Goal: Task Accomplishment & Management: Complete application form

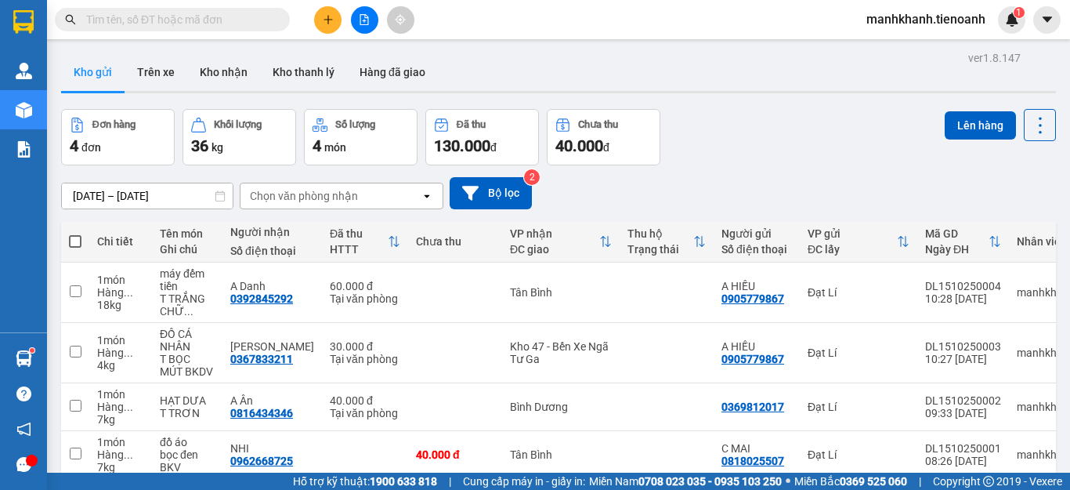
click at [954, 16] on span "manhkhanh.tienoanh" at bounding box center [926, 19] width 144 height 20
click at [898, 52] on span "Đăng xuất" at bounding box center [933, 48] width 111 height 17
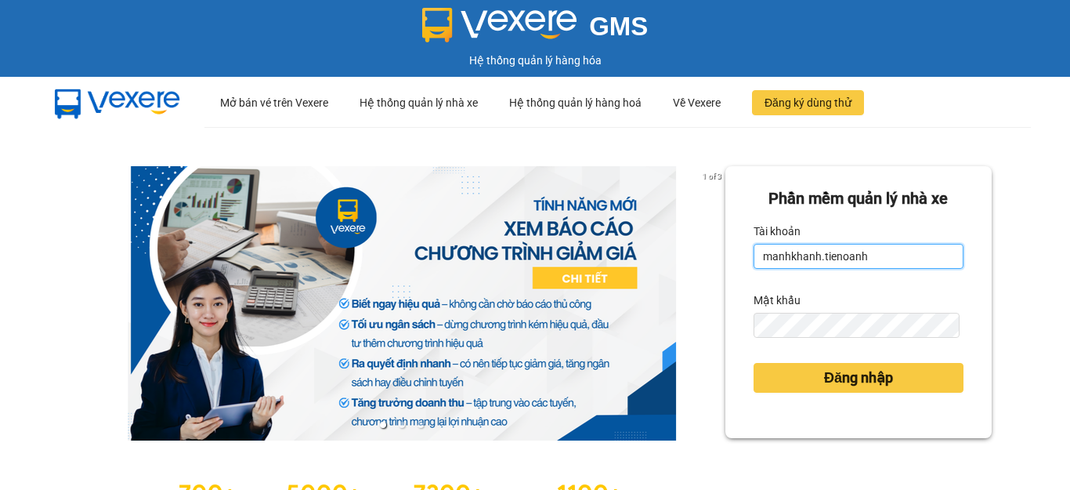
click at [872, 256] on input "manhkhanh.tienoanh" at bounding box center [859, 256] width 210 height 25
type input "nguyenhoang.tienoanh"
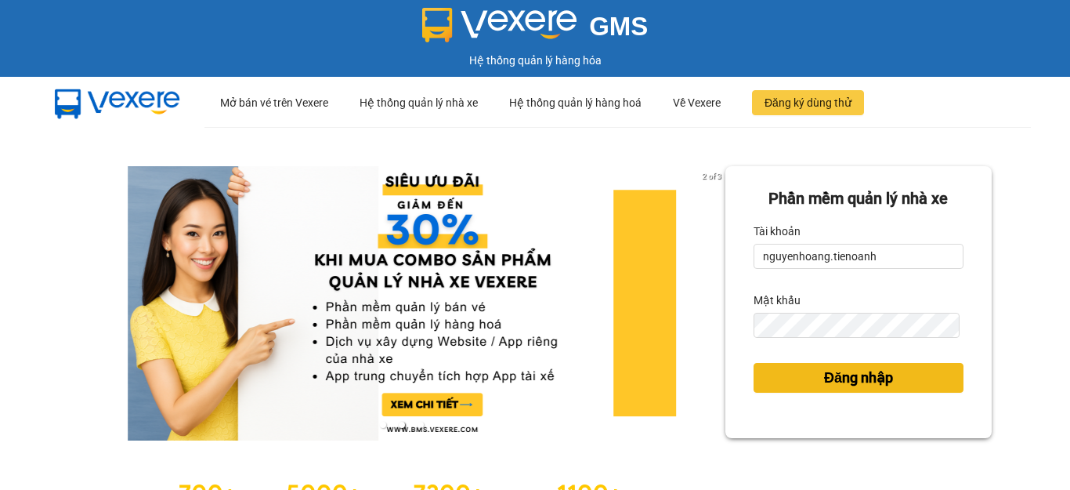
click at [826, 374] on span "Đăng nhập" at bounding box center [858, 378] width 69 height 22
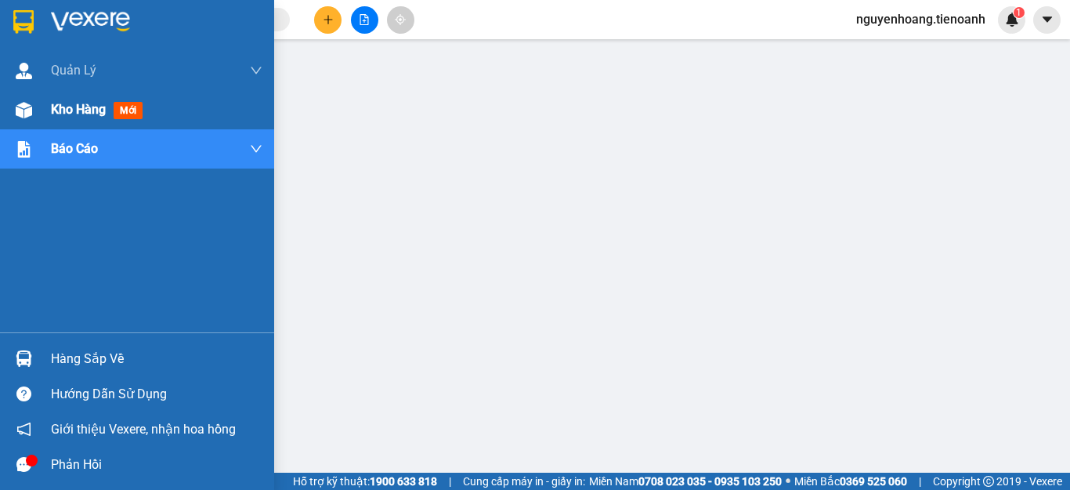
click at [23, 103] on img at bounding box center [24, 110] width 16 height 16
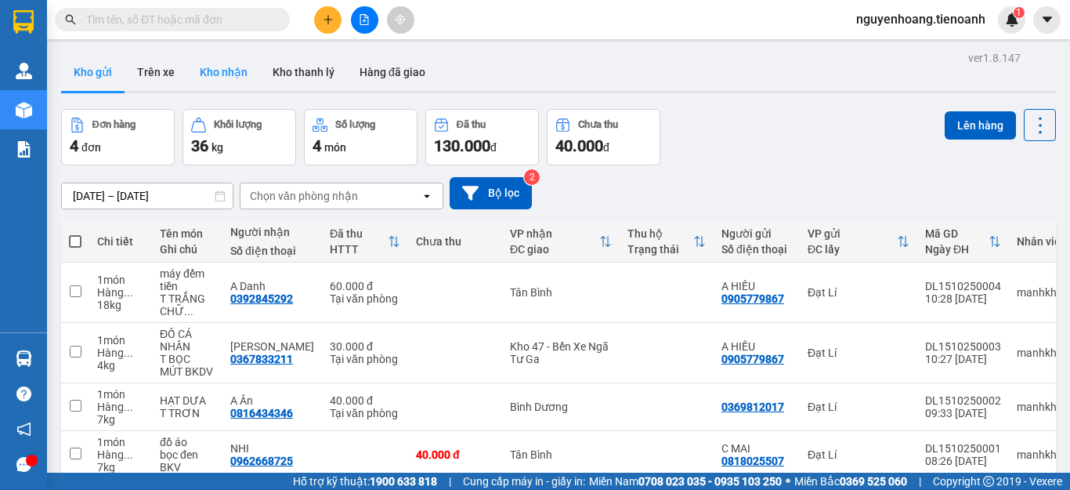
click at [219, 82] on button "Kho nhận" at bounding box center [223, 72] width 73 height 38
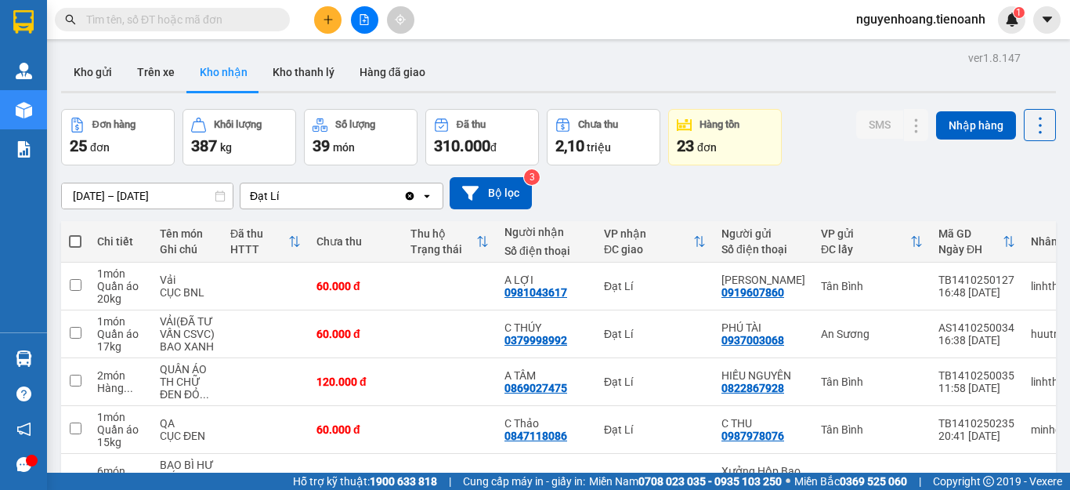
scroll to position [368, 0]
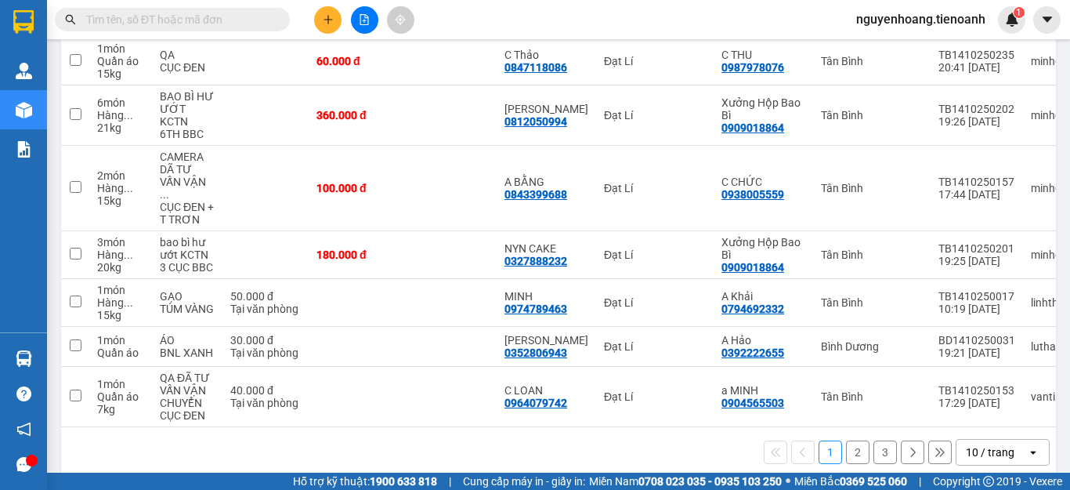
click at [874, 440] on button "3" at bounding box center [886, 452] width 24 height 24
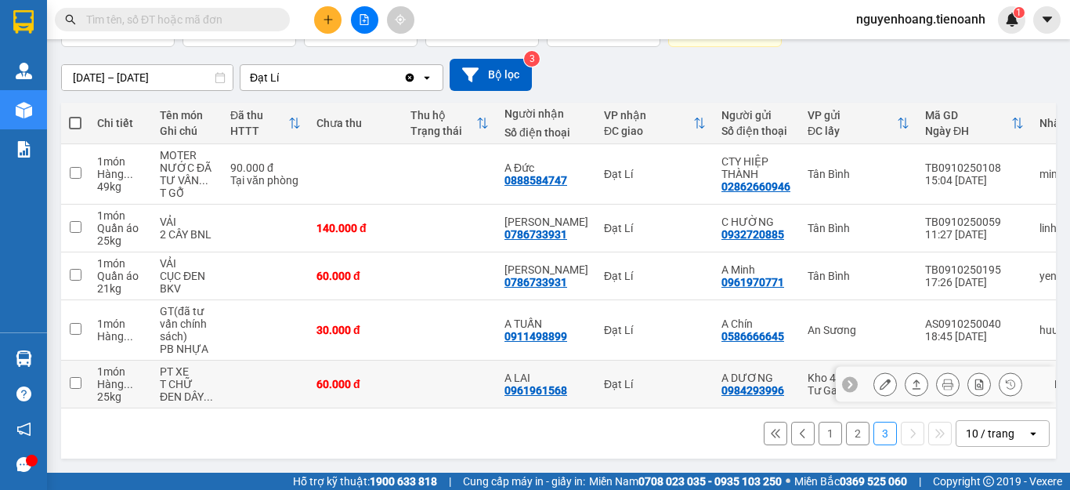
scroll to position [125, 0]
click at [849, 431] on button "2" at bounding box center [858, 434] width 24 height 24
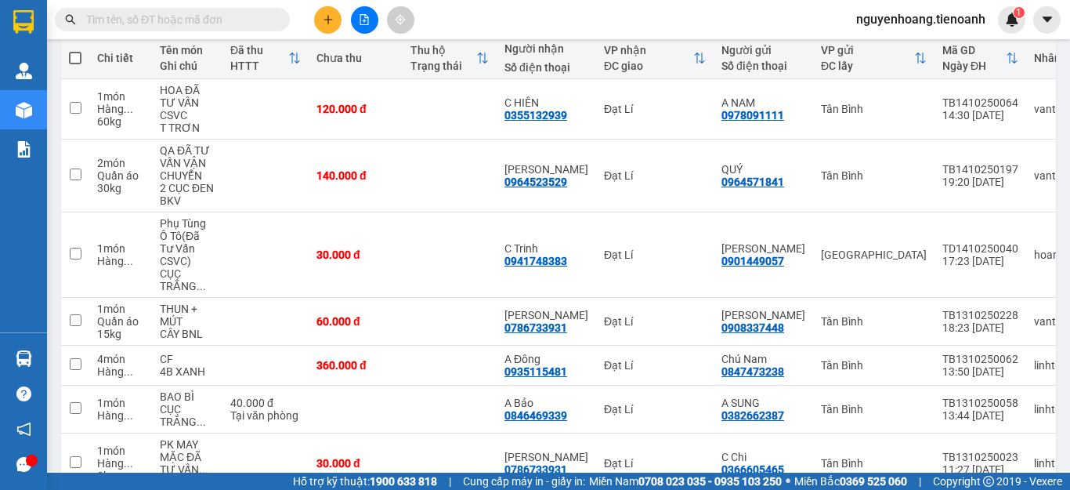
scroll to position [418, 0]
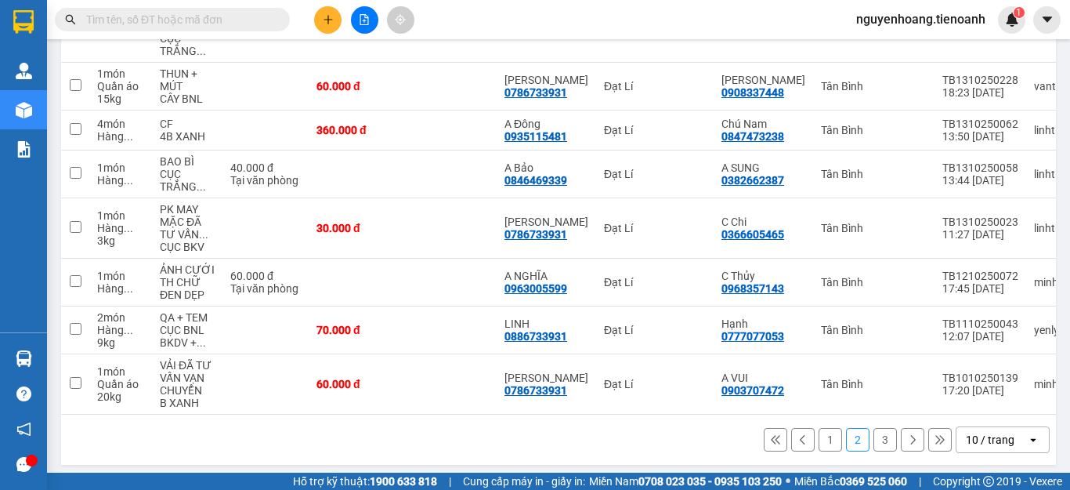
click at [874, 434] on button "3" at bounding box center [886, 440] width 24 height 24
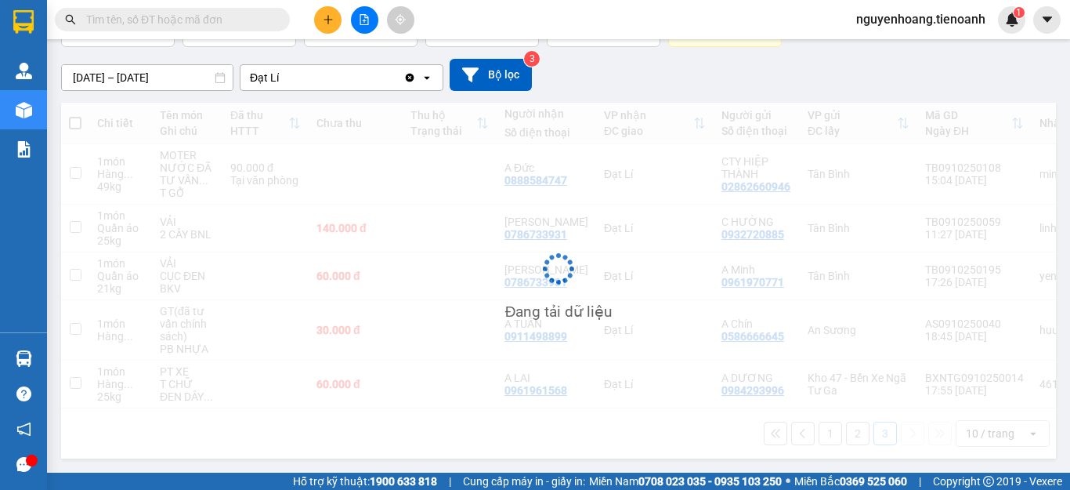
scroll to position [125, 0]
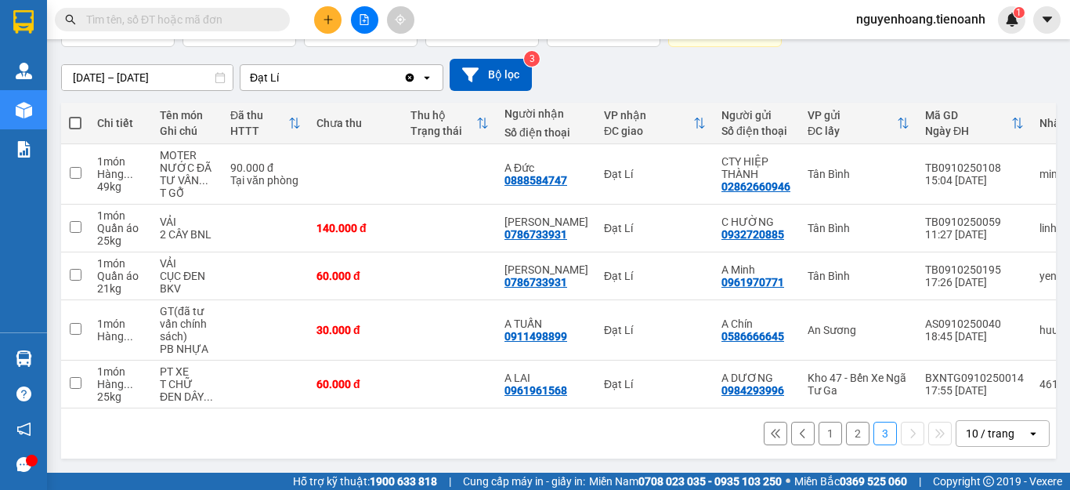
click at [819, 433] on button "1" at bounding box center [831, 434] width 24 height 24
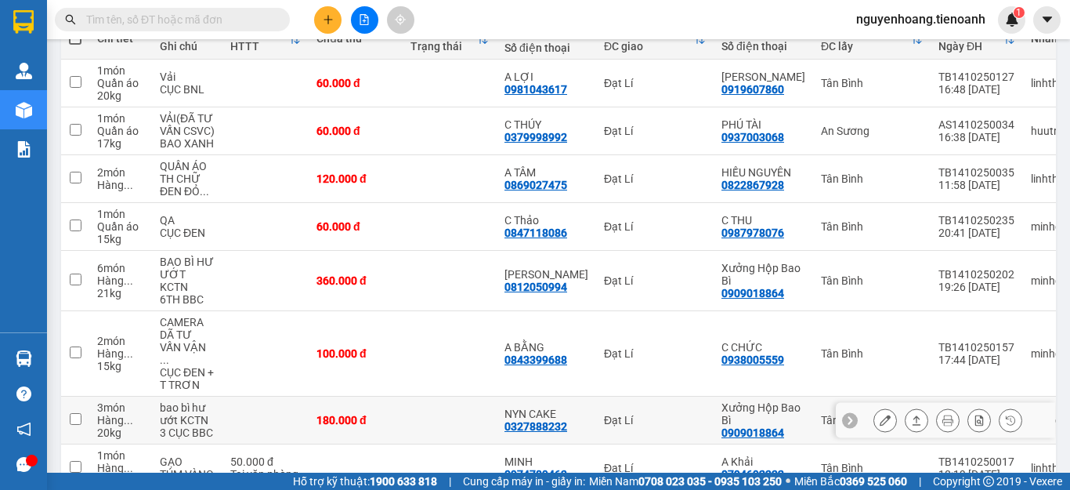
scroll to position [368, 0]
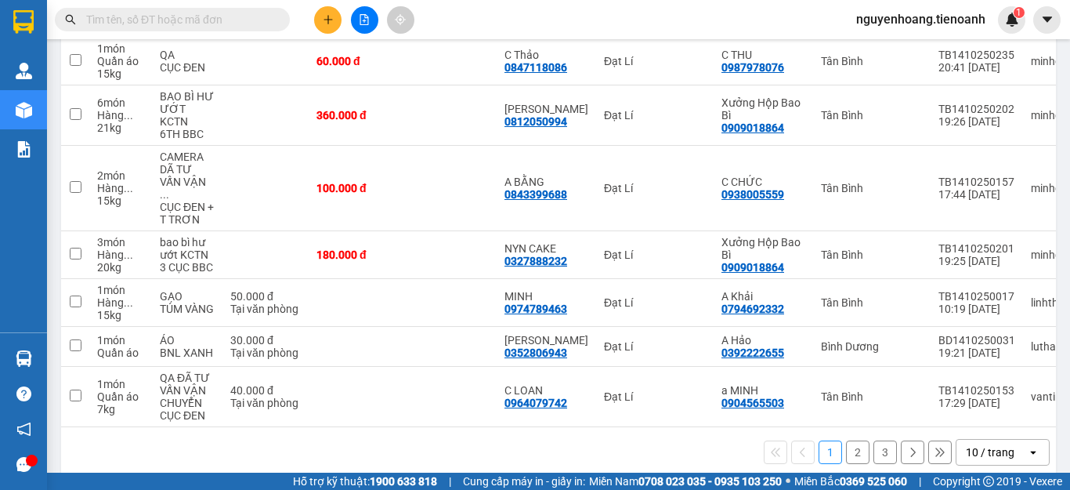
click at [874, 440] on button "3" at bounding box center [886, 452] width 24 height 24
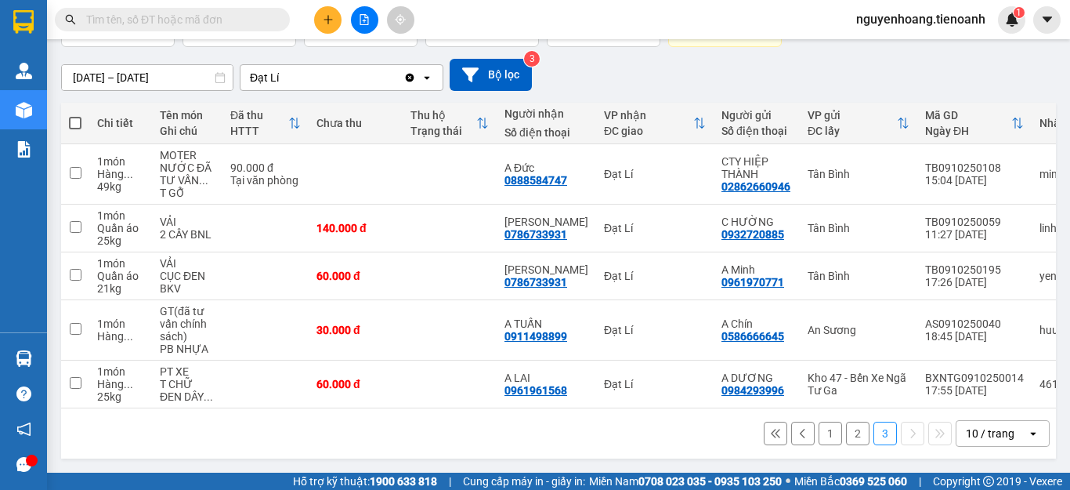
scroll to position [125, 0]
click at [221, 73] on icon at bounding box center [220, 77] width 11 height 11
click at [182, 71] on input "[DATE] – [DATE]" at bounding box center [147, 77] width 171 height 25
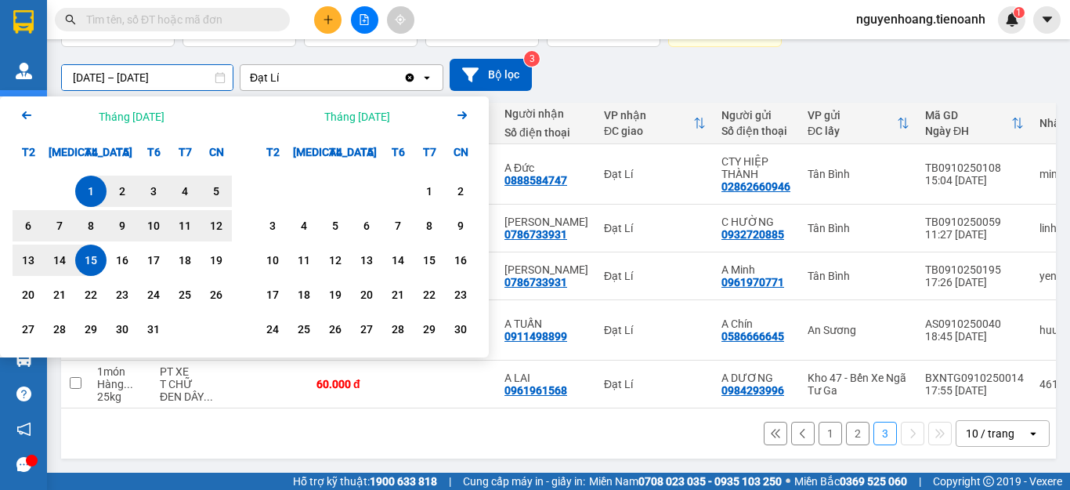
click at [26, 111] on icon "Previous month." at bounding box center [26, 115] width 9 height 8
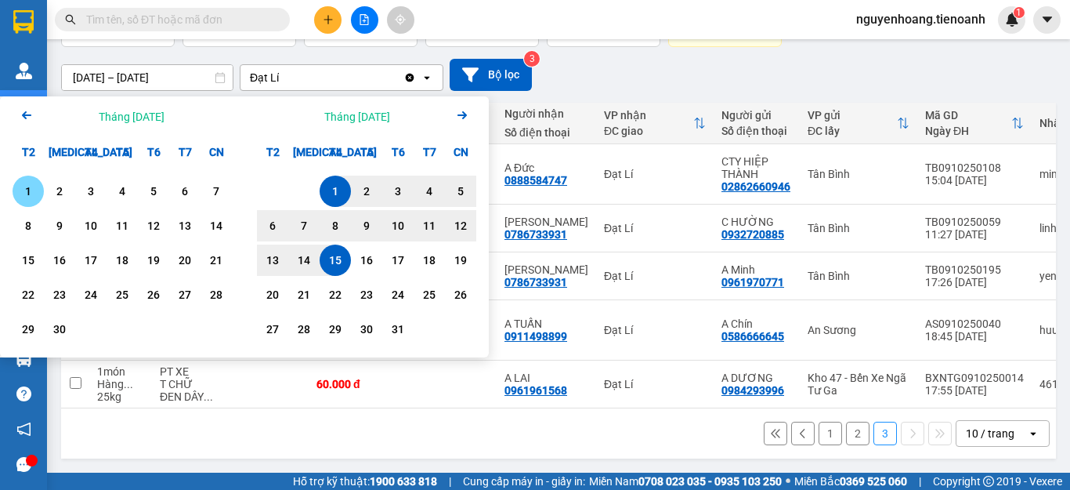
click at [24, 184] on div "1" at bounding box center [28, 191] width 22 height 19
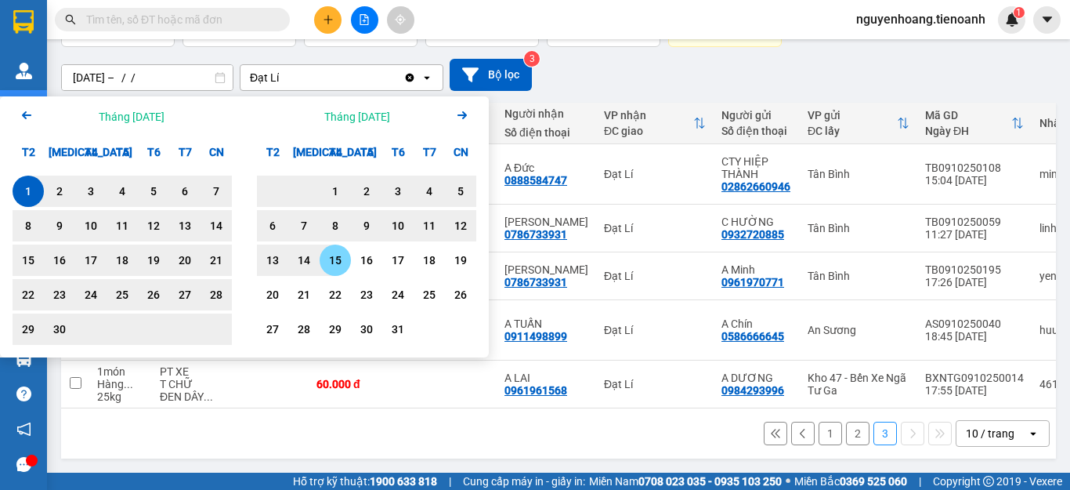
click at [329, 252] on div "15" at bounding box center [335, 260] width 22 height 19
type input "[DATE] – [DATE]"
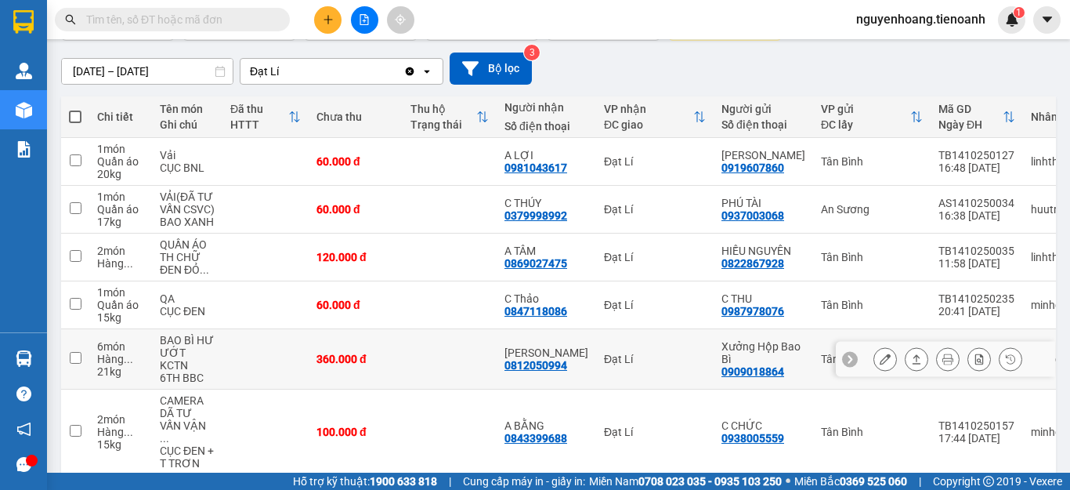
scroll to position [368, 0]
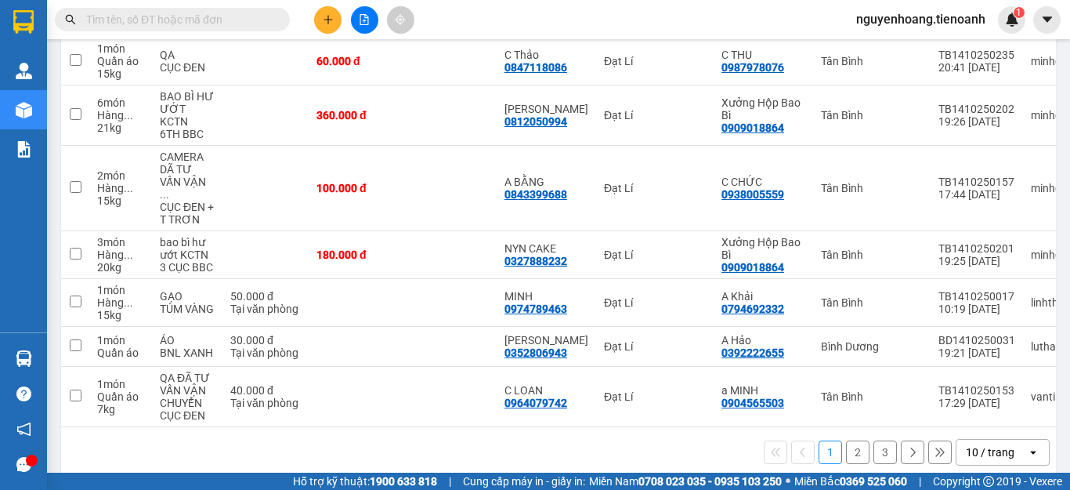
click at [874, 440] on button "3" at bounding box center [886, 452] width 24 height 24
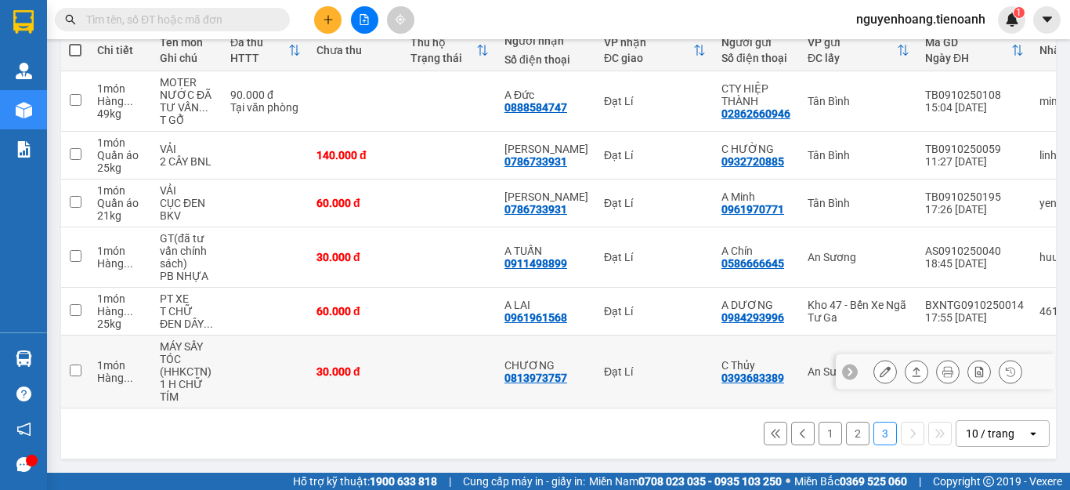
scroll to position [197, 0]
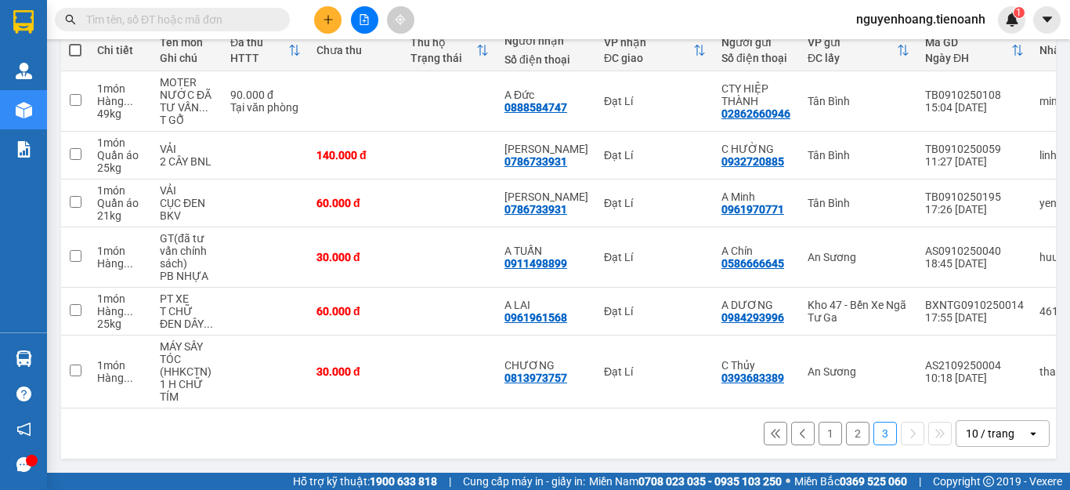
click at [846, 434] on button "2" at bounding box center [858, 434] width 24 height 24
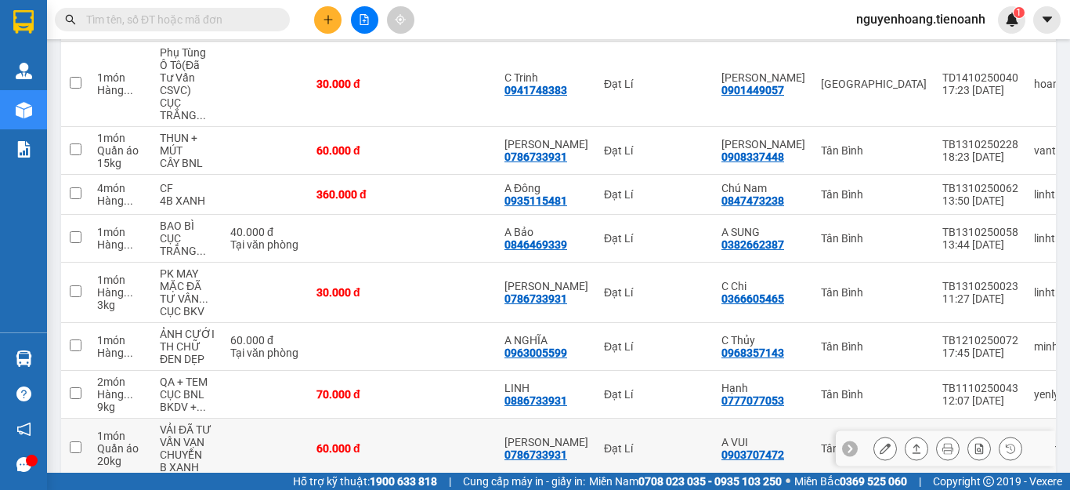
scroll to position [418, 0]
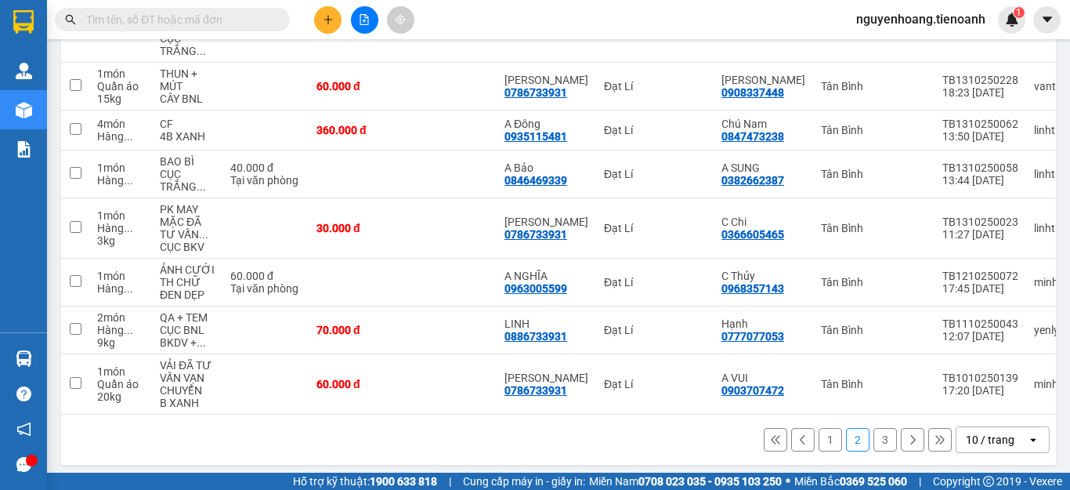
click at [820, 435] on button "1" at bounding box center [831, 440] width 24 height 24
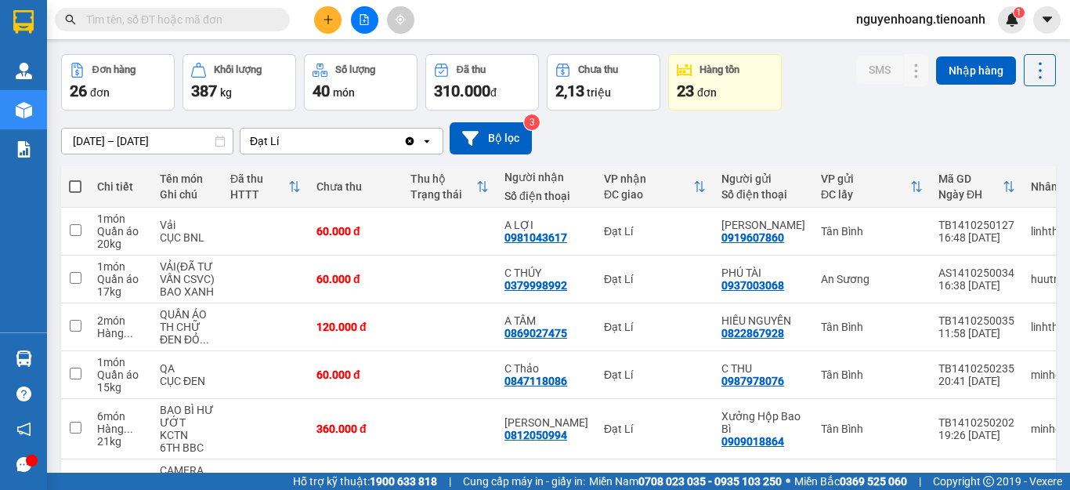
scroll to position [0, 0]
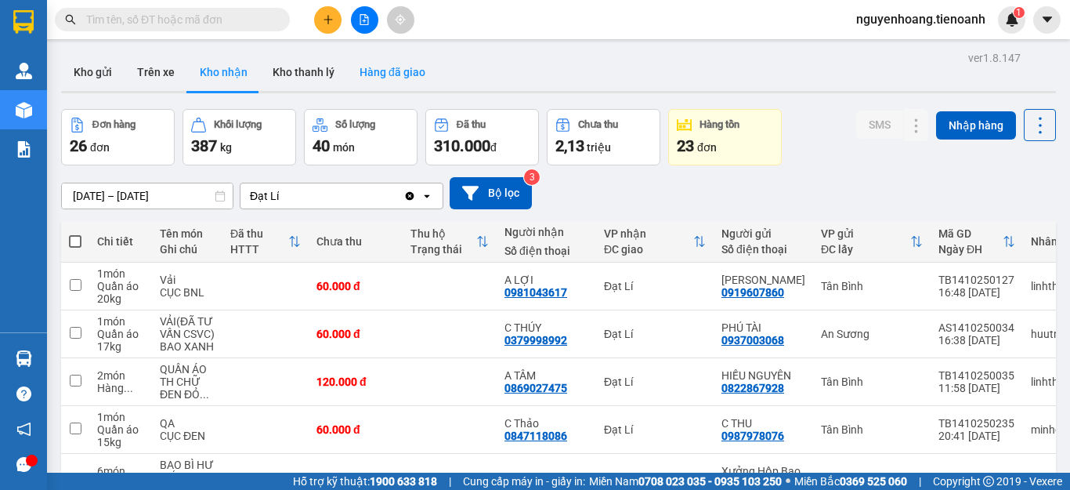
click at [388, 78] on button "Hàng đã giao" at bounding box center [392, 72] width 91 height 38
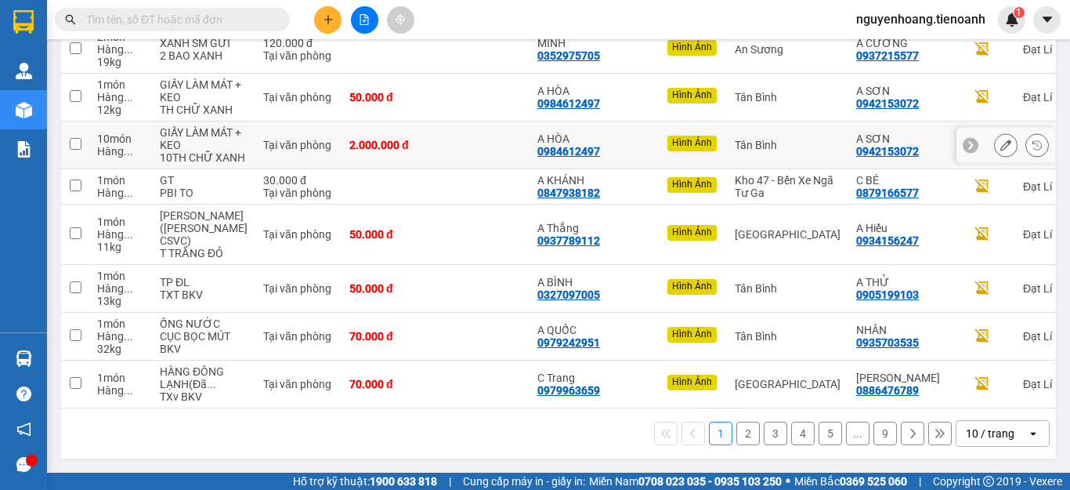
scroll to position [451, 0]
click at [741, 433] on button "2" at bounding box center [749, 434] width 24 height 24
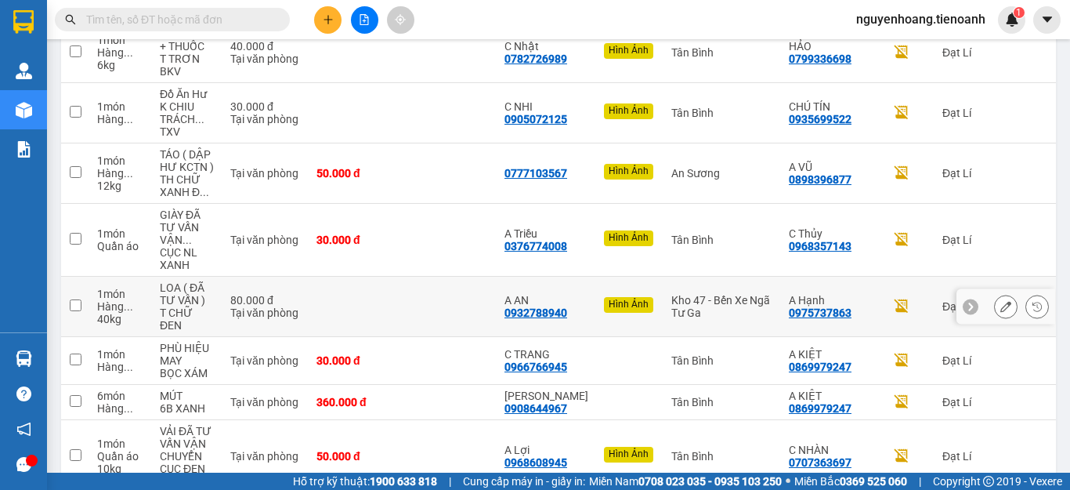
scroll to position [476, 0]
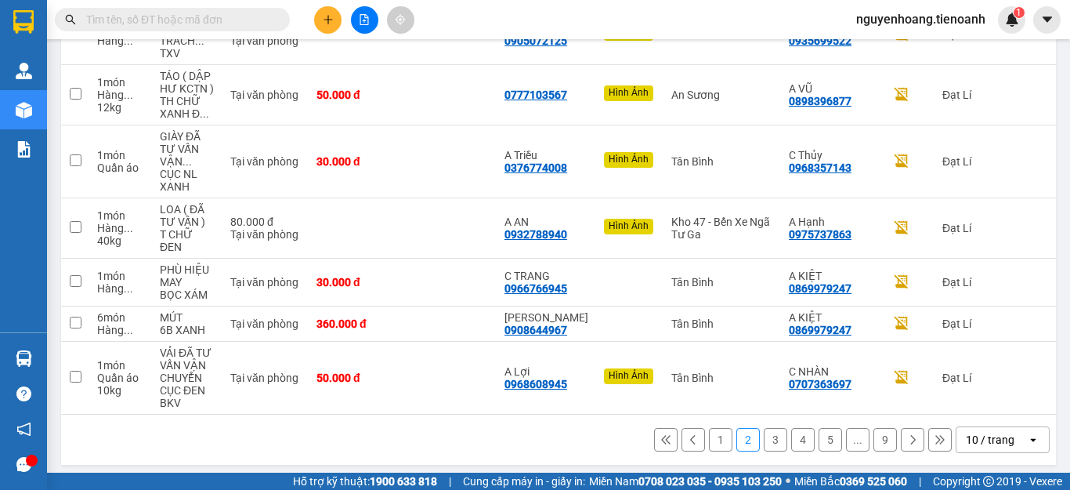
click at [770, 435] on button "3" at bounding box center [776, 440] width 24 height 24
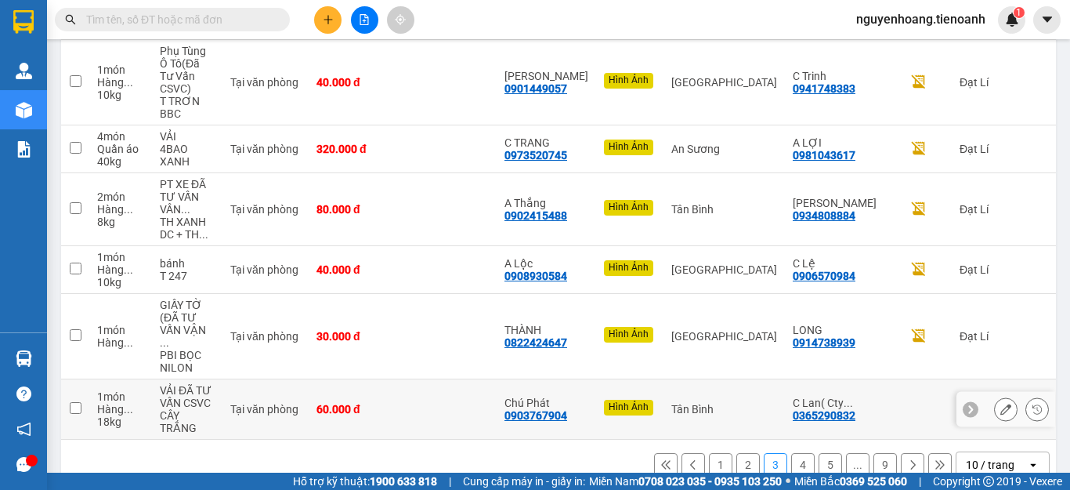
scroll to position [426, 0]
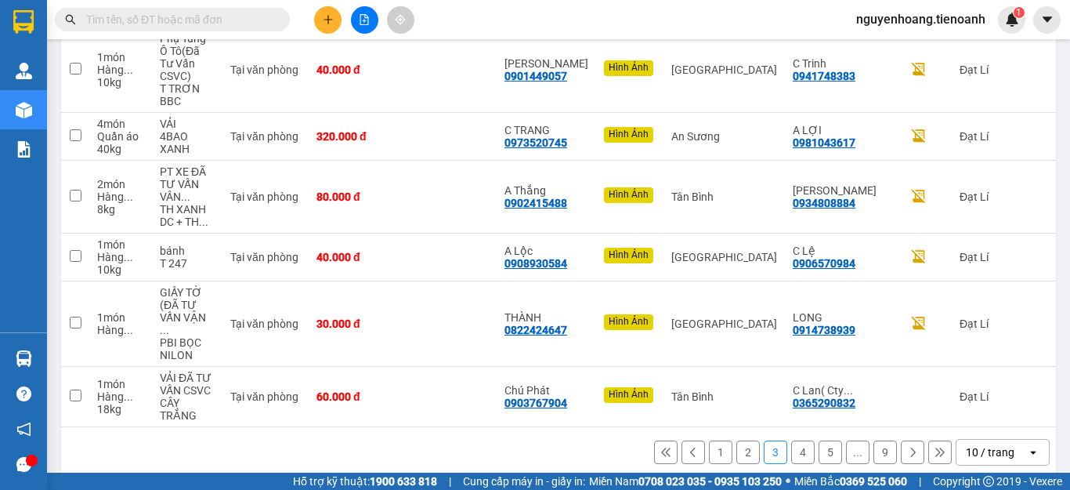
click at [791, 440] on button "4" at bounding box center [803, 452] width 24 height 24
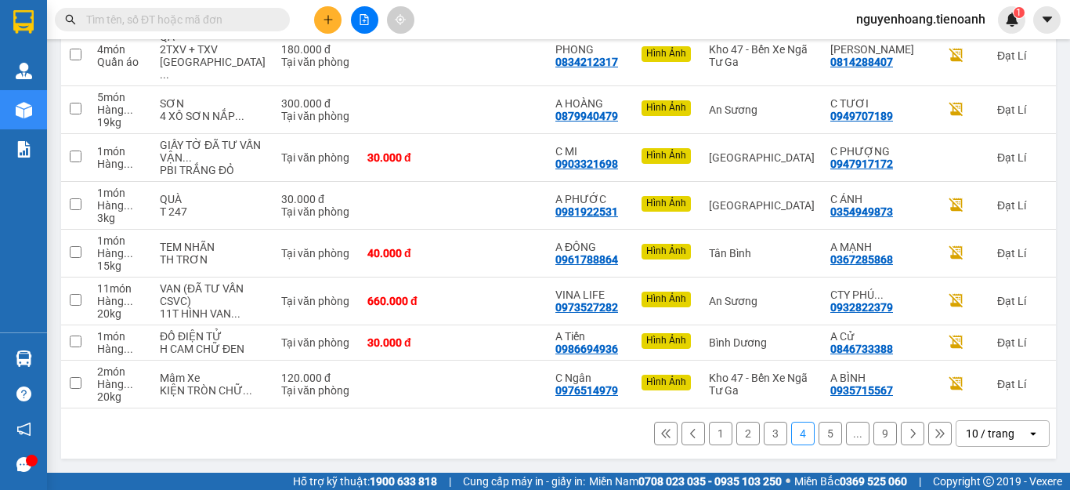
click at [709, 430] on button "1" at bounding box center [721, 434] width 24 height 24
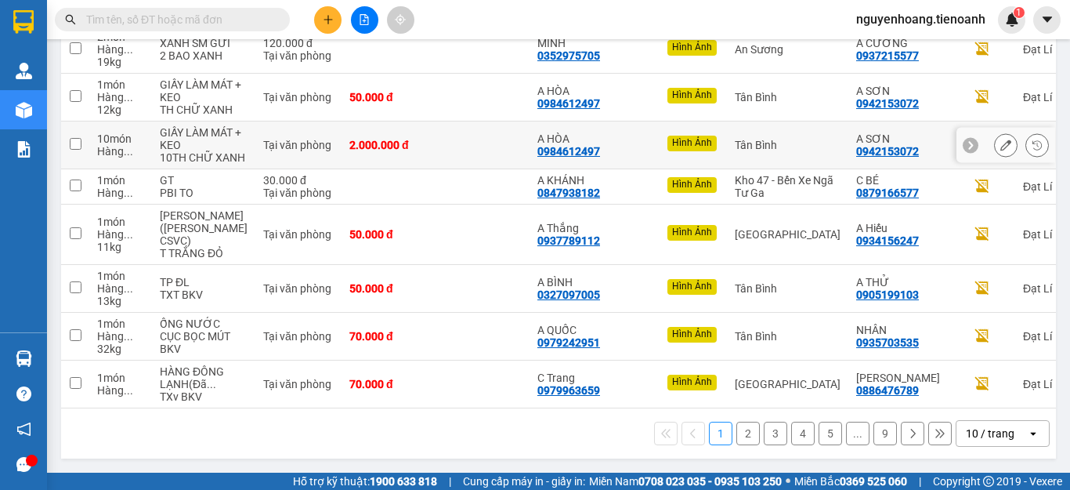
scroll to position [451, 0]
click at [737, 433] on button "2" at bounding box center [749, 434] width 24 height 24
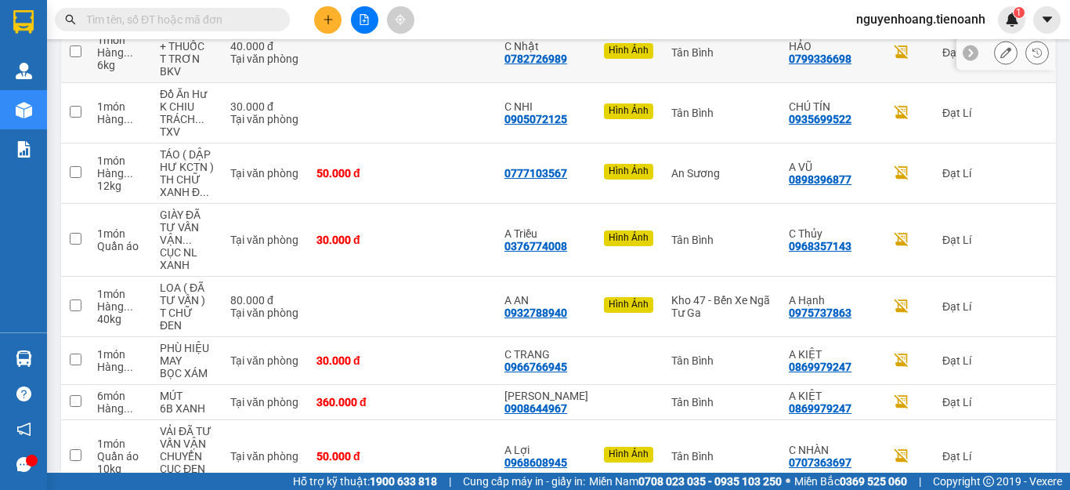
scroll to position [476, 0]
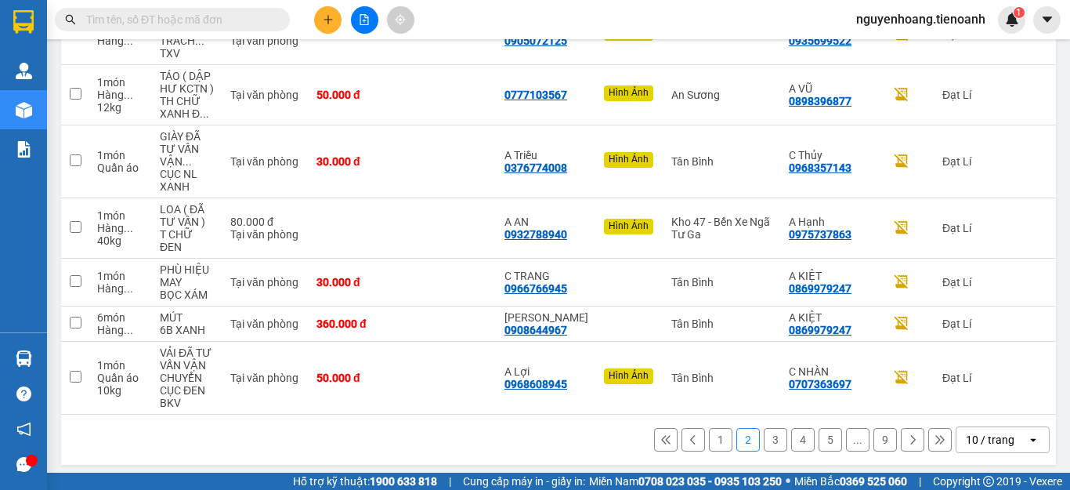
click at [764, 437] on button "3" at bounding box center [776, 440] width 24 height 24
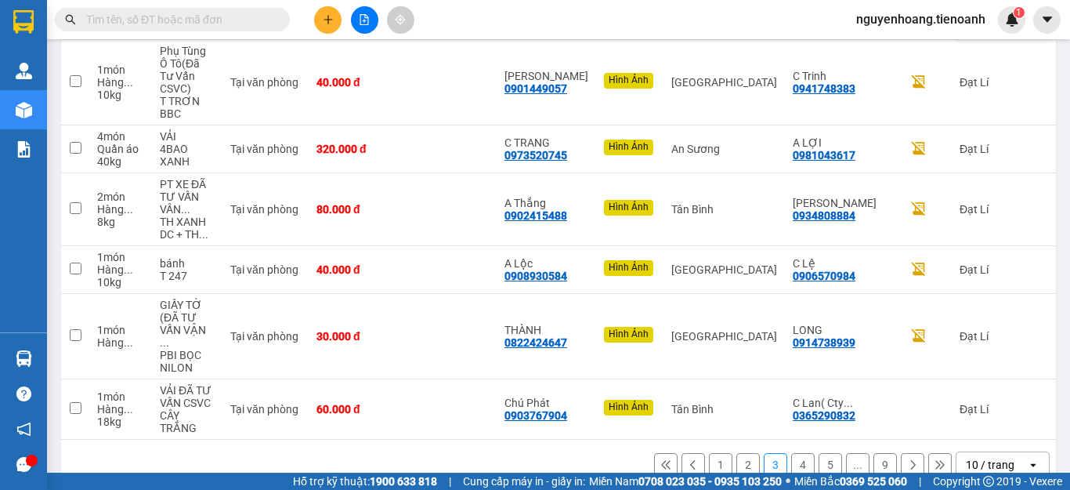
scroll to position [426, 0]
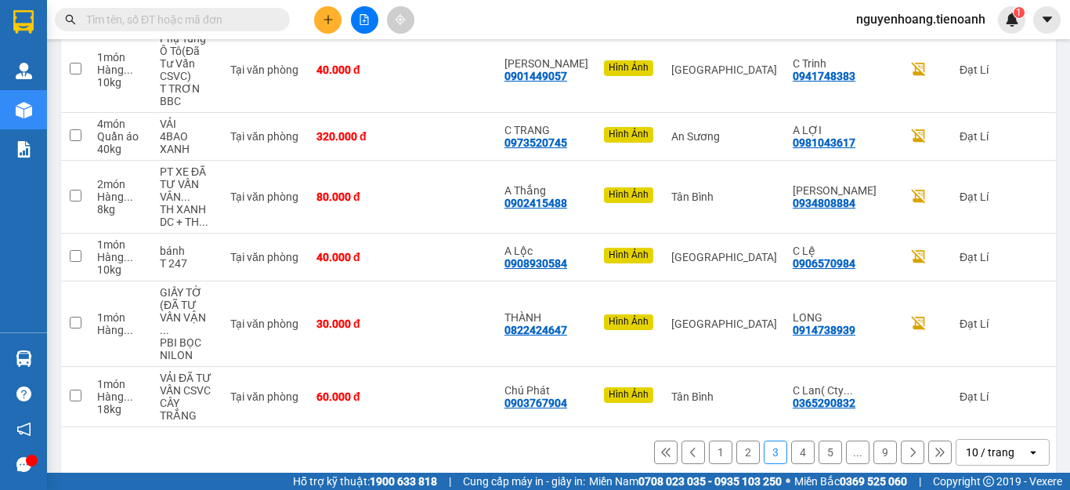
click at [791, 440] on button "4" at bounding box center [803, 452] width 24 height 24
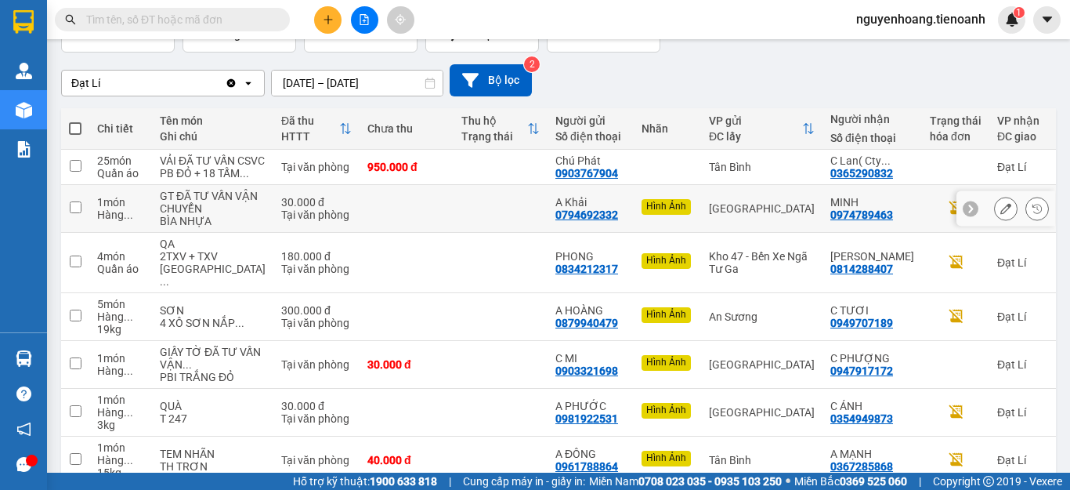
scroll to position [0, 0]
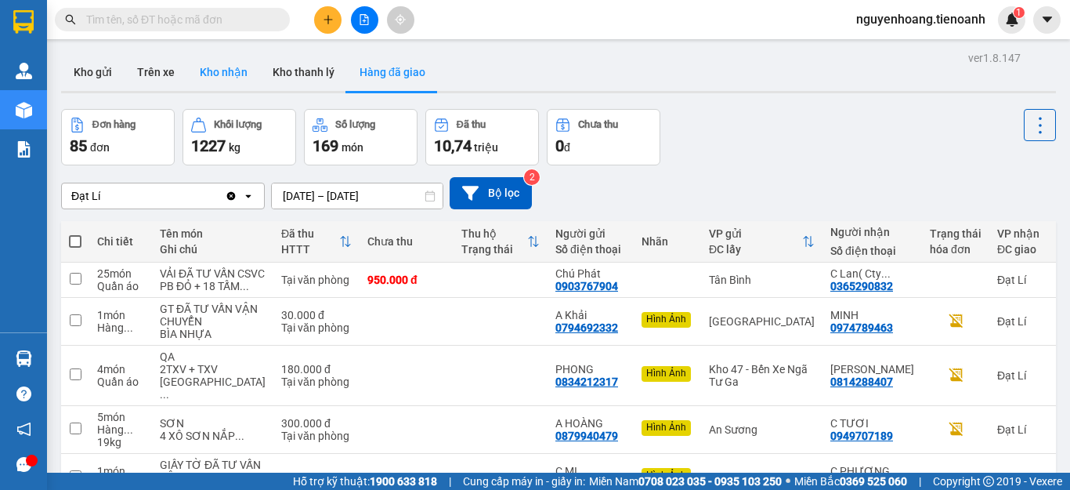
click at [232, 71] on button "Kho nhận" at bounding box center [223, 72] width 73 height 38
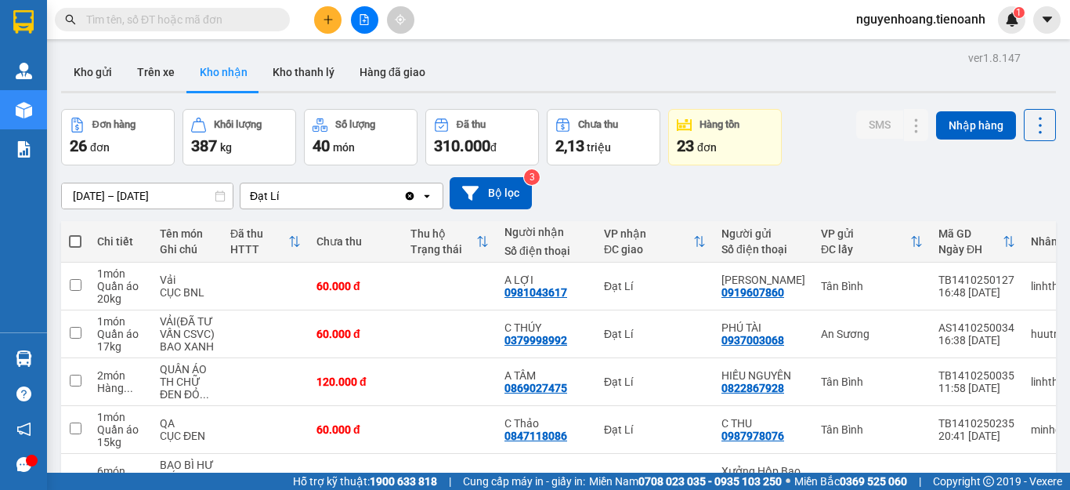
click at [325, 16] on icon "plus" at bounding box center [328, 19] width 11 height 11
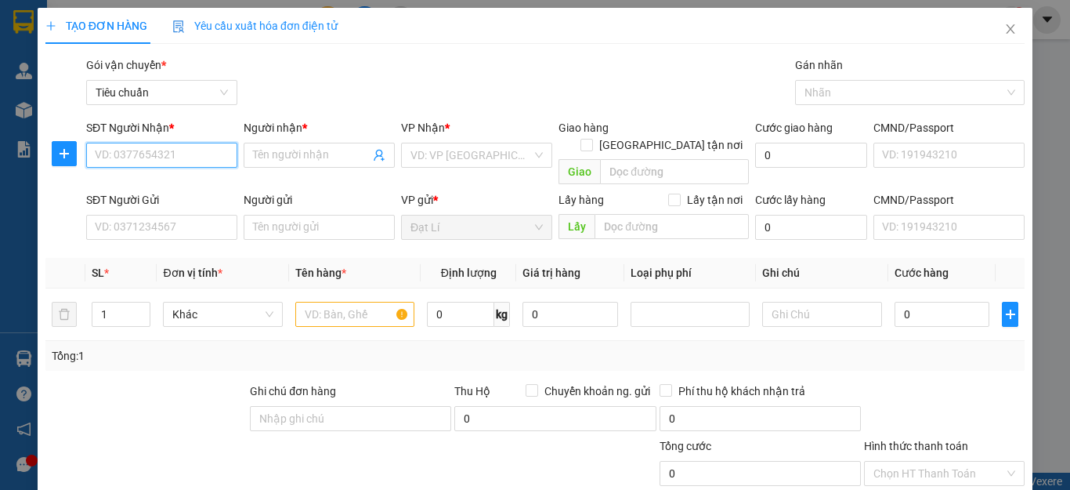
click at [208, 154] on input "SĐT Người Nhận *" at bounding box center [161, 155] width 151 height 25
type input "0909166456"
click at [195, 154] on input "0909166456" at bounding box center [161, 155] width 151 height 25
click at [198, 181] on div "0909166456 - C Nhung" at bounding box center [160, 186] width 130 height 17
type input "C Nhung"
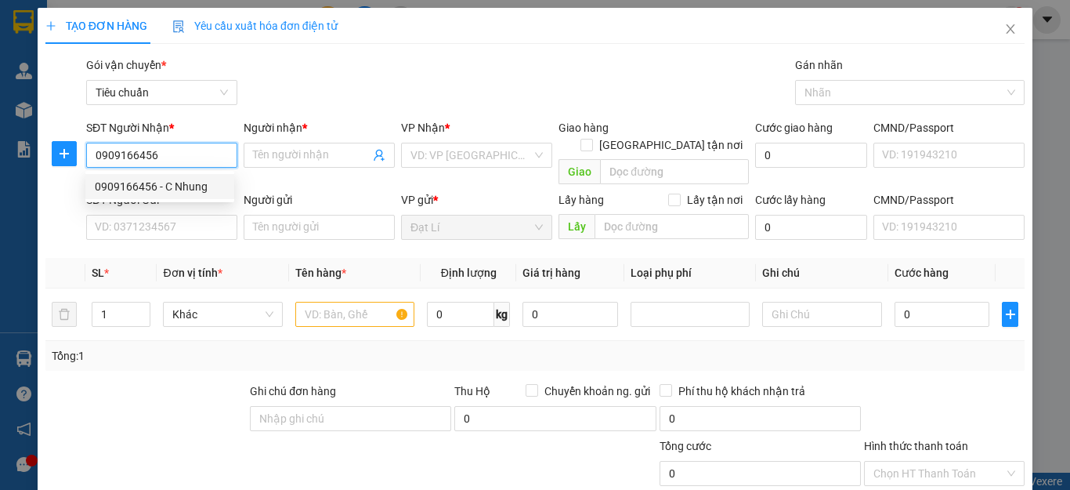
type input "066172011966"
type input "110.000"
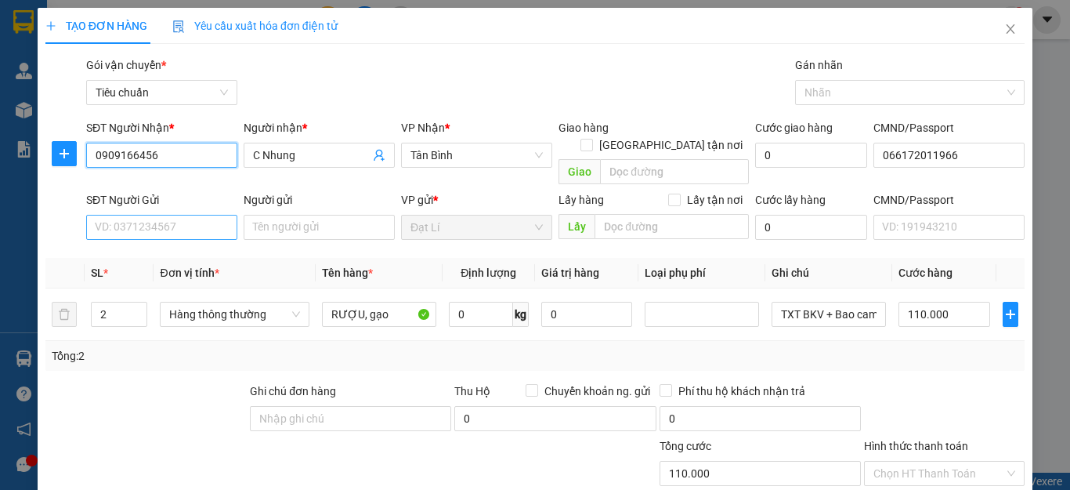
type input "0909166456"
click at [220, 215] on input "SĐT Người Gửi" at bounding box center [161, 227] width 151 height 25
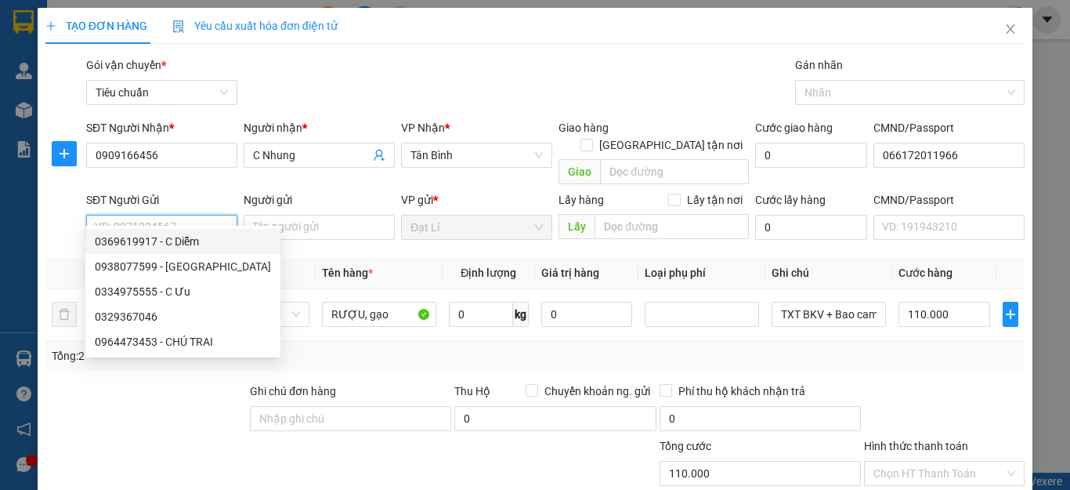
click at [186, 215] on input "SĐT Người Gửi" at bounding box center [161, 227] width 151 height 25
click at [207, 215] on input "SĐT Người Gửi" at bounding box center [161, 227] width 151 height 25
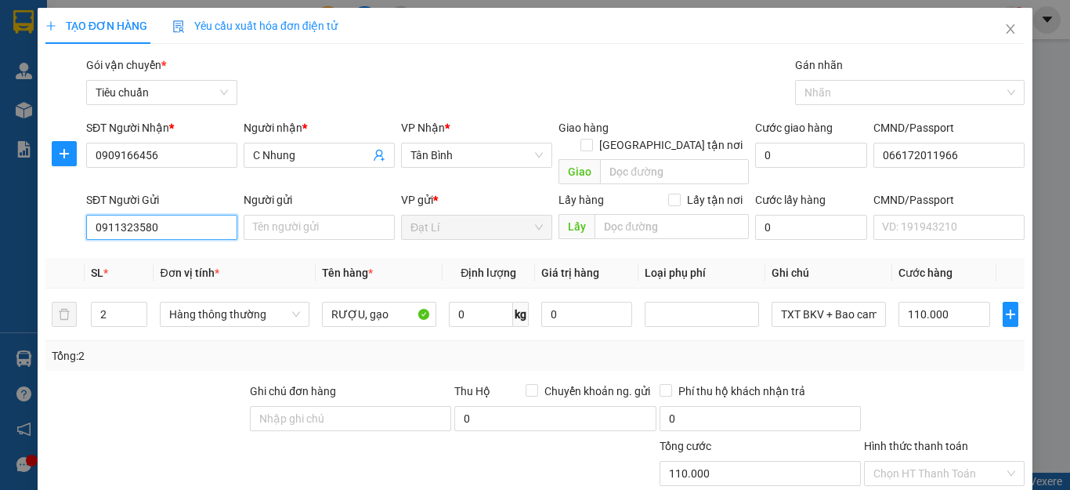
click at [207, 215] on input "0911323580" at bounding box center [161, 227] width 151 height 25
type input "0911323580"
click at [313, 218] on input "Người gửi" at bounding box center [319, 227] width 151 height 25
click at [136, 215] on input "0911323580" at bounding box center [161, 227] width 151 height 25
click at [191, 215] on input "0911328580" at bounding box center [161, 227] width 151 height 25
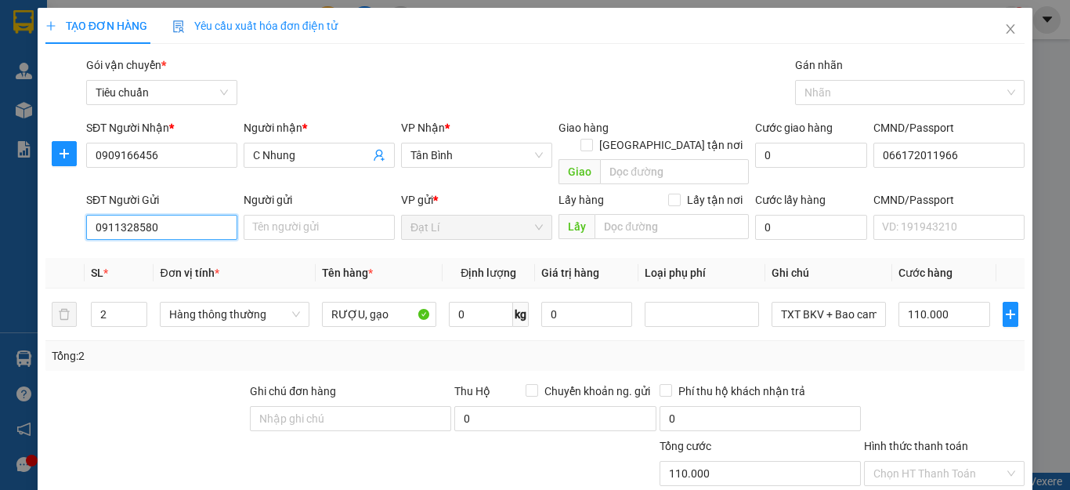
click at [214, 215] on input "0911328580" at bounding box center [161, 227] width 151 height 25
type input "0911328580"
click at [284, 215] on input "Người gửi" at bounding box center [319, 227] width 151 height 25
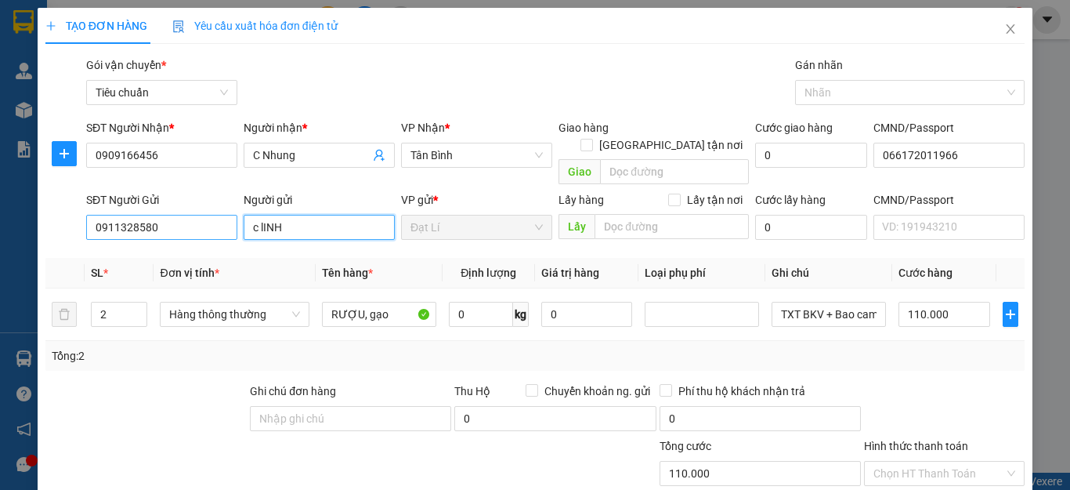
drag, startPoint x: 301, startPoint y: 208, endPoint x: 107, endPoint y: 204, distance: 193.6
click at [107, 204] on div "SĐT Người Gửi 0911328580 Người gửi c lINH c lINH VP gửi * Đạt Lí Lấy hàng Lấy t…" at bounding box center [555, 218] width 945 height 55
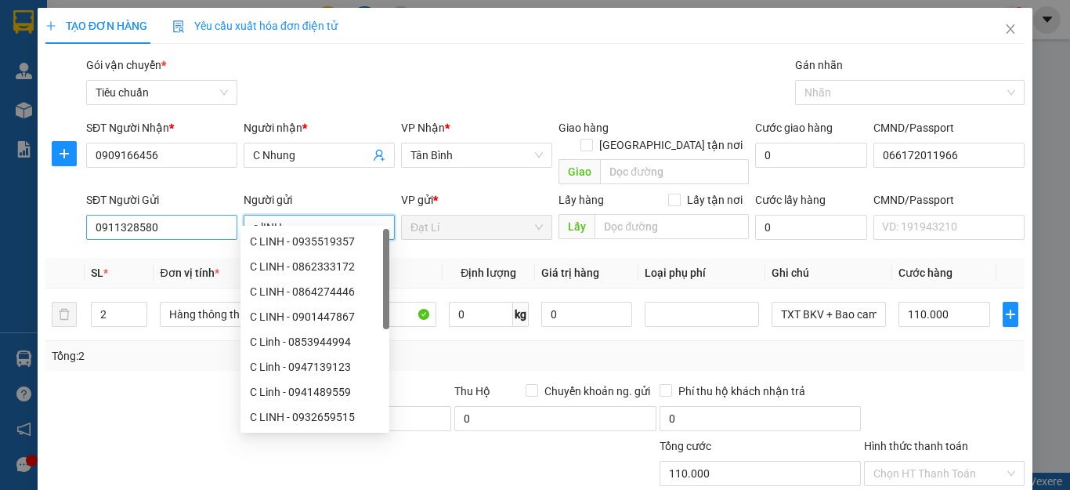
type input "S"
type input "[PERSON_NAME]"
click at [165, 215] on input "0911328580" at bounding box center [161, 227] width 151 height 25
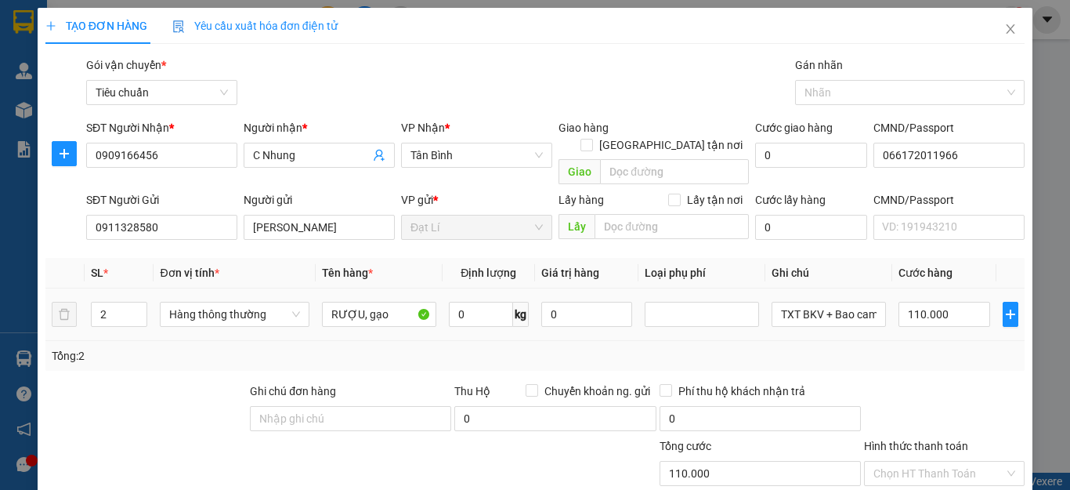
click at [136, 396] on div at bounding box center [146, 409] width 205 height 55
drag, startPoint x: 117, startPoint y: 294, endPoint x: 45, endPoint y: 305, distance: 72.9
click at [45, 305] on tr "2 Hàng thông thường RƯỢU, gạo 0 kg 0 TXT BKV + Bao cam BNL 110.000" at bounding box center [535, 314] width 980 height 53
type input "1"
click at [187, 437] on div at bounding box center [187, 464] width 287 height 55
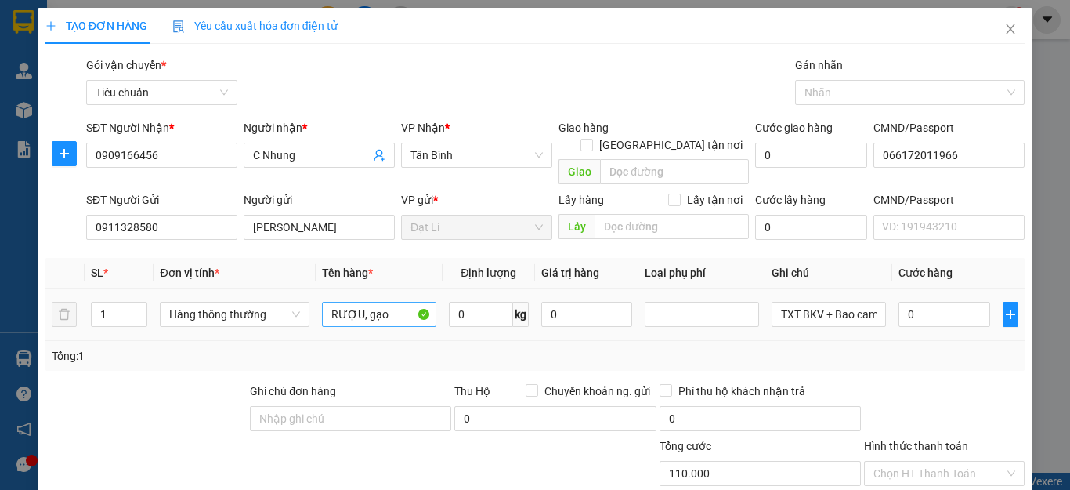
type input "0"
click at [392, 302] on input "RƯỢU, gạo" at bounding box center [379, 314] width 114 height 25
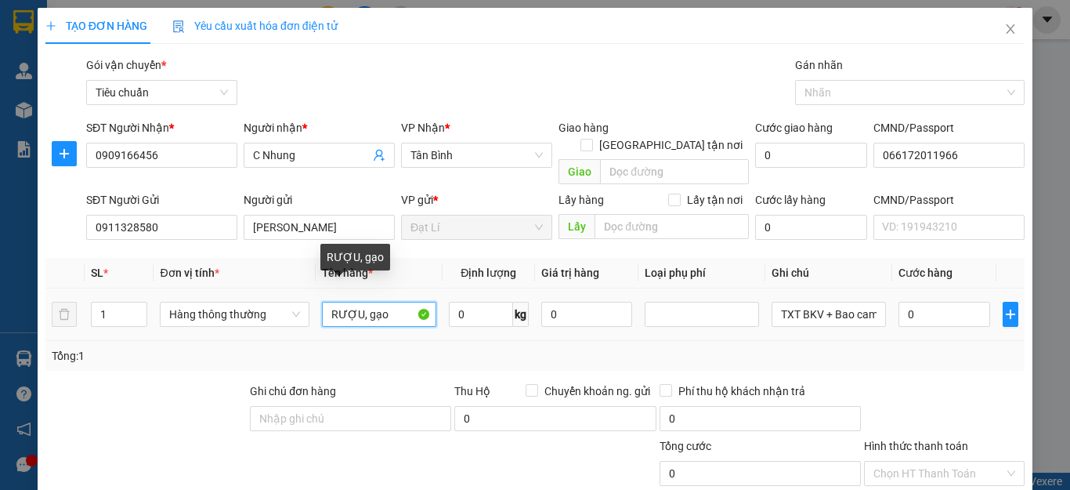
click at [392, 302] on input "RƯỢU, gạo" at bounding box center [379, 314] width 114 height 25
type input "sầu riêng"
click at [470, 302] on input "0" at bounding box center [481, 314] width 64 height 25
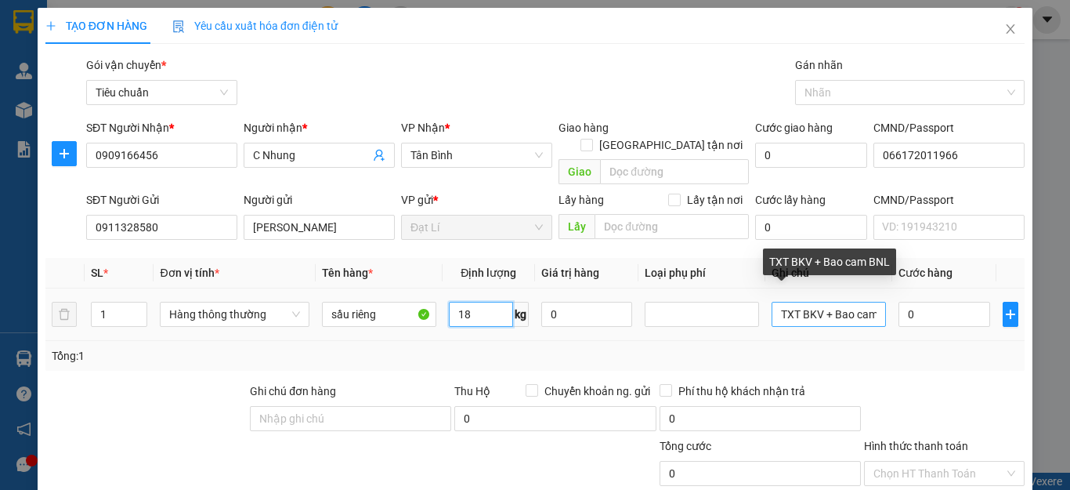
type input "18"
click at [822, 302] on input "TXT BKV + Bao cam BNL" at bounding box center [829, 314] width 114 height 25
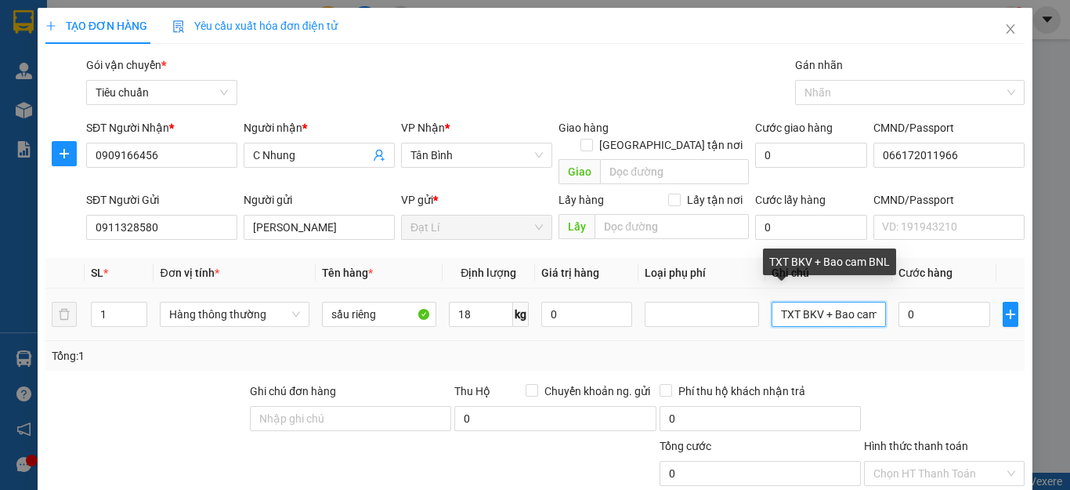
type input "55.000"
type input "t"
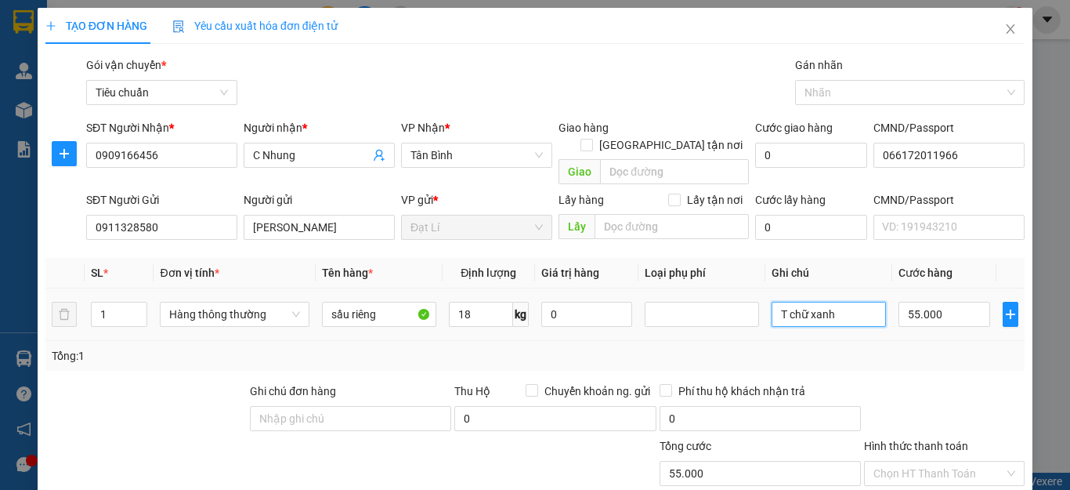
type input "T chữ xanh"
click at [928, 310] on div "55.000" at bounding box center [945, 314] width 92 height 31
click at [929, 302] on input "55.000" at bounding box center [945, 314] width 92 height 25
type input "6"
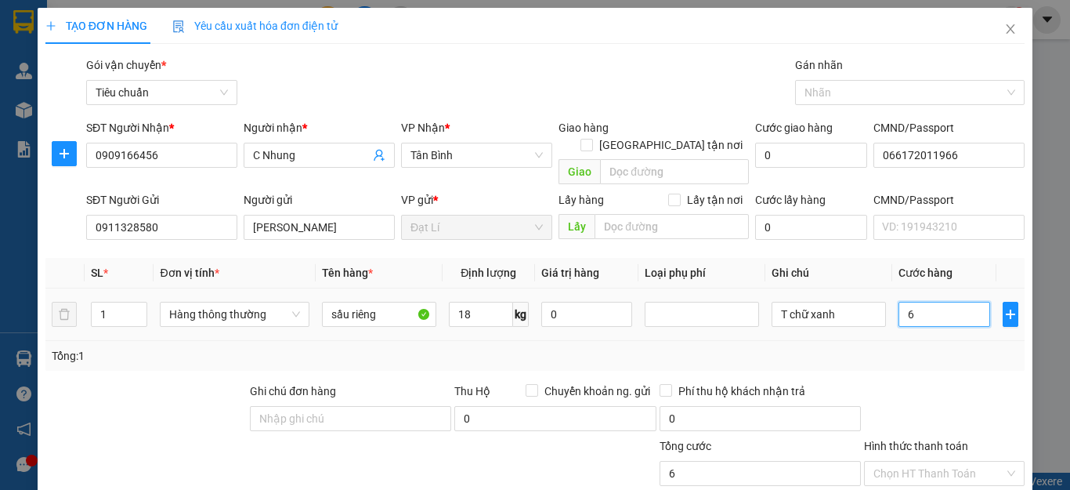
type input "60"
type input "60.000"
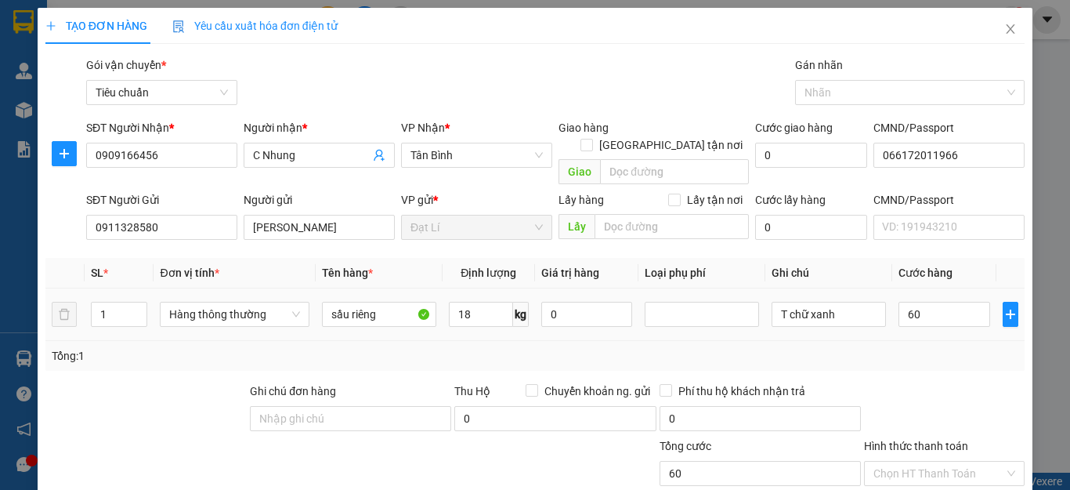
type input "60.000"
click at [930, 347] on div "Tổng: 1" at bounding box center [535, 355] width 967 height 17
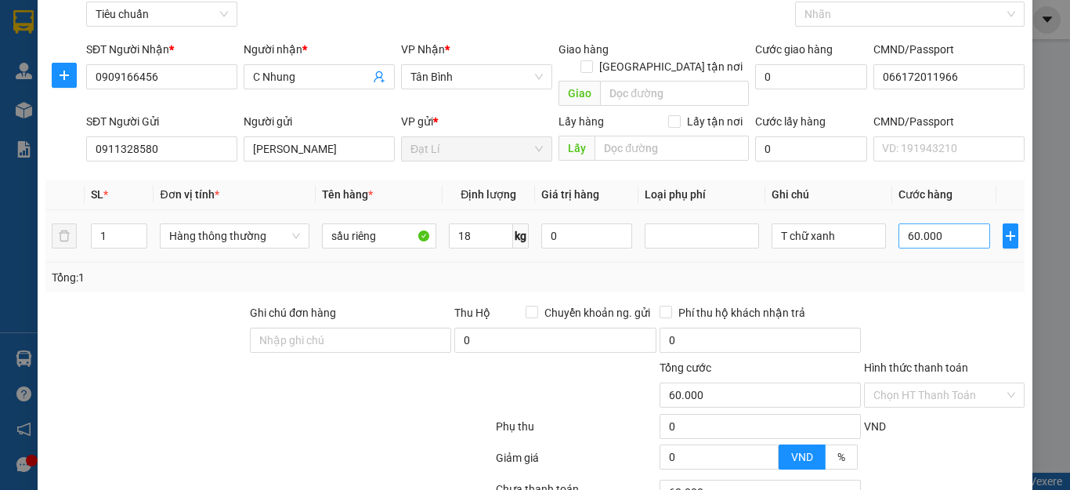
scroll to position [157, 0]
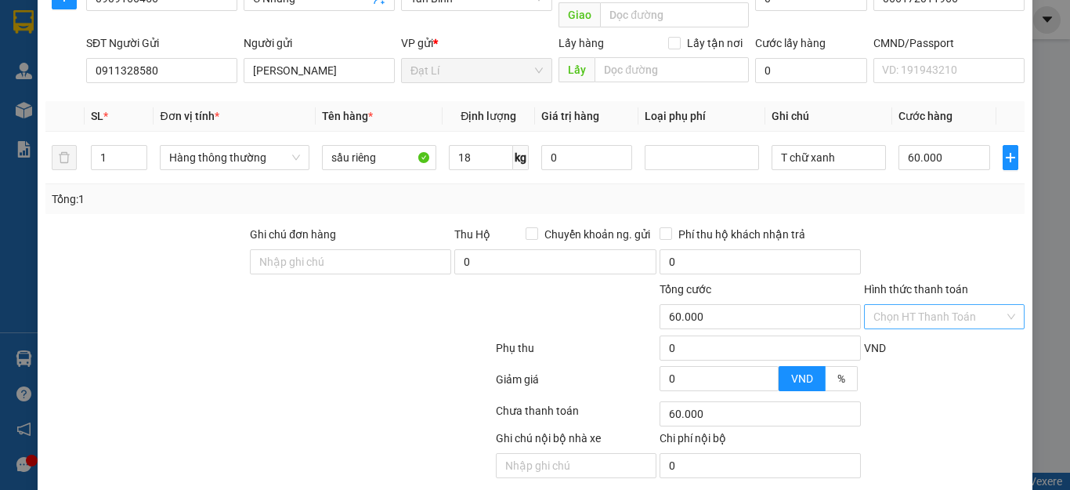
click at [947, 305] on input "Hình thức thanh toán" at bounding box center [939, 317] width 131 height 24
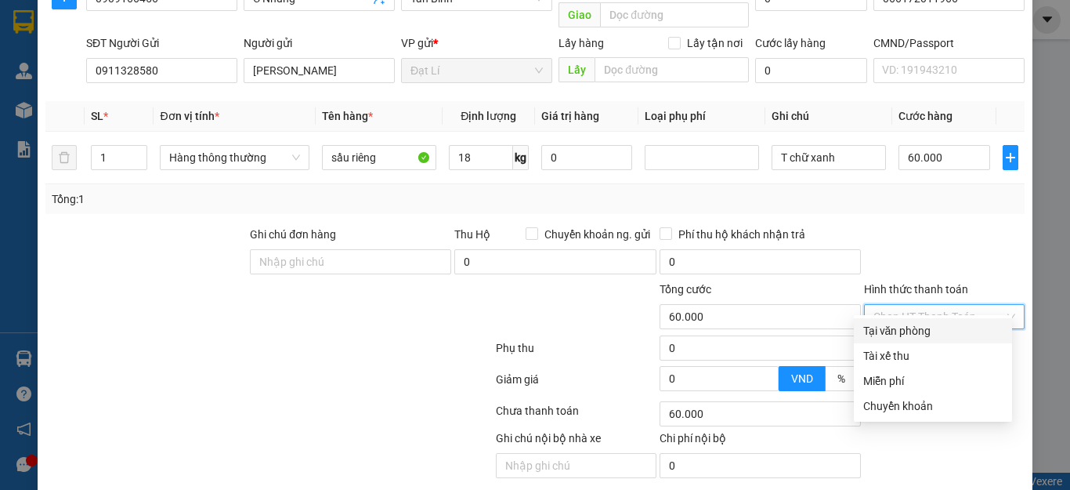
click at [933, 331] on div "Tại văn phòng" at bounding box center [933, 330] width 139 height 17
type input "0"
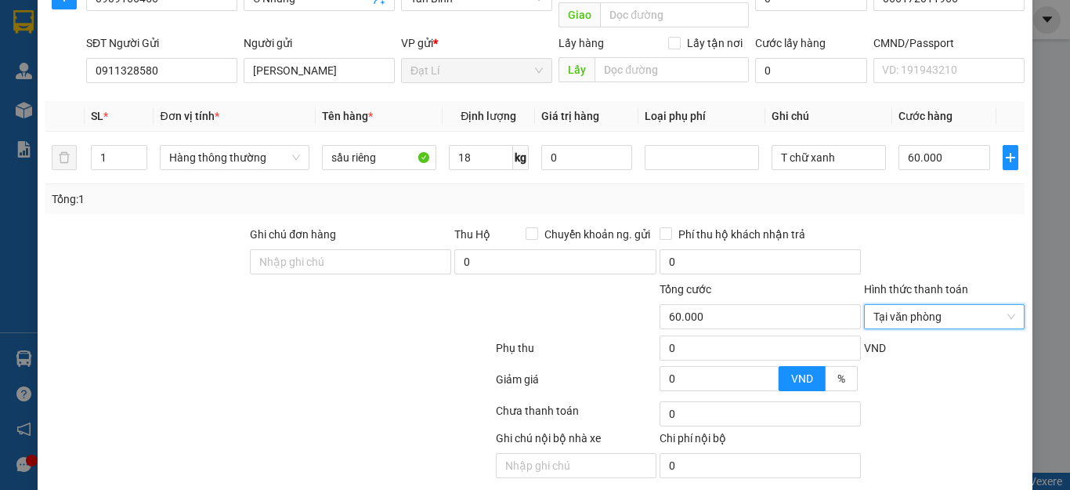
click at [916, 202] on div "Transit Pickup Surcharge Ids Transit Deliver Surcharge Ids Transit Deliver Surc…" at bounding box center [535, 207] width 980 height 615
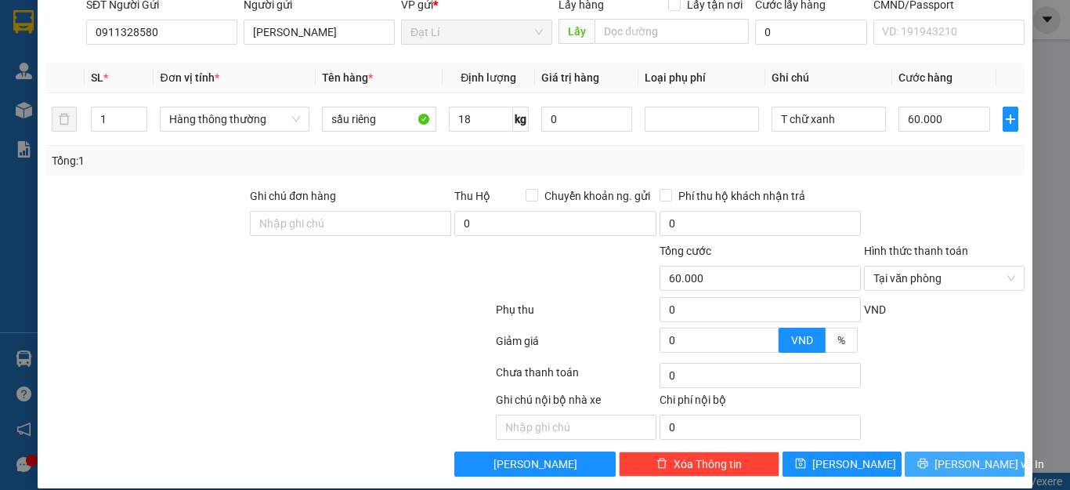
click at [952, 455] on span "[PERSON_NAME] và In" at bounding box center [990, 463] width 110 height 17
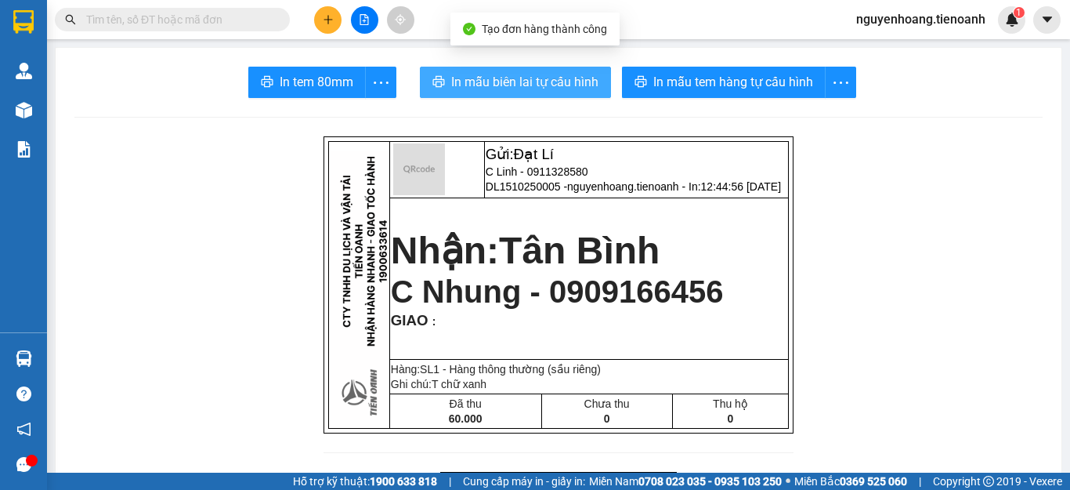
click at [564, 75] on span "In mẫu biên lai tự cấu hình" at bounding box center [524, 82] width 147 height 20
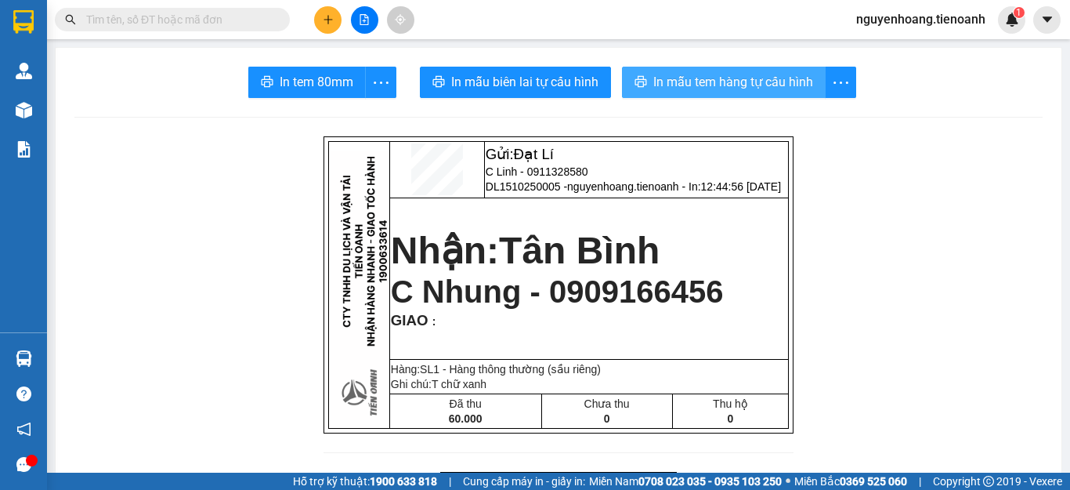
click at [693, 85] on span "In mẫu tem hàng tự cấu hình" at bounding box center [734, 82] width 160 height 20
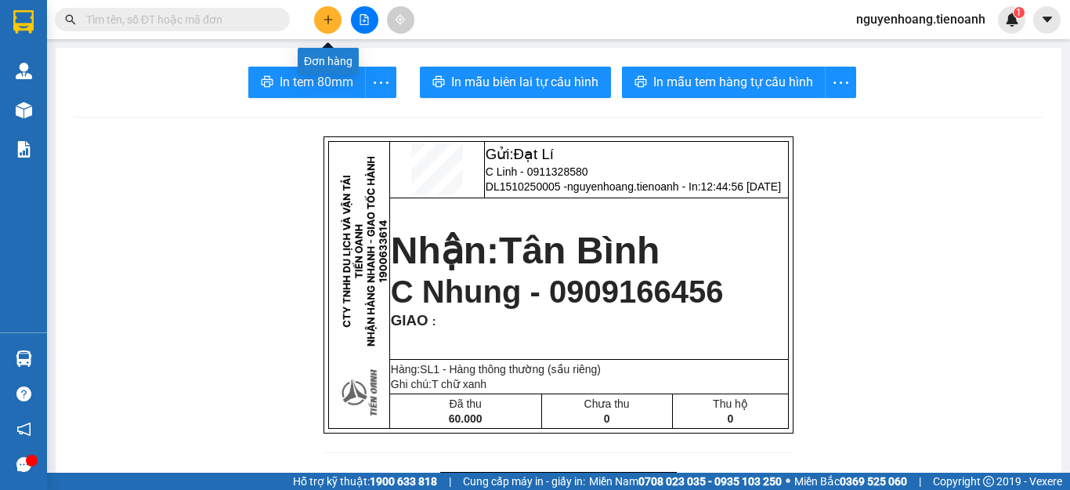
click at [335, 22] on button at bounding box center [327, 19] width 27 height 27
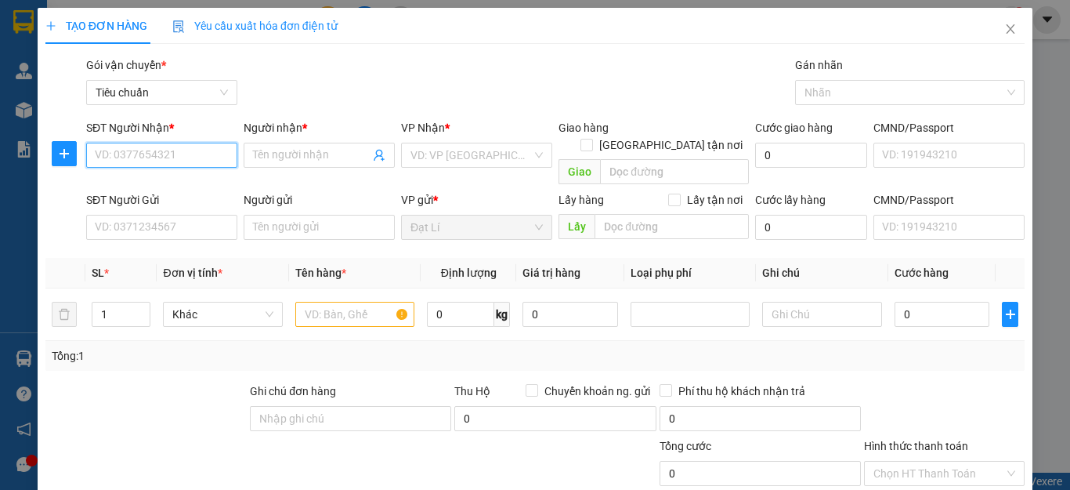
click at [193, 150] on input "SĐT Người Nhận *" at bounding box center [161, 155] width 151 height 25
click at [179, 155] on input "0395265865" at bounding box center [161, 155] width 151 height 25
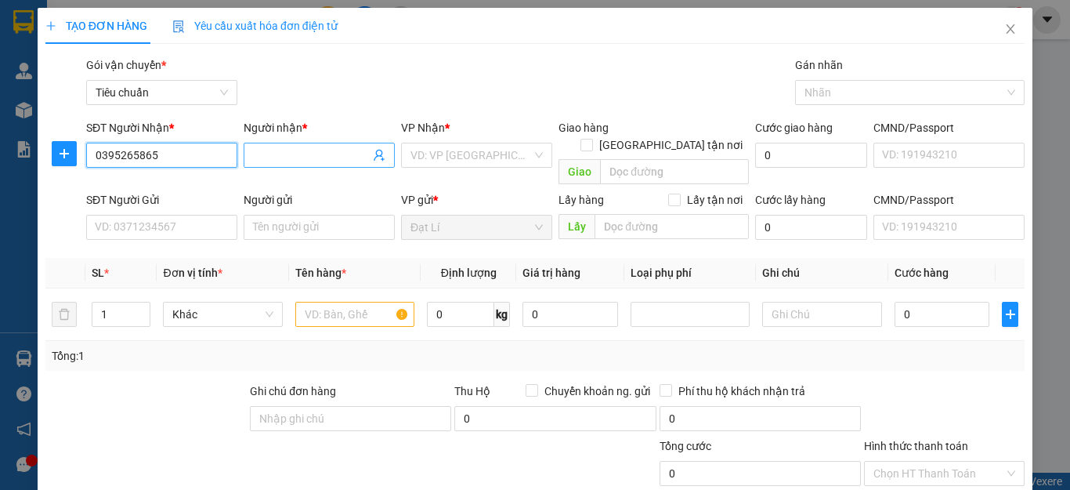
type input "0395265865"
click at [278, 155] on input "Người nhận *" at bounding box center [311, 155] width 117 height 17
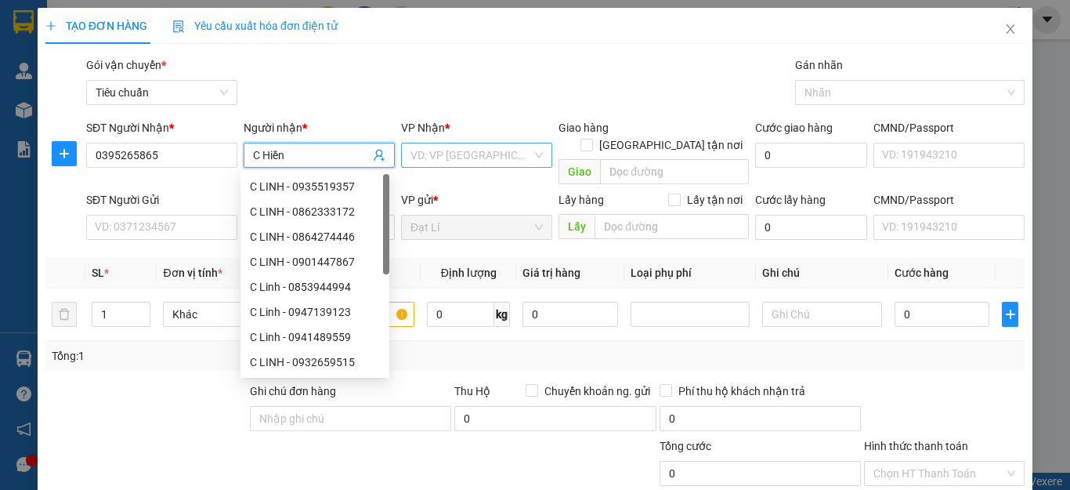
type input "C Hiền"
click at [451, 157] on input "search" at bounding box center [471, 155] width 121 height 24
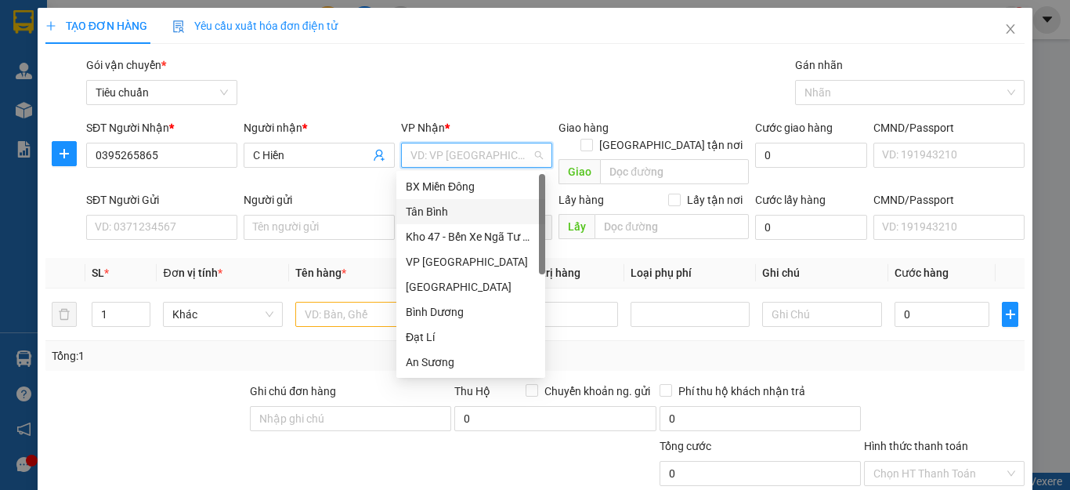
click at [440, 206] on div "Tân Bình" at bounding box center [471, 211] width 130 height 17
click at [481, 74] on div "Gói vận chuyển * Tiêu chuẩn Gán nhãn Nhãn" at bounding box center [555, 83] width 945 height 55
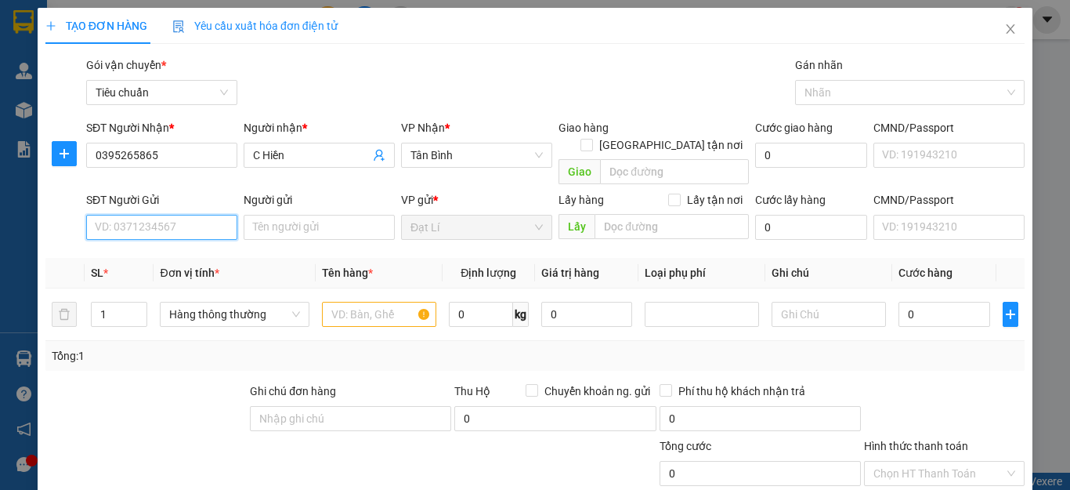
click at [147, 215] on input "SĐT Người Gửi" at bounding box center [161, 227] width 151 height 25
paste input "0911328580"
type input "0911328580"
click at [192, 215] on input "0911328580" at bounding box center [161, 227] width 151 height 25
click at [192, 241] on div "0911328580 - [PERSON_NAME]" at bounding box center [172, 241] width 154 height 17
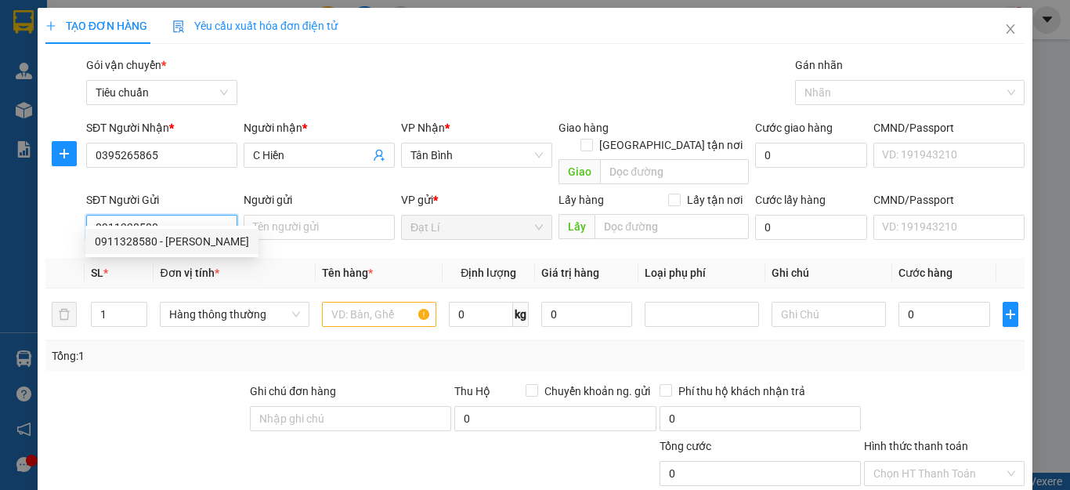
type input "[PERSON_NAME]"
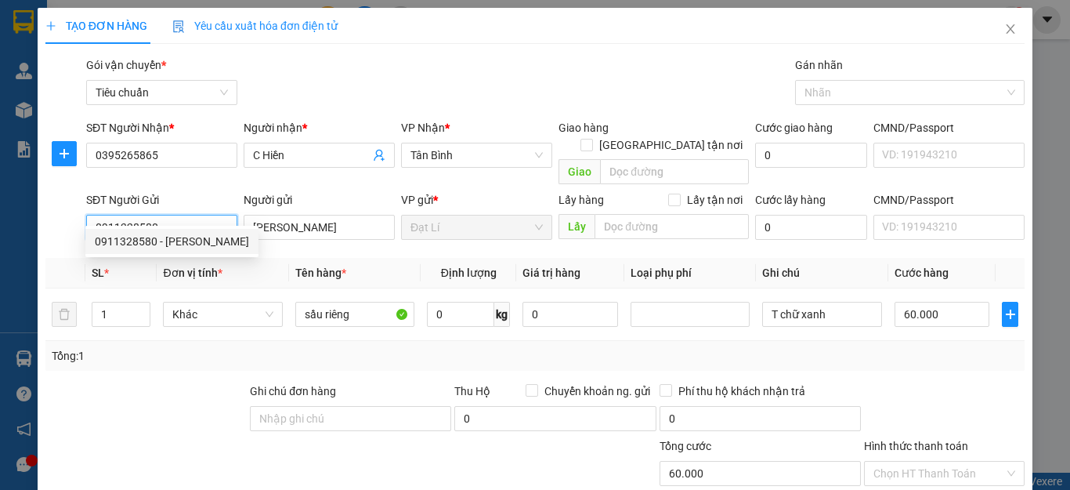
type input "60.000"
type input "0911328580"
click at [179, 393] on div at bounding box center [146, 409] width 205 height 55
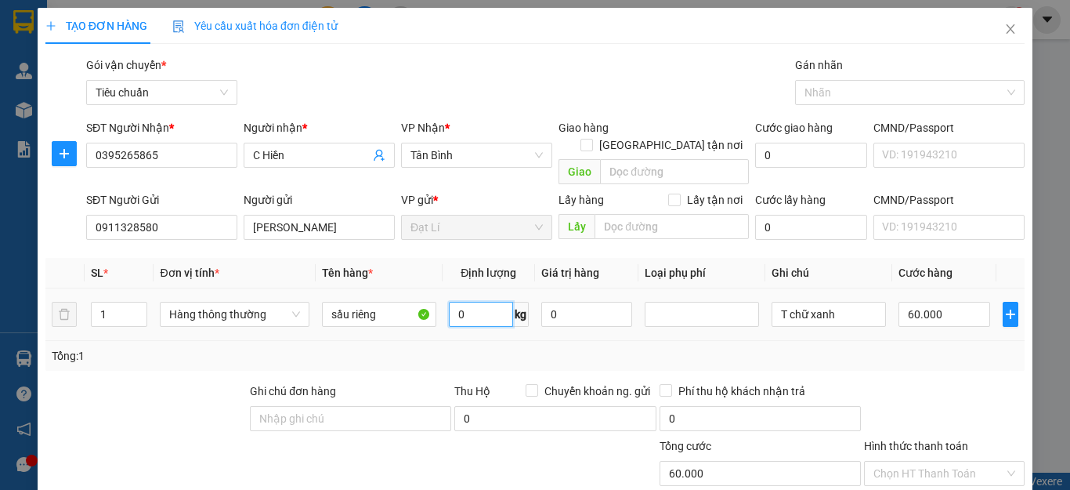
click at [477, 306] on input "0" at bounding box center [481, 314] width 64 height 25
type input "16"
click at [824, 347] on div "Tổng: 1" at bounding box center [535, 355] width 967 height 17
click at [835, 302] on input "T chữ xanh" at bounding box center [829, 314] width 114 height 25
type input "55.000"
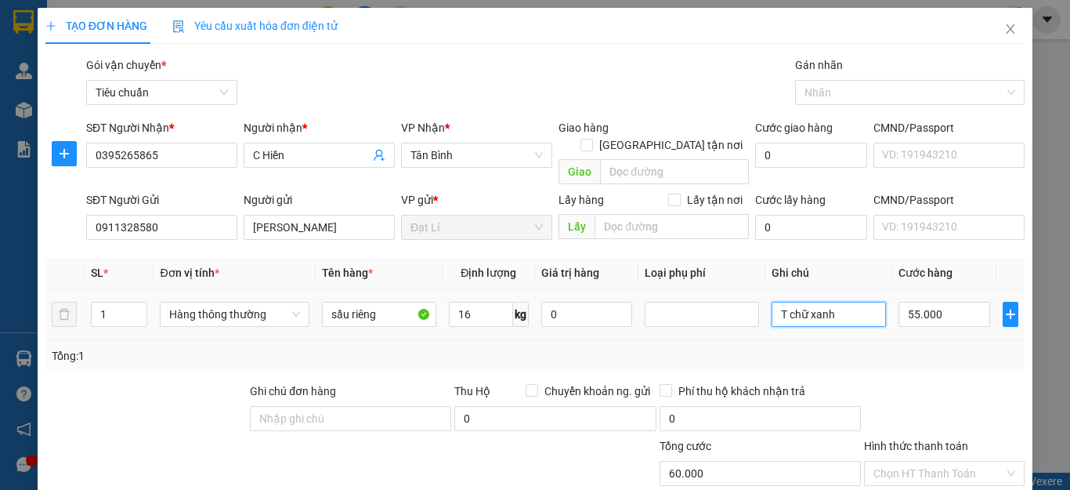
type input "55.000"
type input "T chữ đen"
drag, startPoint x: 895, startPoint y: 358, endPoint x: 914, endPoint y: 328, distance: 35.9
click at [903, 353] on div "Transit Pickup Surcharge Ids Transit Deliver Surcharge Ids Transit Deliver Surc…" at bounding box center [535, 363] width 980 height 615
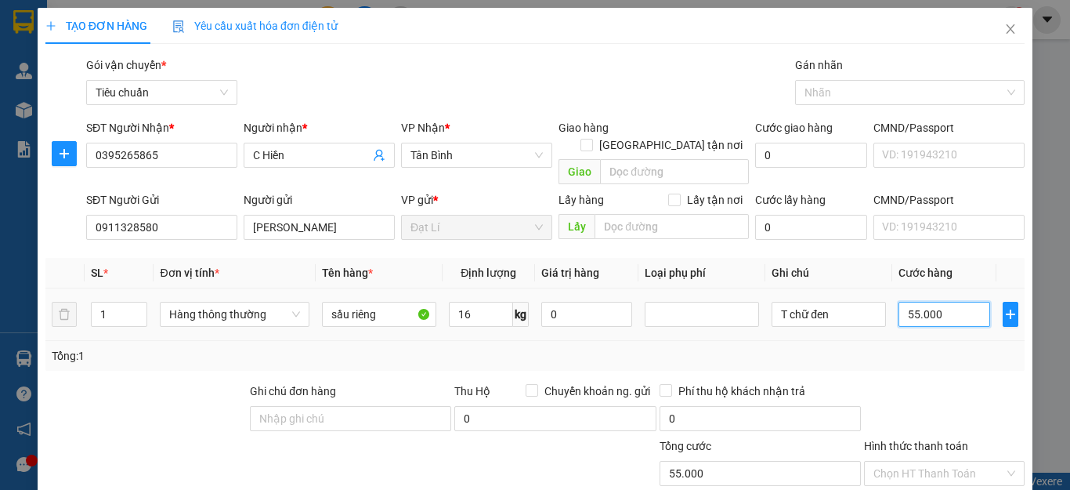
click at [925, 302] on input "55.000" at bounding box center [945, 314] width 92 height 25
type input "6"
type input "60"
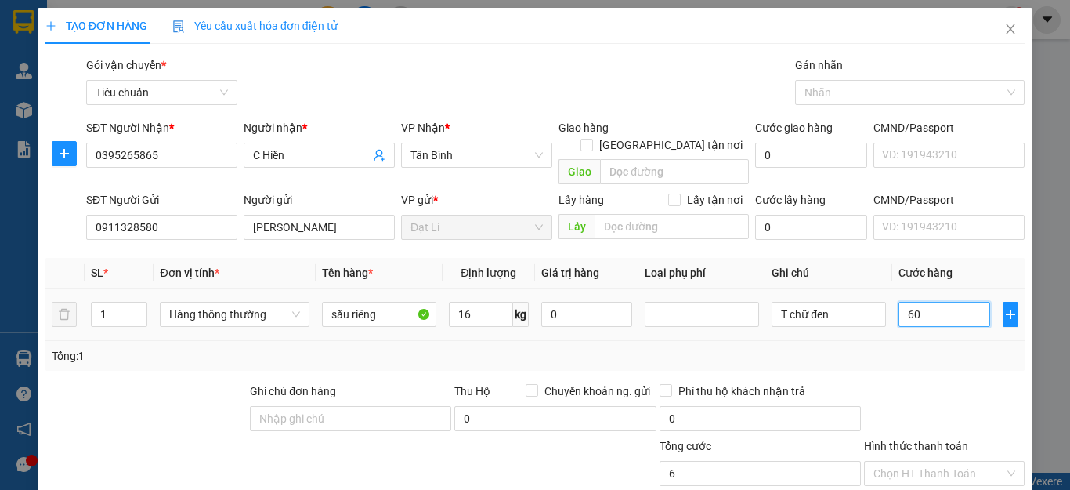
type input "60"
click at [927, 348] on div "Tổng: 1" at bounding box center [535, 356] width 980 height 30
type input "60.000"
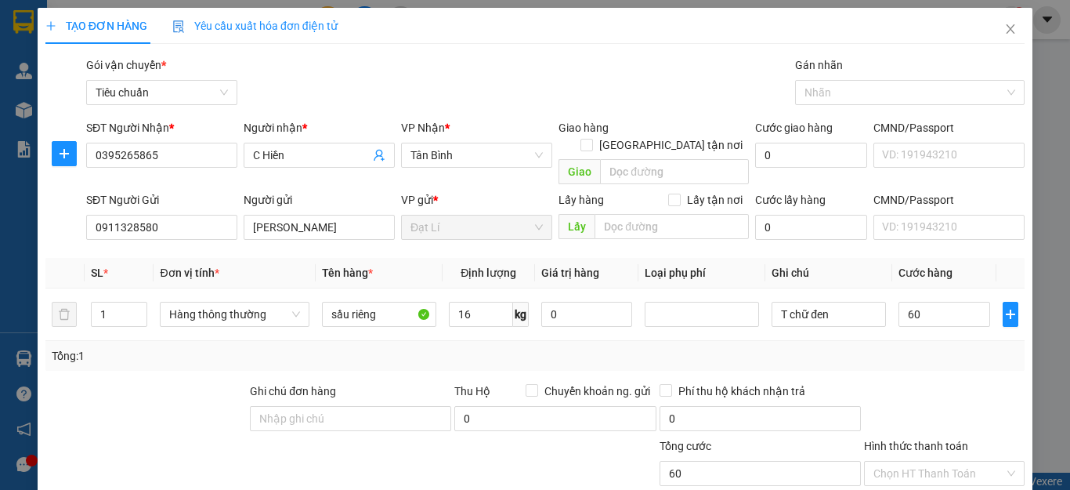
type input "60.000"
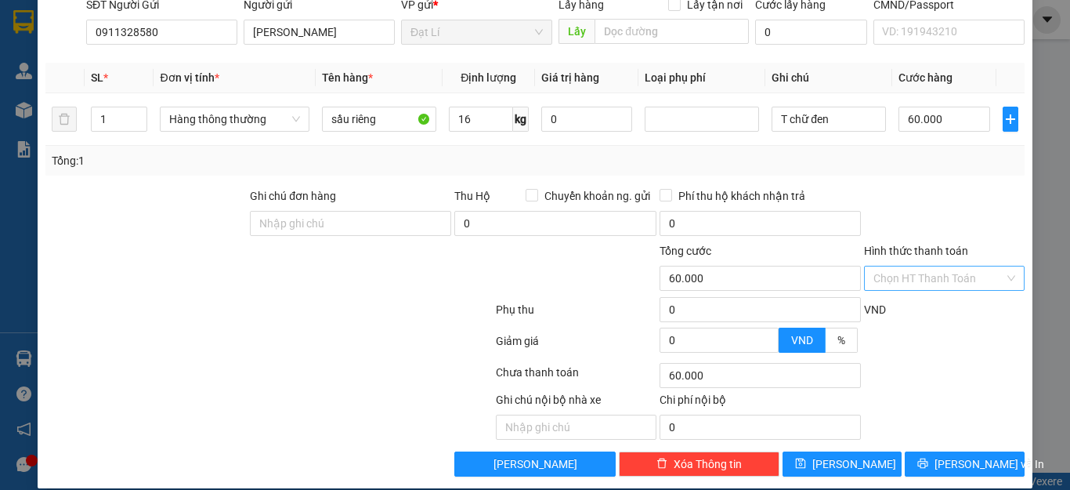
click at [925, 266] on input "Hình thức thanh toán" at bounding box center [939, 278] width 131 height 24
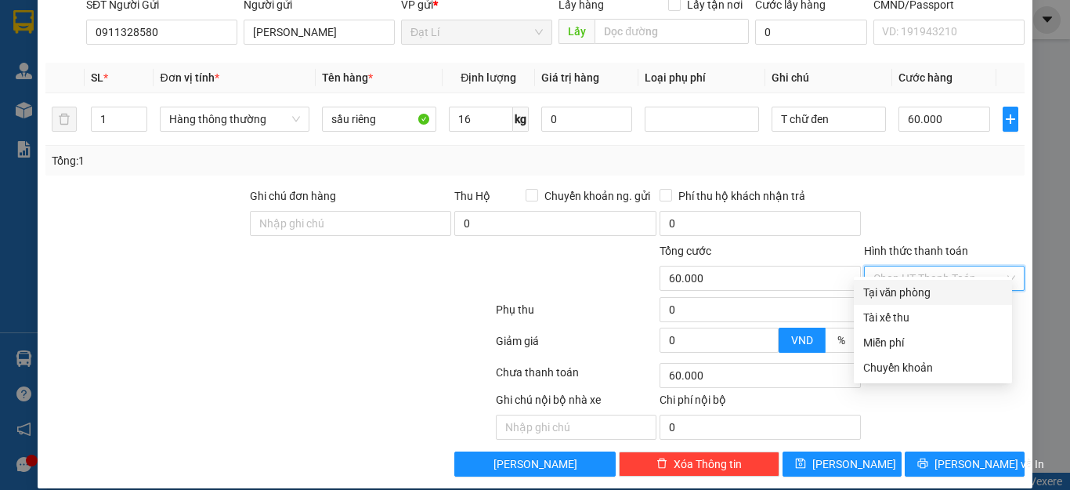
click at [921, 292] on div "Tại văn phòng" at bounding box center [933, 292] width 139 height 17
type input "0"
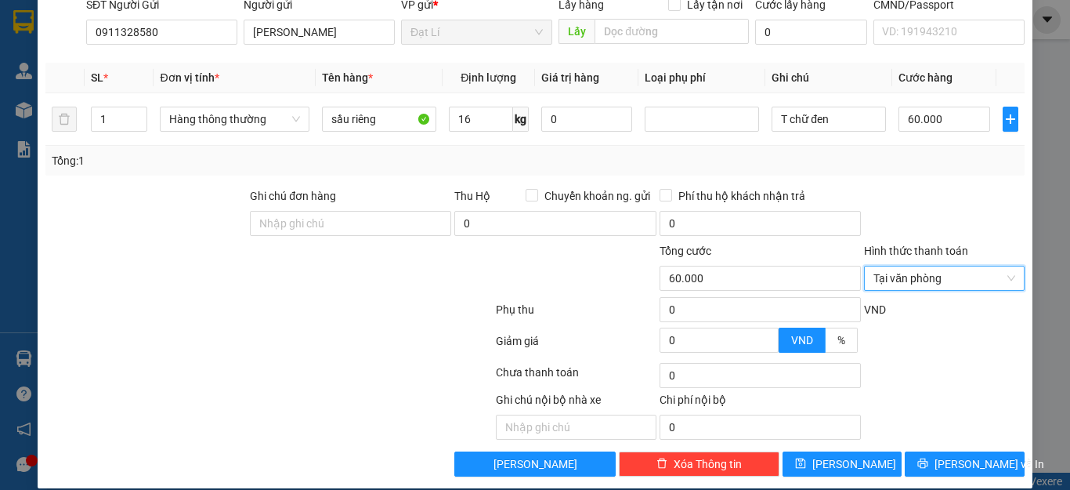
click at [926, 187] on div at bounding box center [945, 214] width 164 height 55
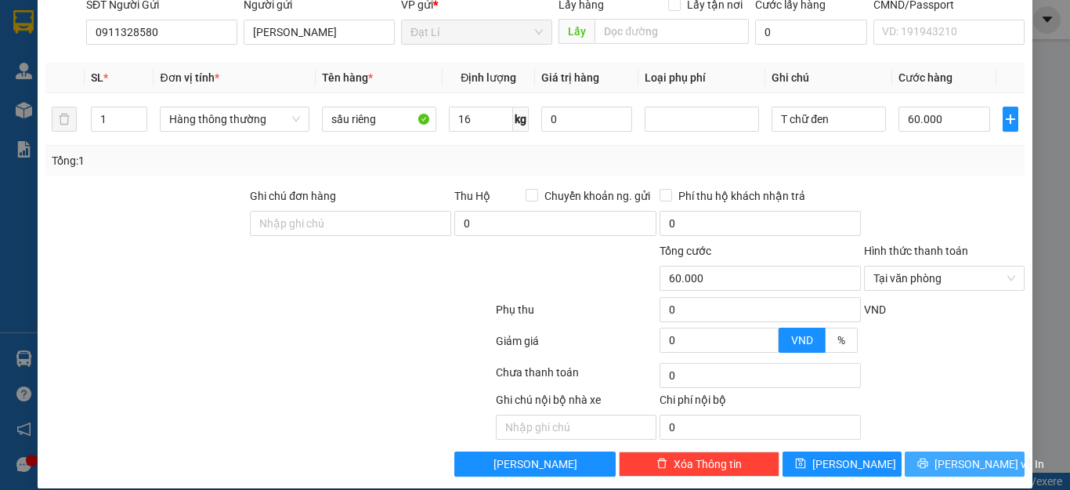
click at [952, 455] on span "[PERSON_NAME] và In" at bounding box center [990, 463] width 110 height 17
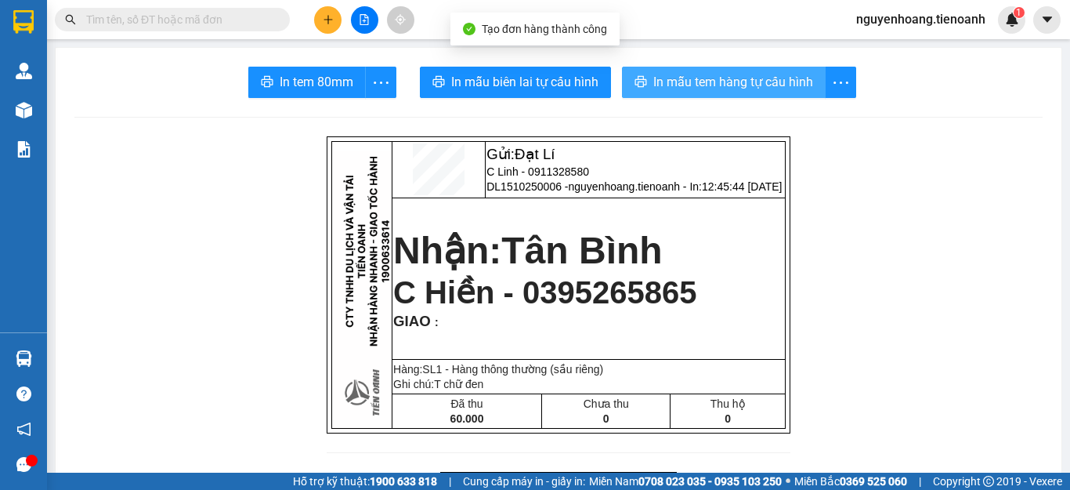
click at [635, 84] on icon "printer" at bounding box center [641, 81] width 13 height 13
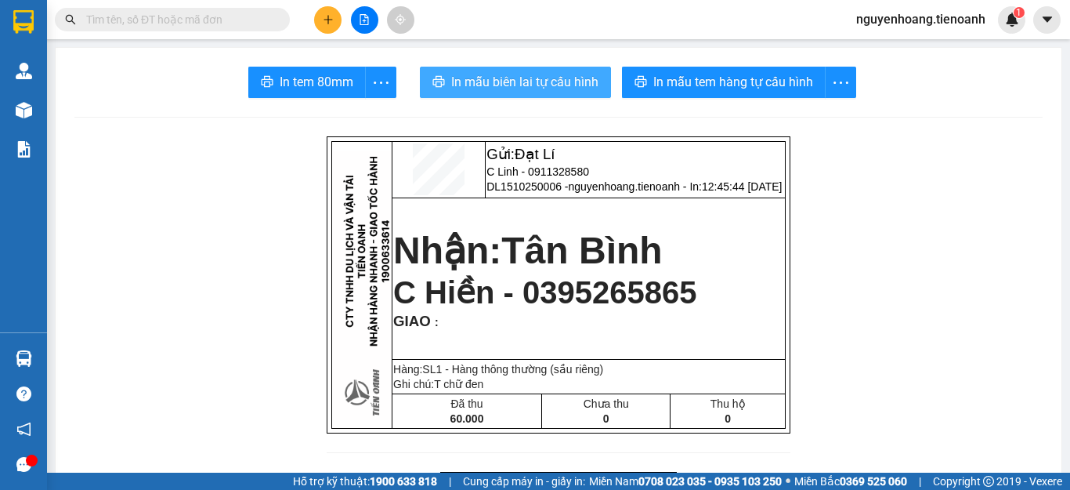
click at [485, 88] on span "In mẫu biên lai tự cấu hình" at bounding box center [524, 82] width 147 height 20
click at [310, 23] on div at bounding box center [365, 19] width 118 height 27
click at [328, 20] on icon "plus" at bounding box center [328, 19] width 11 height 11
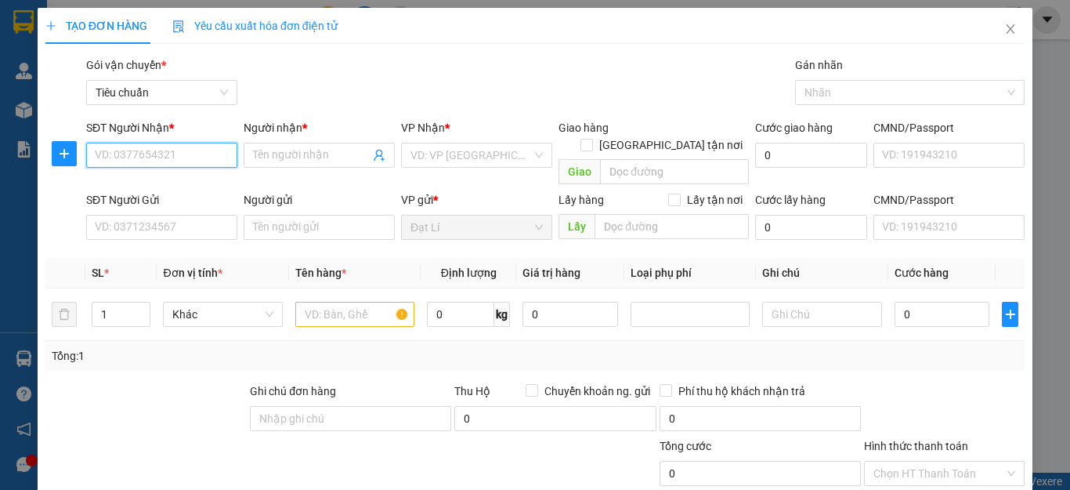
click at [187, 151] on input "SĐT Người Nhận *" at bounding box center [161, 155] width 151 height 25
type input "0949389797"
click at [176, 189] on div "0949389797 - C Dinh" at bounding box center [160, 186] width 130 height 17
type input "C Dinh"
type input "60.000"
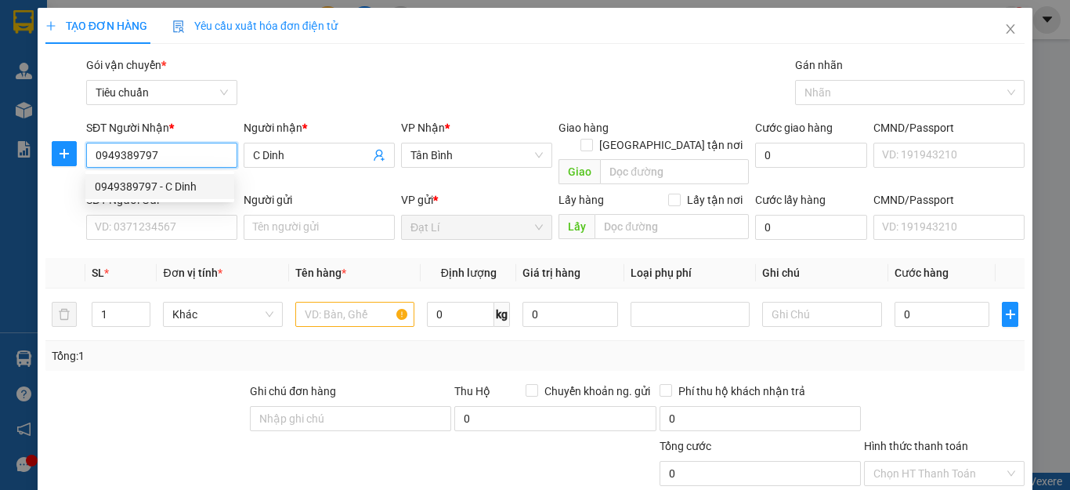
type input "60.000"
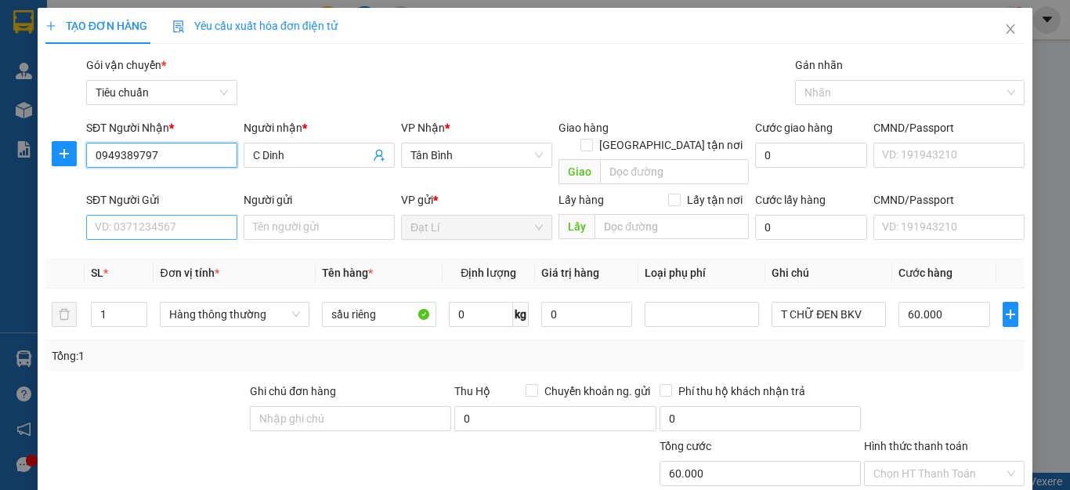
type input "0949389797"
click at [202, 215] on input "SĐT Người Gửi" at bounding box center [161, 227] width 151 height 25
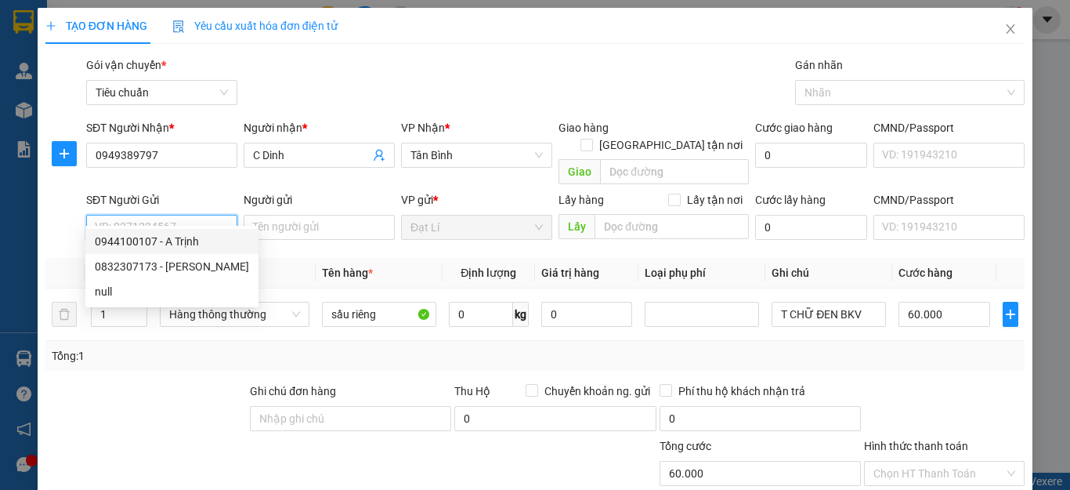
paste input "0911328580"
type input "0911328580"
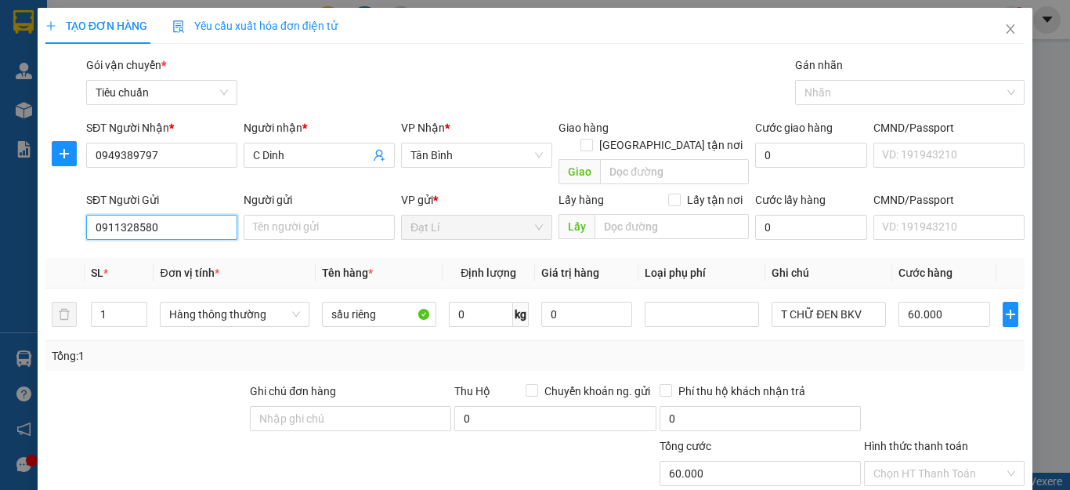
click at [205, 215] on input "0911328580" at bounding box center [161, 227] width 151 height 25
click at [191, 237] on div "0911328580 - [PERSON_NAME]" at bounding box center [172, 241] width 154 height 17
type input "[PERSON_NAME]"
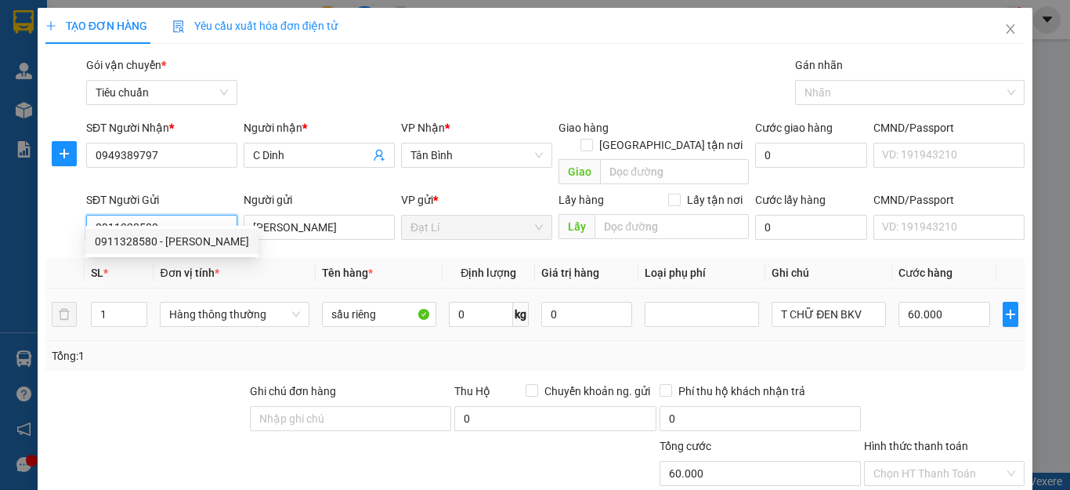
type input "0911328580"
click at [142, 394] on div at bounding box center [146, 409] width 205 height 55
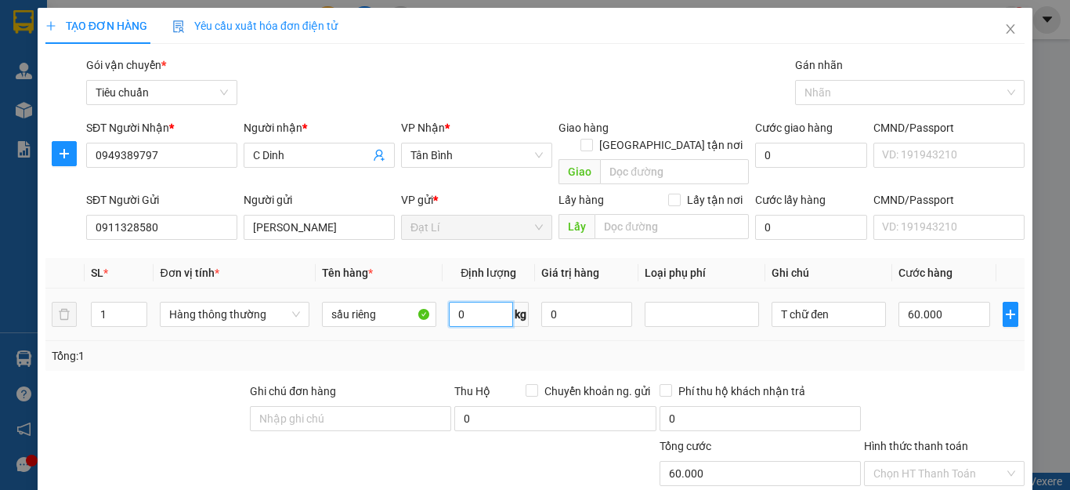
click at [463, 302] on input "0" at bounding box center [481, 314] width 64 height 25
type input "42"
click at [890, 347] on div "Tổng: 1" at bounding box center [535, 355] width 967 height 17
click at [830, 302] on input "T chữ đen" at bounding box center [829, 314] width 114 height 25
type input "90.000"
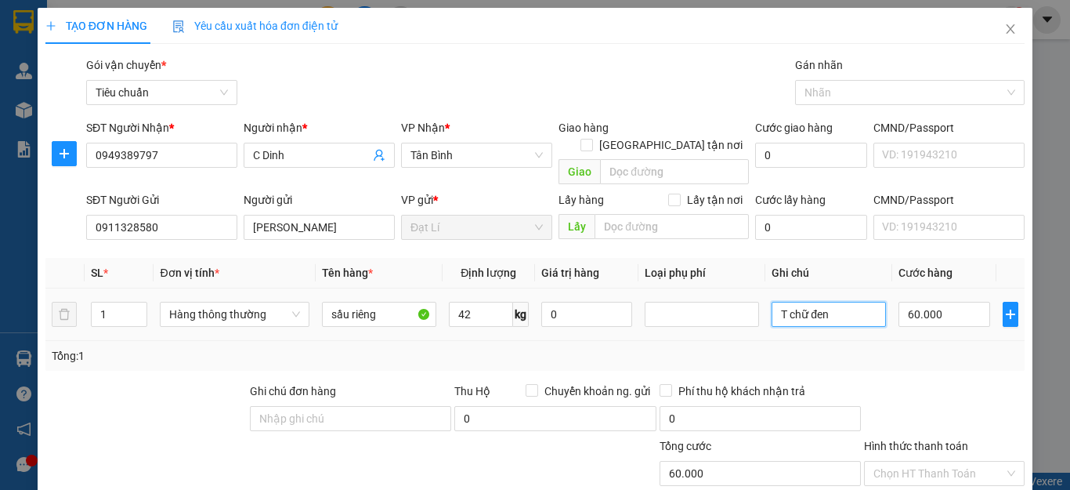
type input "90.000"
type input "T chữ tím"
click at [905, 349] on div "Tổng: 1" at bounding box center [535, 356] width 980 height 30
click at [904, 353] on div "Transit Pickup Surcharge Ids Transit Deliver Surcharge Ids Transit Deliver Surc…" at bounding box center [535, 363] width 980 height 615
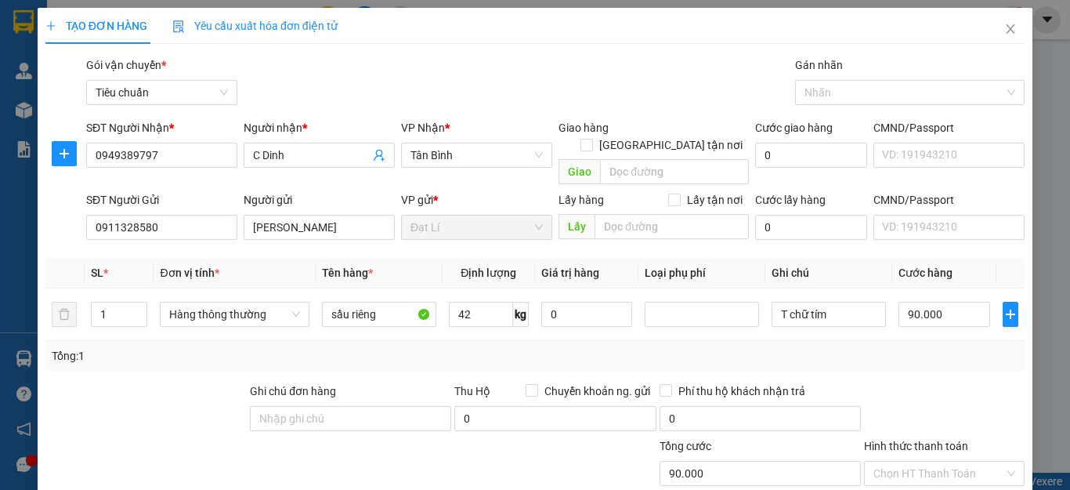
scroll to position [195, 0]
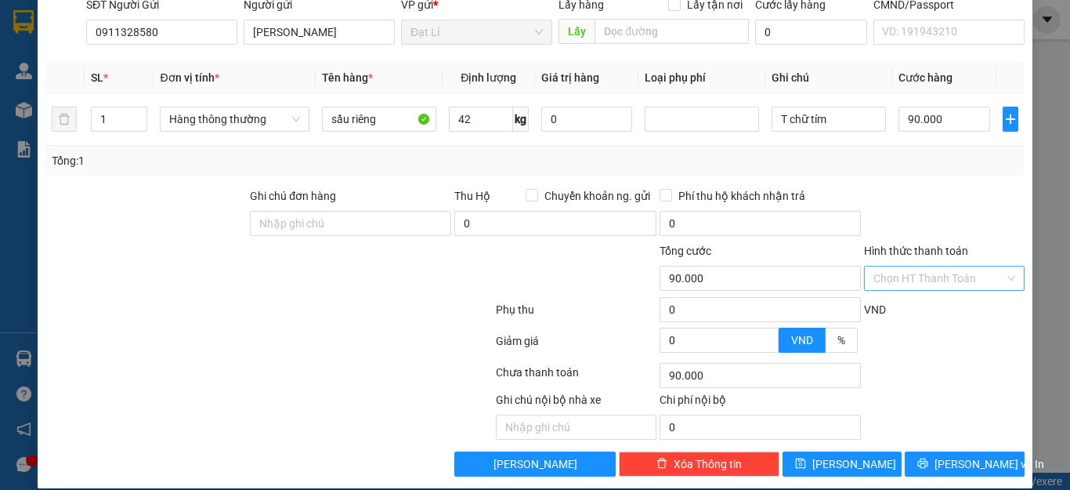
click at [915, 266] on input "Hình thức thanh toán" at bounding box center [939, 278] width 131 height 24
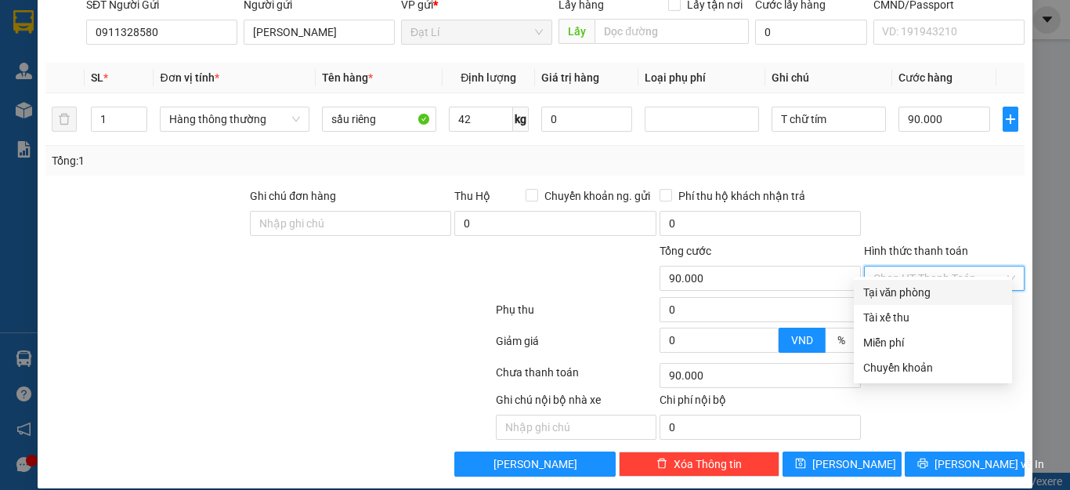
click at [918, 284] on div "Tại văn phòng" at bounding box center [933, 292] width 139 height 17
type input "0"
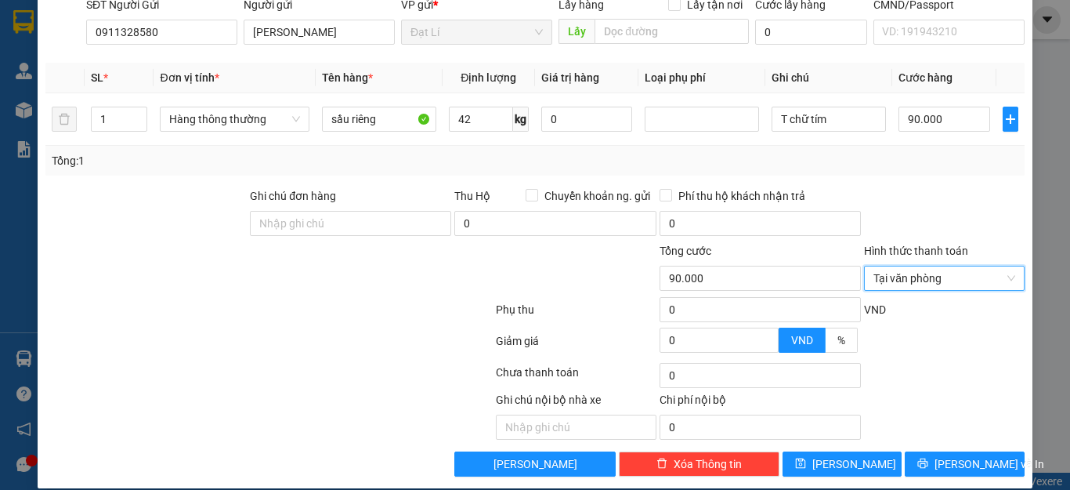
click at [918, 197] on div at bounding box center [945, 214] width 164 height 55
click at [958, 431] on div "Transit Pickup Surcharge Ids Transit Deliver Surcharge Ids Transit Deliver Surc…" at bounding box center [535, 168] width 980 height 615
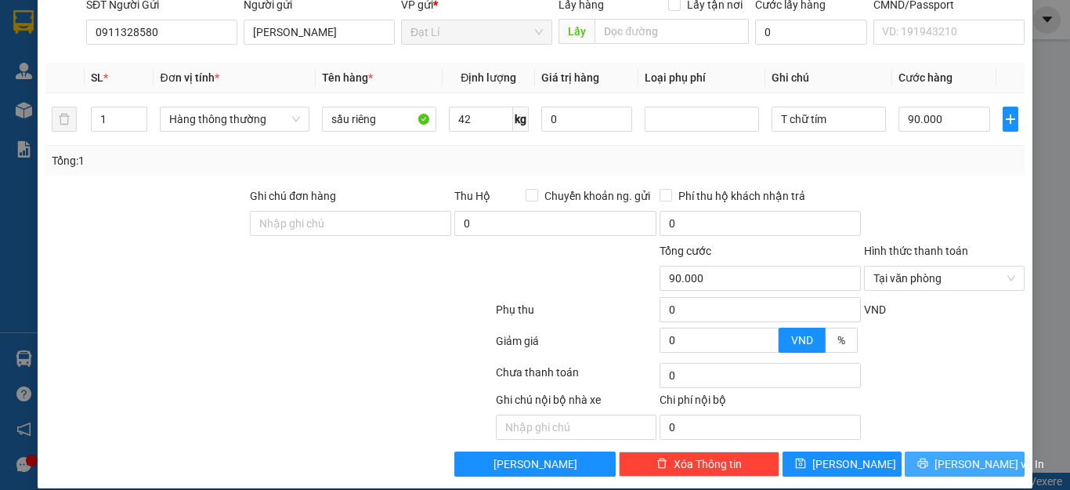
drag, startPoint x: 958, startPoint y: 432, endPoint x: 958, endPoint y: 441, distance: 9.4
click at [958, 440] on div "Transit Pickup Surcharge Ids Transit Deliver Surcharge Ids Transit Deliver Surc…" at bounding box center [535, 168] width 980 height 615
click at [958, 455] on span "[PERSON_NAME] và In" at bounding box center [990, 463] width 110 height 17
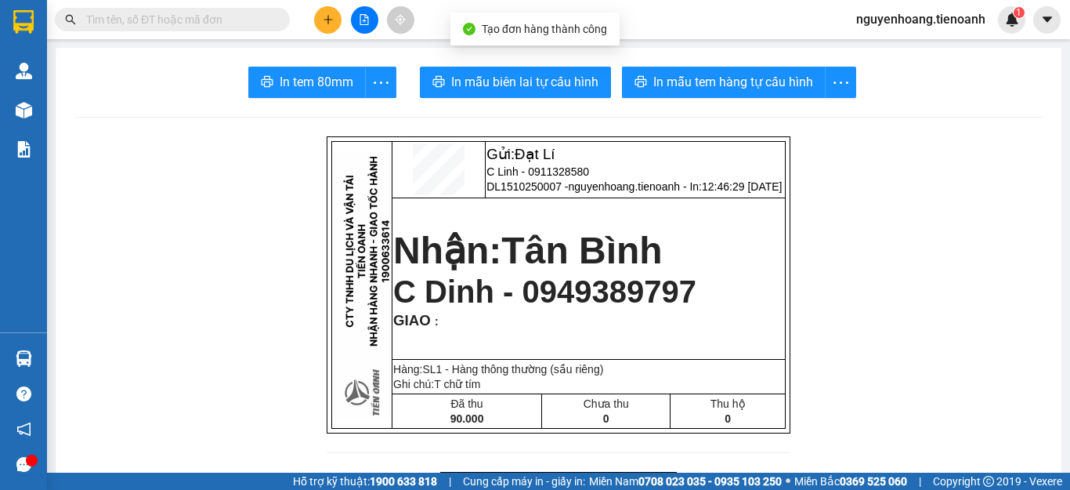
click at [675, 82] on span "In mẫu tem hàng tự cấu hình" at bounding box center [734, 82] width 160 height 20
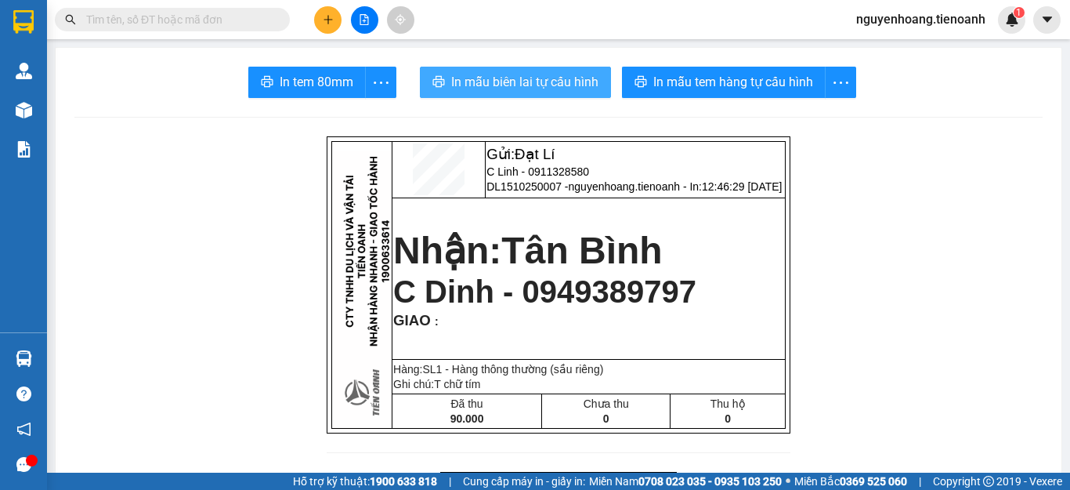
click at [524, 76] on span "In mẫu biên lai tự cấu hình" at bounding box center [524, 82] width 147 height 20
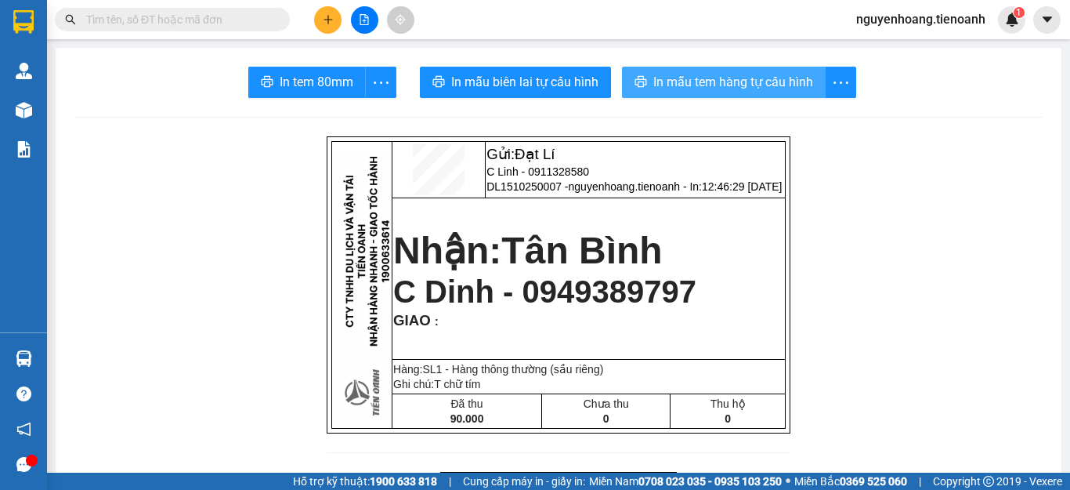
click at [741, 82] on span "In mẫu tem hàng tự cấu hình" at bounding box center [734, 82] width 160 height 20
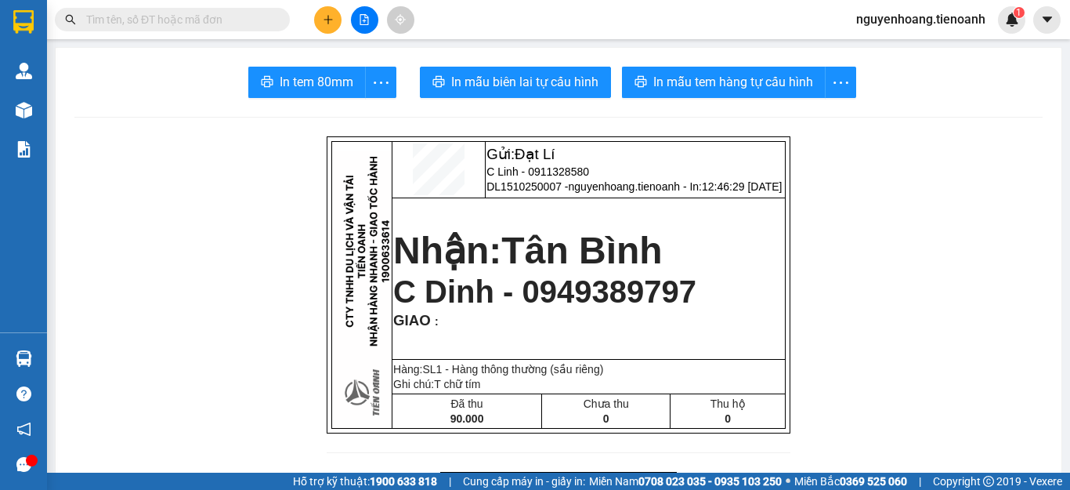
click at [208, 20] on input "text" at bounding box center [178, 19] width 185 height 17
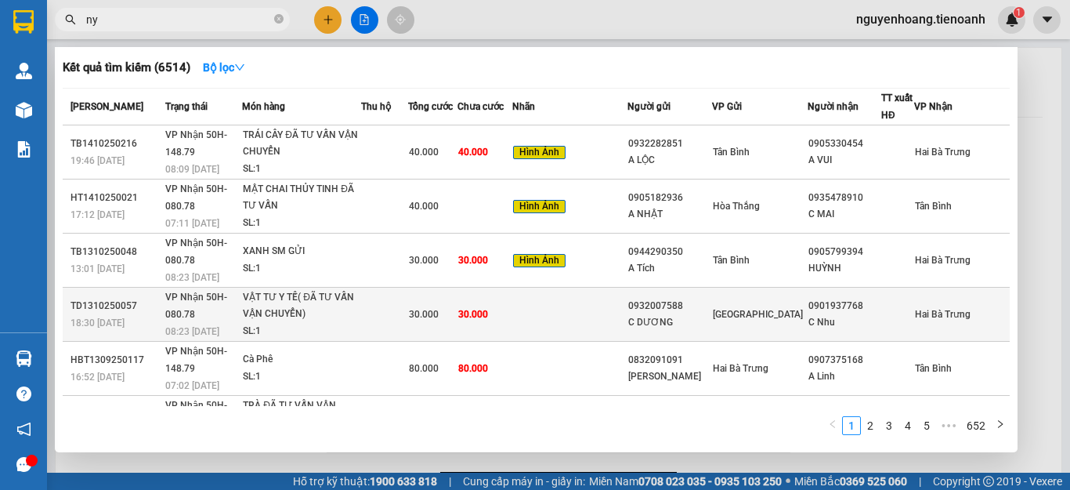
scroll to position [78, 0]
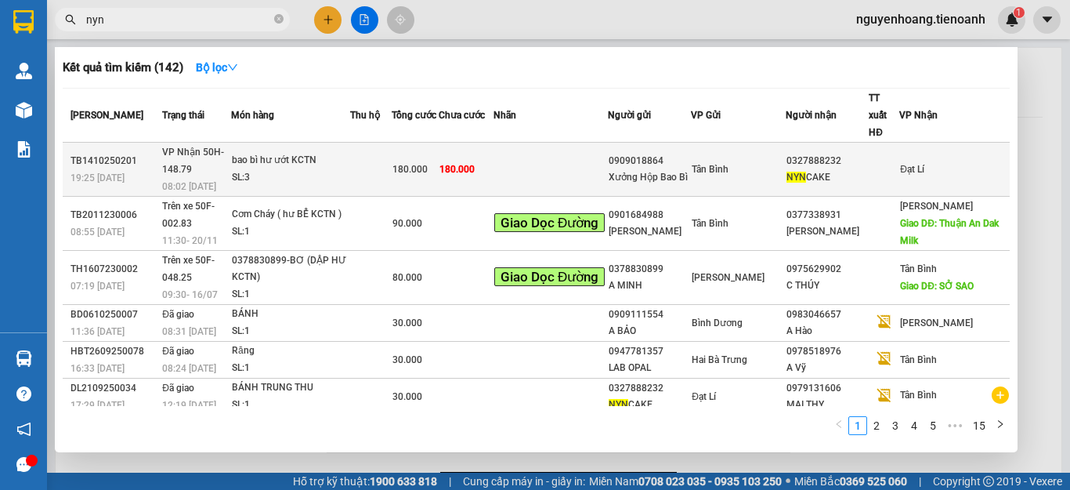
type input "nyn"
click at [581, 157] on td at bounding box center [551, 170] width 114 height 54
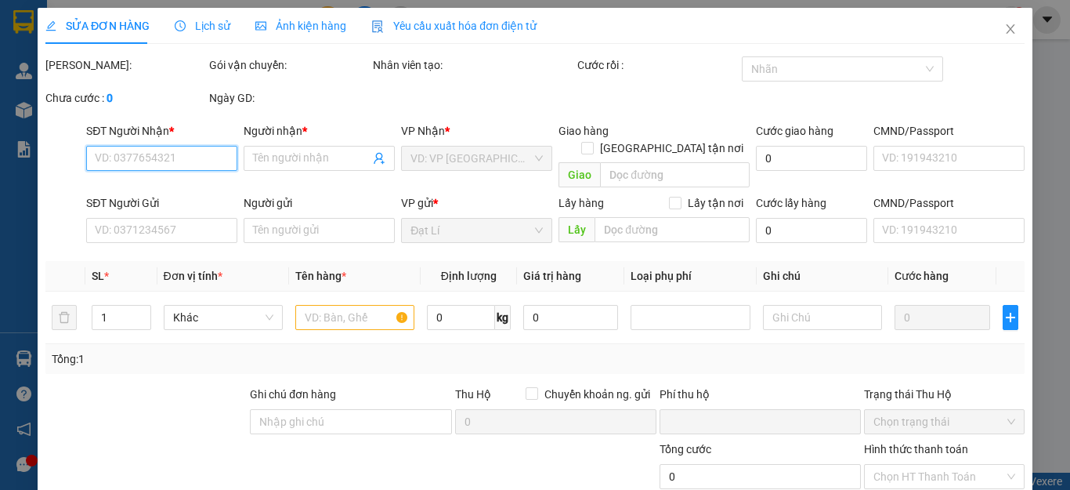
type input "0327888232"
type input "NYN CAKE"
type input "0909018864"
type input "Xưởng Hộp Bao Bì"
type input "123456789"
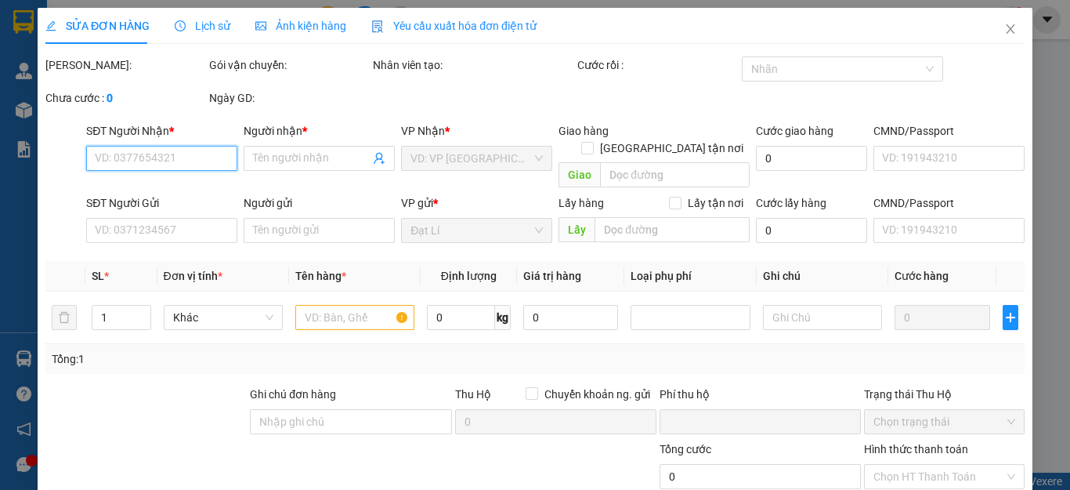
type input "0"
type input "180.000"
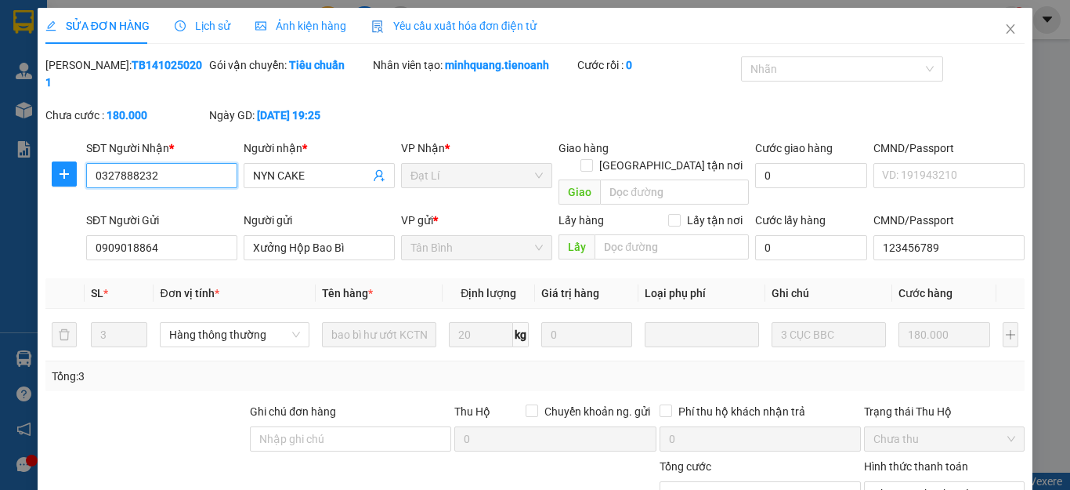
scroll to position [198, 0]
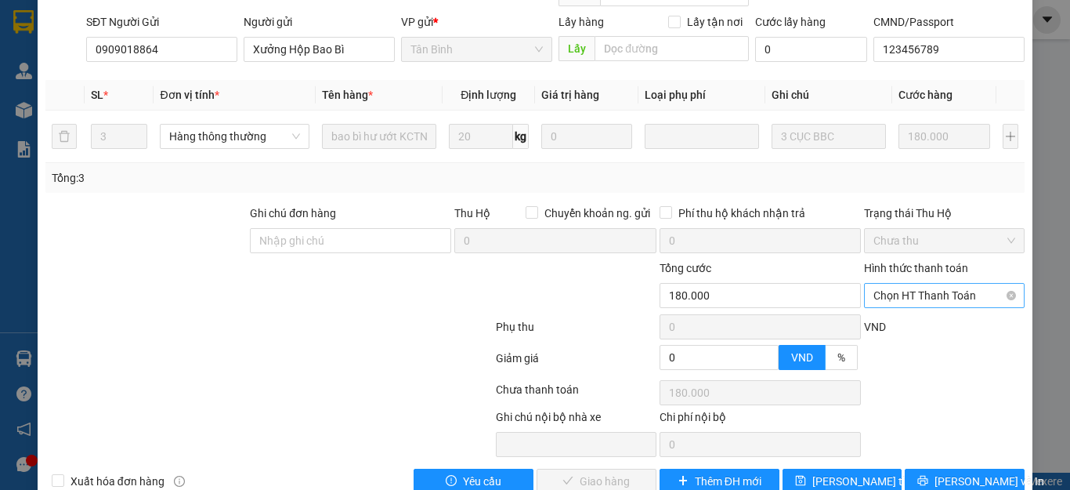
click at [915, 284] on span "Chọn HT Thanh Toán" at bounding box center [945, 296] width 142 height 24
click at [907, 292] on div "Tại văn phòng" at bounding box center [933, 292] width 139 height 17
type input "0"
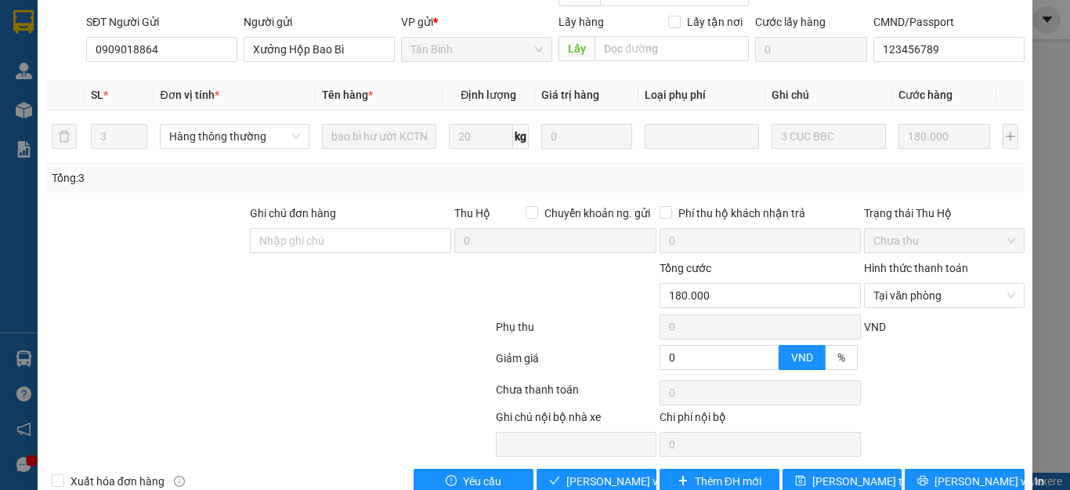
click at [266, 314] on div at bounding box center [269, 329] width 451 height 31
click at [601, 473] on span "[PERSON_NAME] và Giao hàng" at bounding box center [642, 481] width 150 height 17
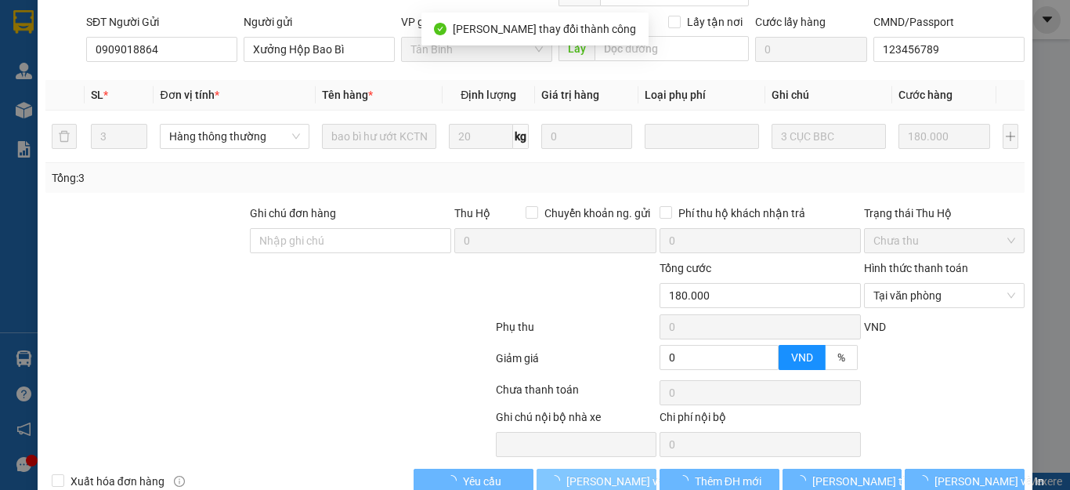
scroll to position [0, 0]
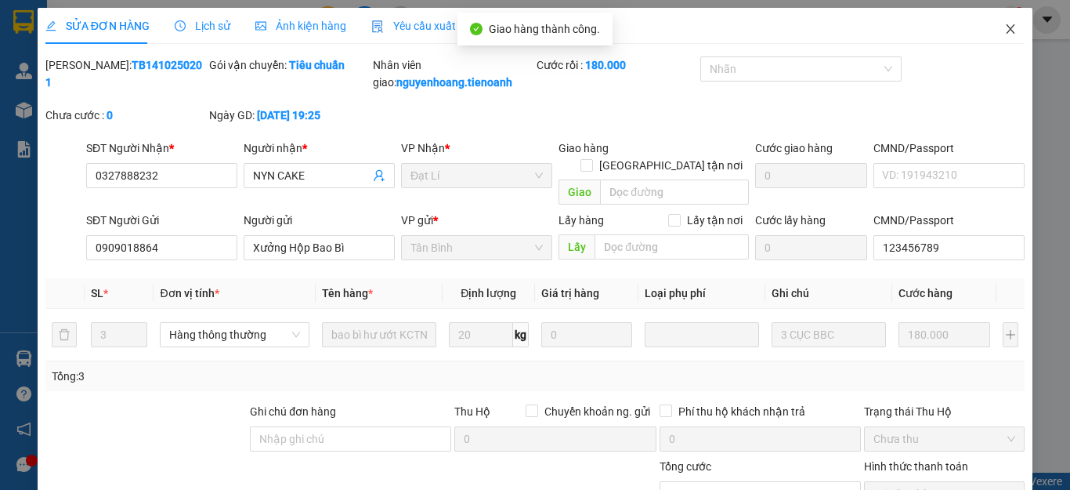
click at [1005, 28] on icon "close" at bounding box center [1011, 29] width 13 height 13
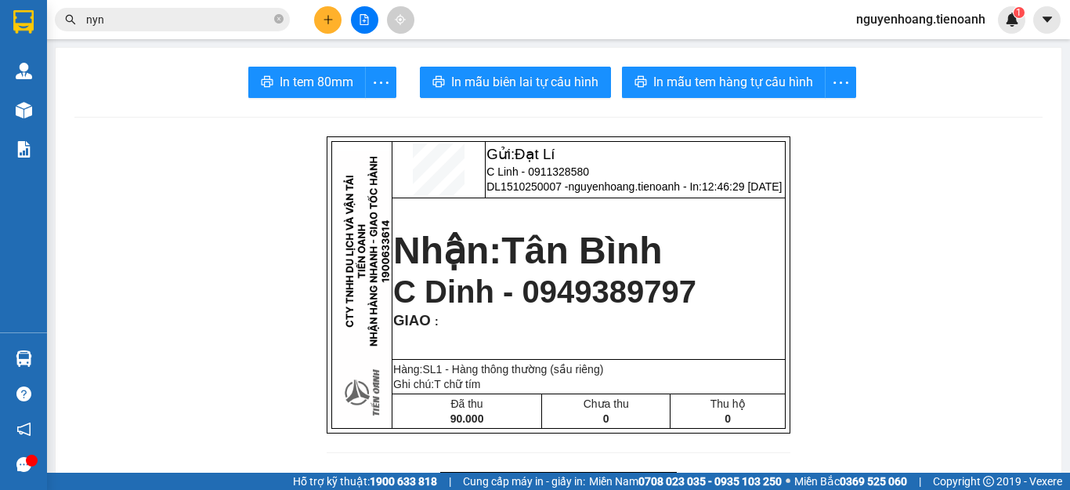
click at [158, 27] on input "nyn" at bounding box center [178, 19] width 185 height 17
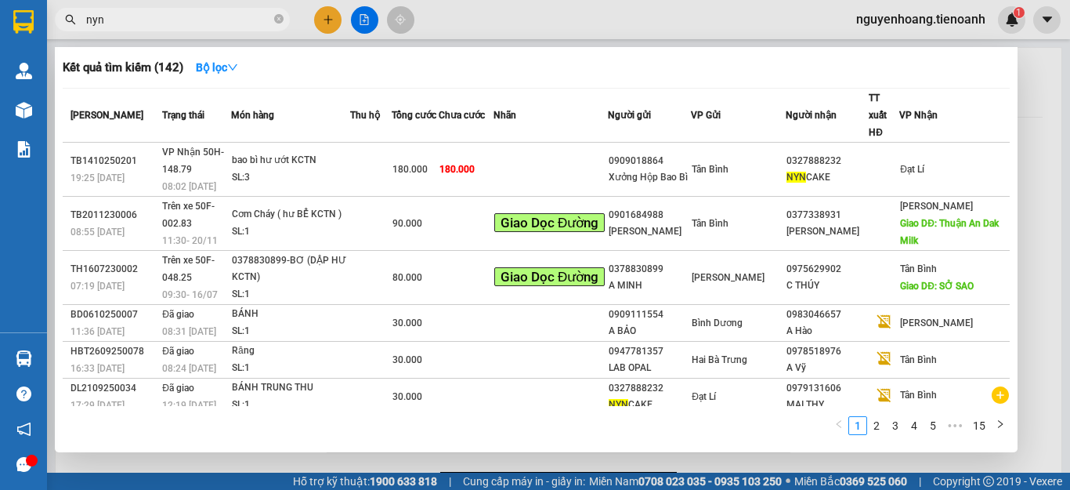
click at [158, 27] on input "nyn" at bounding box center [178, 19] width 185 height 17
click at [281, 20] on icon "close-circle" at bounding box center [278, 18] width 9 height 9
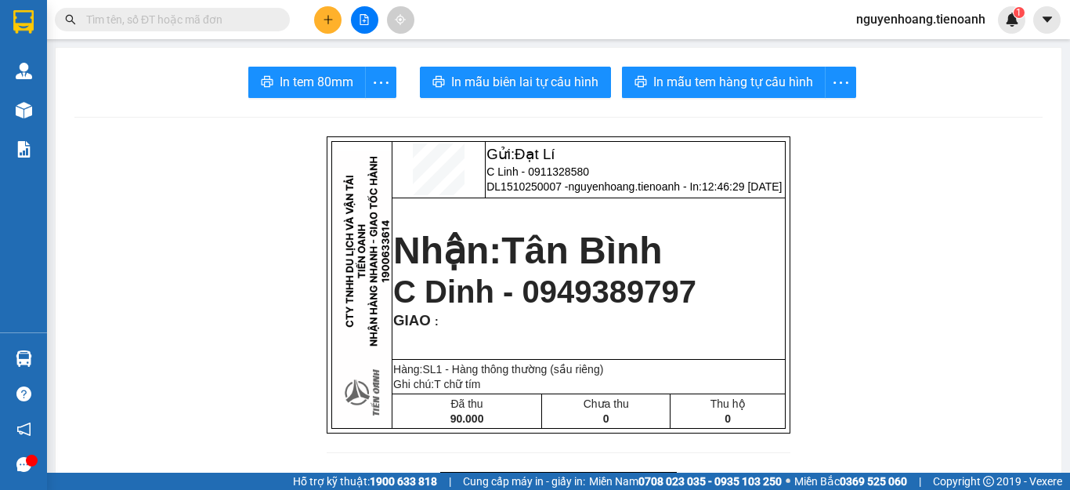
click at [226, 20] on input "text" at bounding box center [178, 19] width 185 height 17
click at [322, 25] on button at bounding box center [327, 19] width 27 height 27
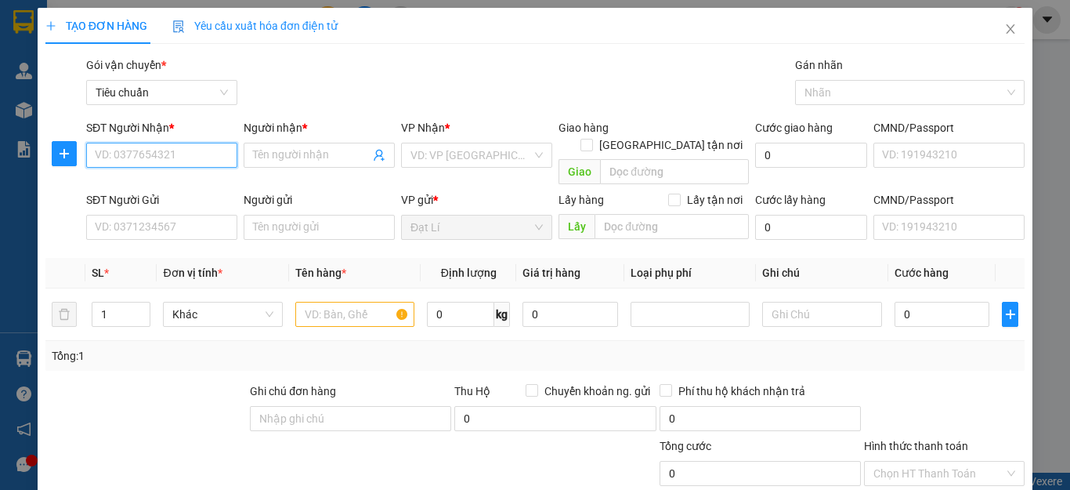
click at [186, 154] on input "SĐT Người Nhận *" at bounding box center [161, 155] width 151 height 25
type input "0935874493"
click at [184, 187] on div "0935874493 - [PERSON_NAME]" at bounding box center [172, 186] width 154 height 17
type input "GIANG"
checkbox input "true"
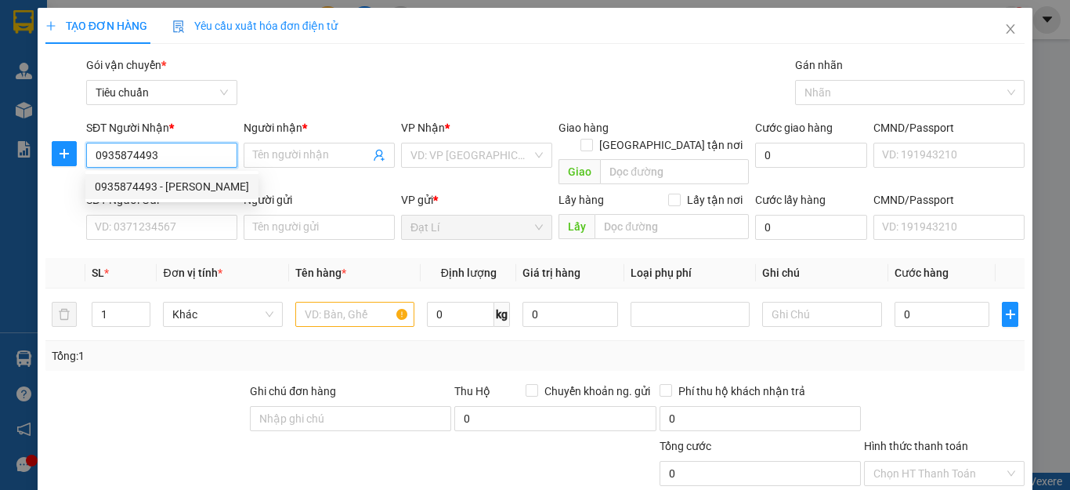
type input "[STREET_ADDRESS] Nam"
type input "40.000"
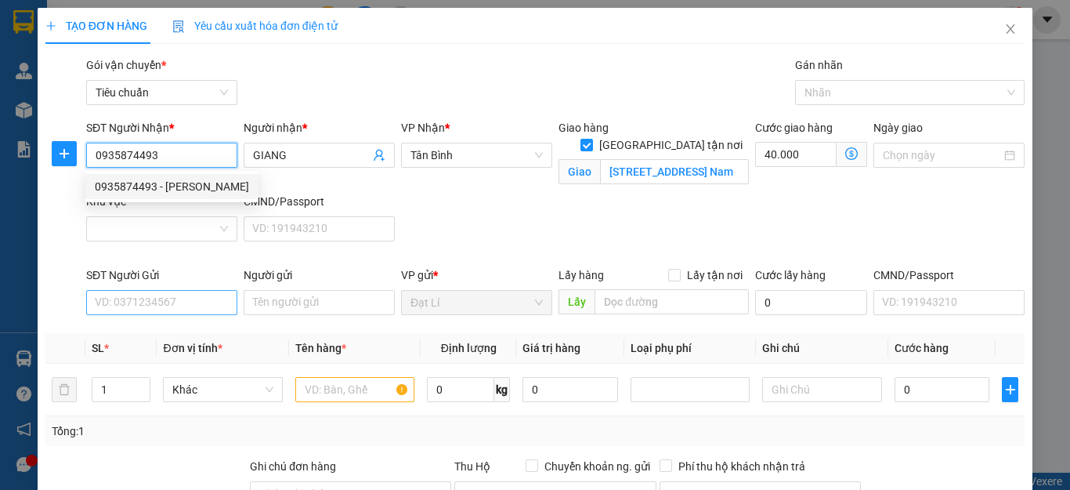
type input "100.000"
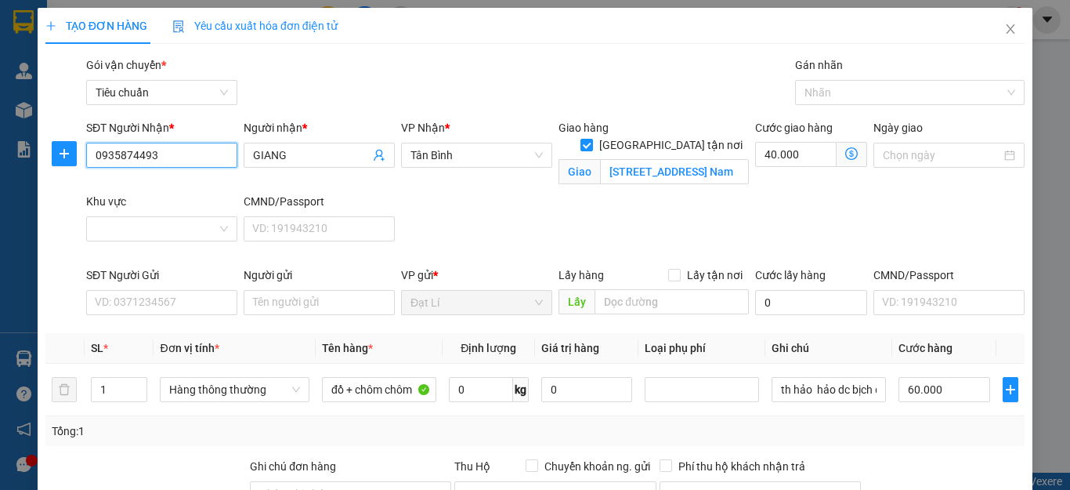
click at [200, 150] on input "0935874493" at bounding box center [161, 155] width 151 height 25
type input "0935874493"
click at [449, 199] on div "SĐT Người Nhận * 0935874493 Người nhận * GIANG VP Nhận * [GEOGRAPHIC_DATA] tận …" at bounding box center [555, 192] width 945 height 147
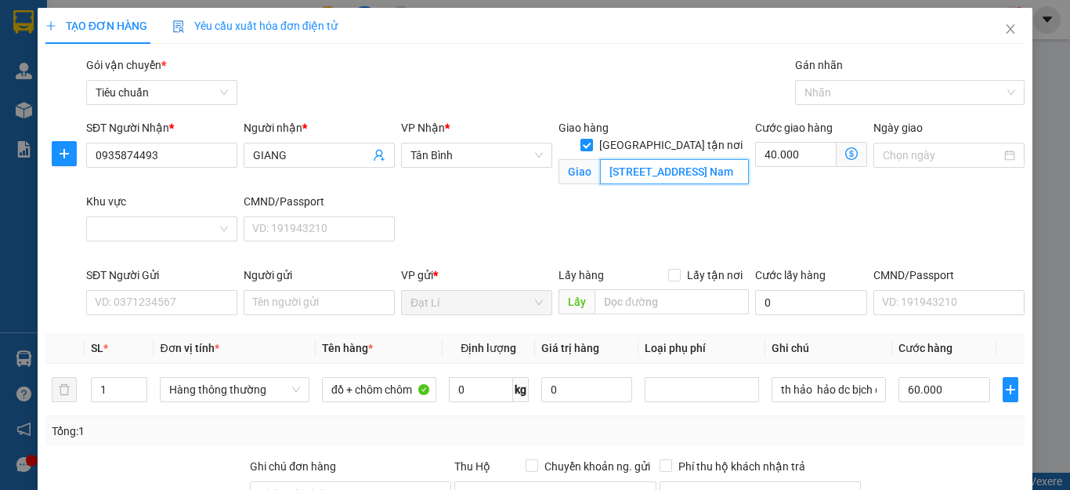
click at [639, 159] on input "[STREET_ADDRESS] Nam" at bounding box center [674, 171] width 149 height 25
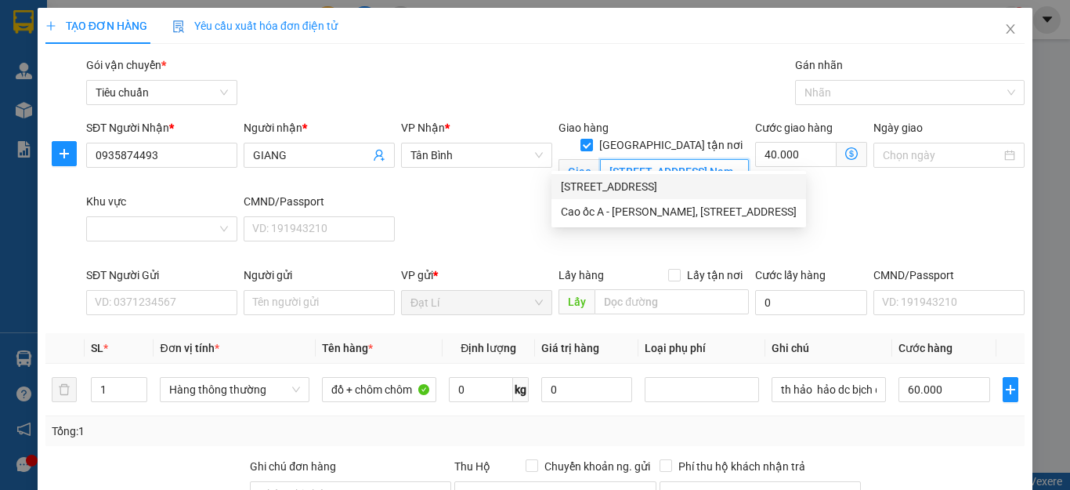
click at [679, 159] on input "[STREET_ADDRESS] Nam" at bounding box center [674, 171] width 149 height 25
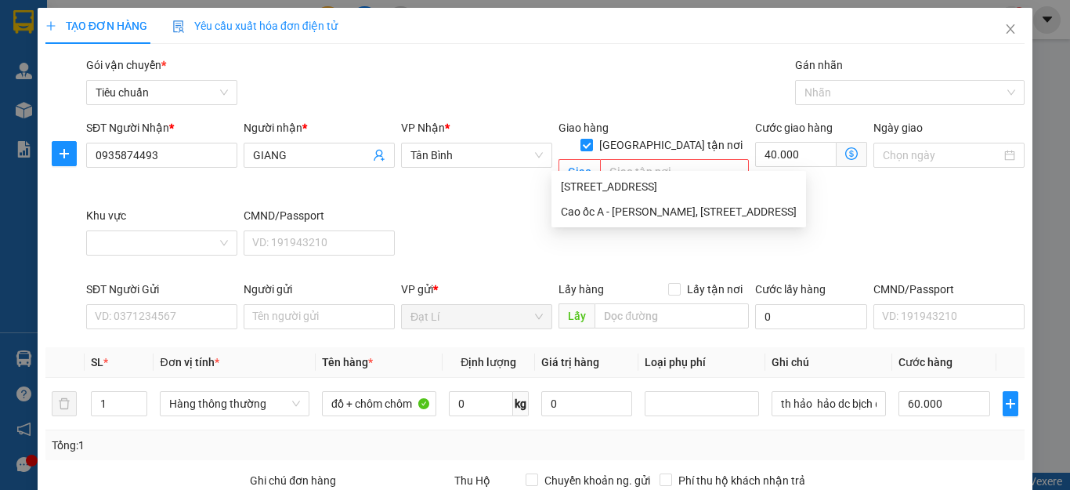
click at [478, 219] on div "SĐT Người Nhận * 0935874493 Người nhận * GIANG VP Nhận * Tân Bình Giao hàng [GE…" at bounding box center [555, 199] width 945 height 161
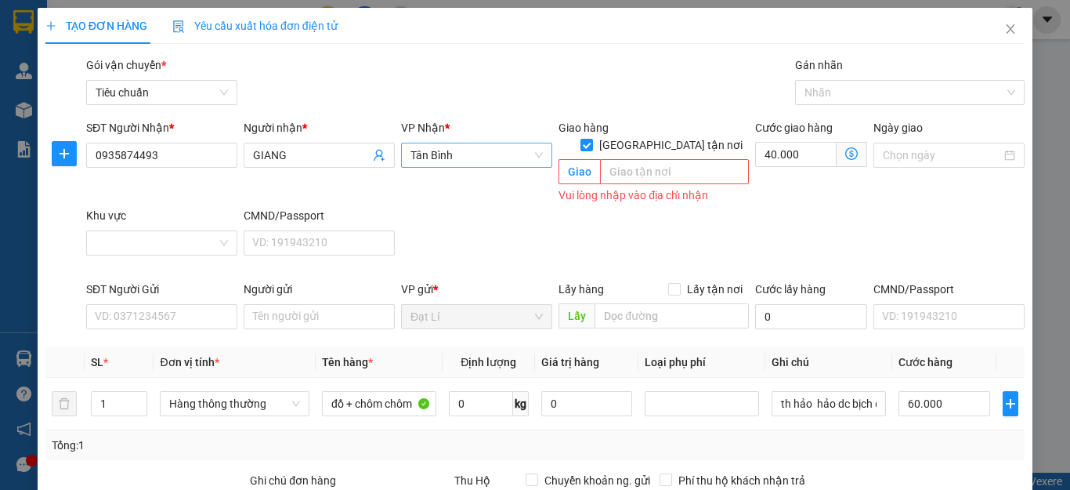
click at [476, 158] on span "Tân Bình" at bounding box center [477, 155] width 132 height 24
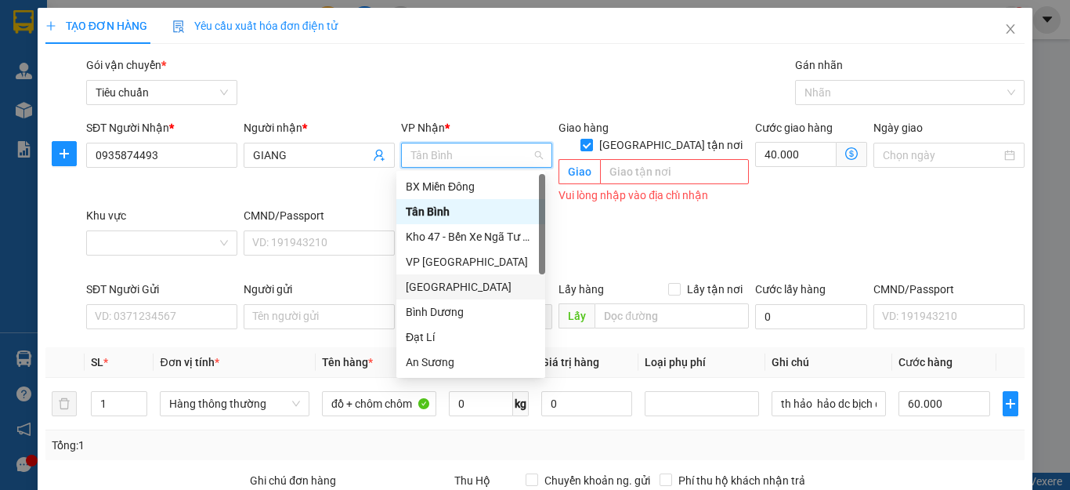
click at [433, 284] on div "[GEOGRAPHIC_DATA]" at bounding box center [471, 286] width 130 height 17
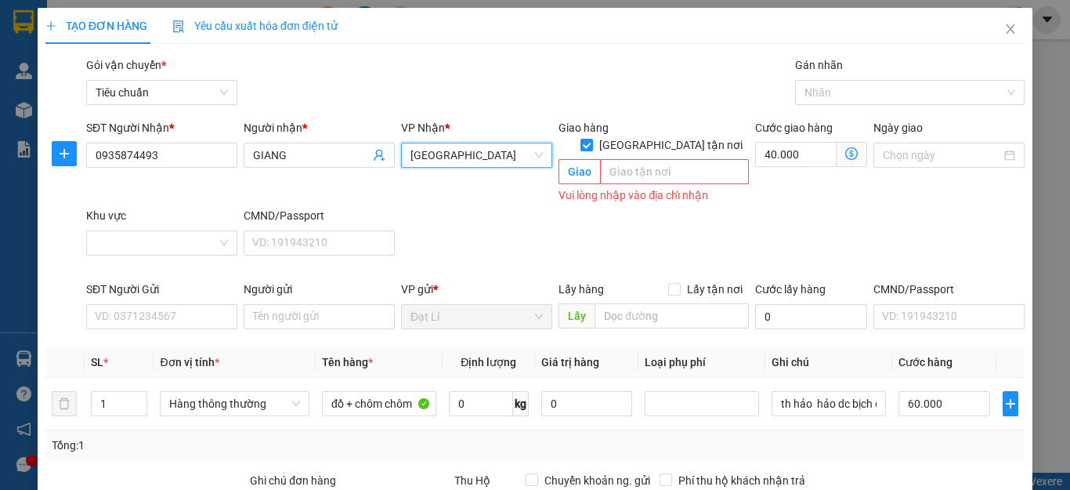
click at [501, 55] on div "TẠO ĐƠN HÀNG Yêu cầu xuất hóa đơn điện tử Transit Pickup Surcharge Ids Transit …" at bounding box center [535, 384] width 980 height 753
drag, startPoint x: 487, startPoint y: 222, endPoint x: 527, endPoint y: 205, distance: 43.5
click at [487, 220] on div "SĐT Người Nhận * 0935874493 Người nhận * GIANG VP Nhận * Thủ Đức Giao hàng [GEO…" at bounding box center [555, 199] width 945 height 161
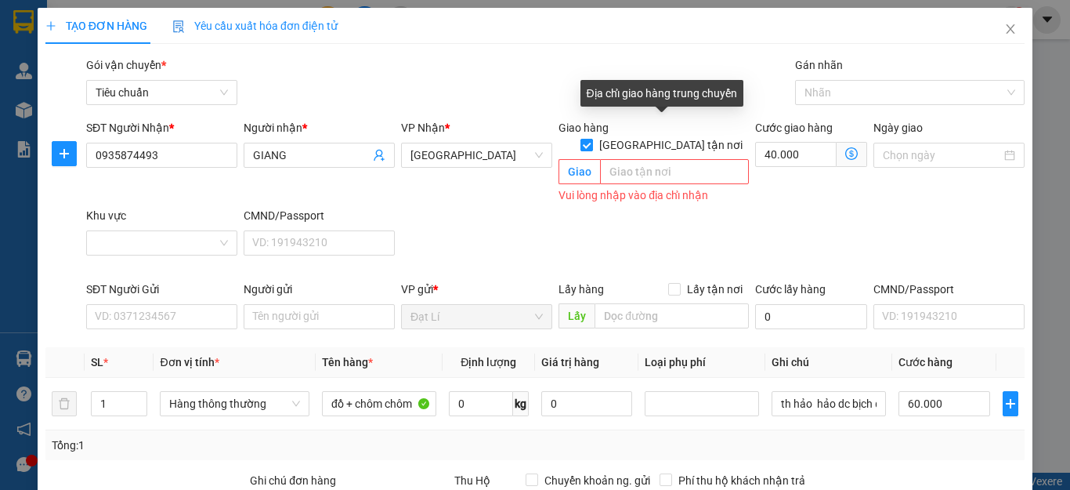
click at [682, 136] on span "[GEOGRAPHIC_DATA] tận nơi" at bounding box center [671, 144] width 156 height 17
click at [592, 139] on input "[GEOGRAPHIC_DATA] tận nơi" at bounding box center [586, 144] width 11 height 11
checkbox input "false"
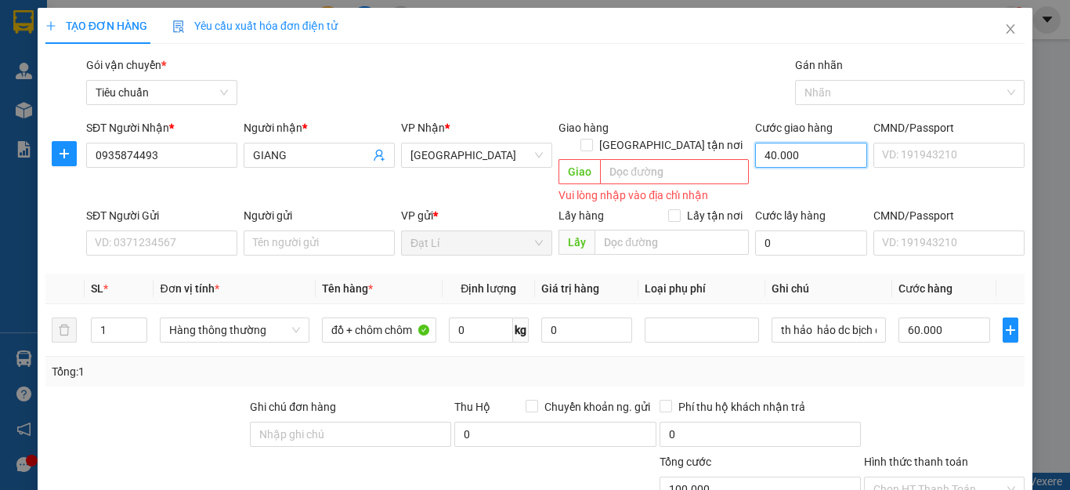
click at [785, 147] on input "40.000" at bounding box center [811, 155] width 112 height 25
type input "0"
type input "60.000"
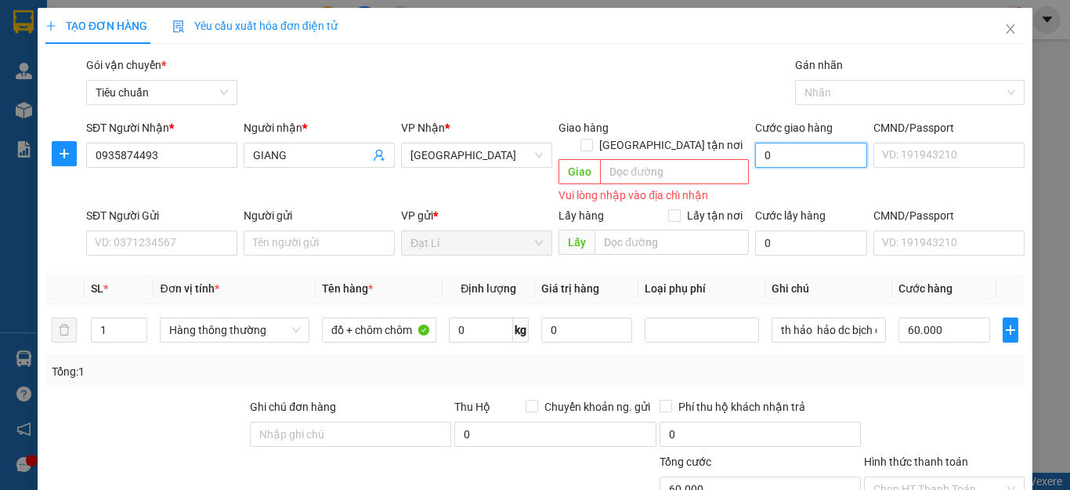
type input "0"
click at [556, 34] on div "TẠO ĐƠN HÀNG Yêu cầu xuất hóa đơn điện tử" at bounding box center [535, 26] width 980 height 36
click at [176, 230] on input "SĐT Người Gửi" at bounding box center [161, 242] width 151 height 25
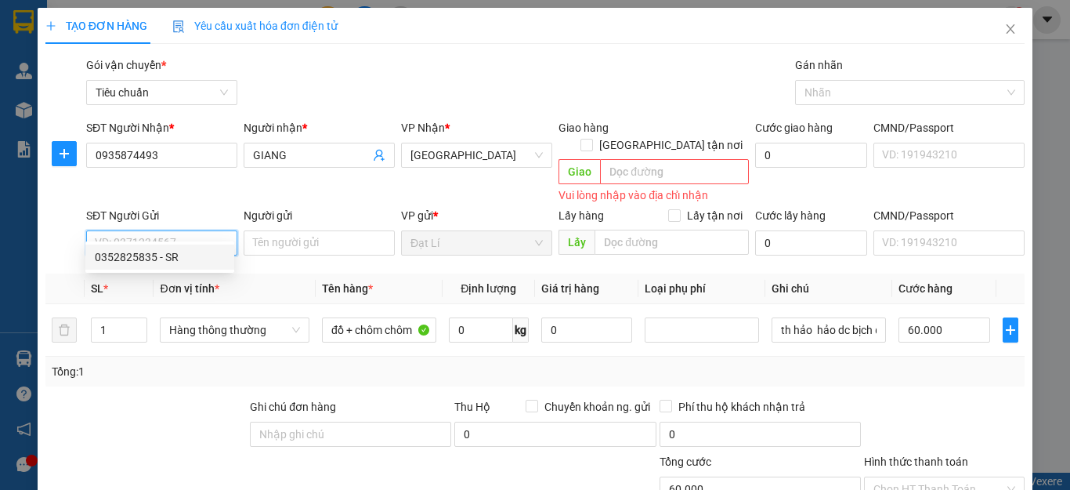
drag, startPoint x: 140, startPoint y: 260, endPoint x: 168, endPoint y: 251, distance: 29.0
click at [140, 260] on div "0352825835 - SR" at bounding box center [160, 256] width 130 height 17
type input "0352825835"
type input "SR"
type input "240349770"
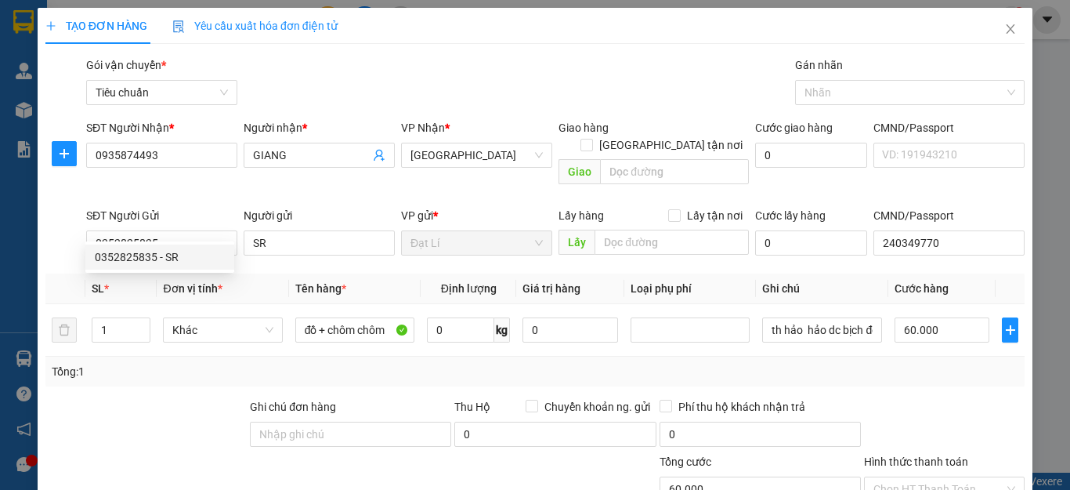
click at [407, 49] on div "TẠO ĐƠN HÀNG Yêu cầu xuất hóa đơn điện tử Transit Pickup Surcharge Ids Transit …" at bounding box center [535, 347] width 980 height 679
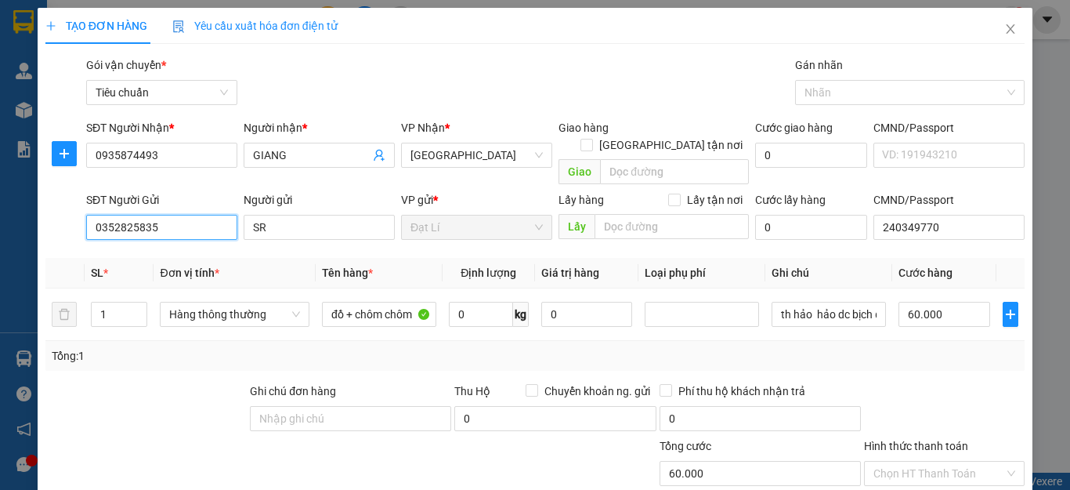
click at [183, 215] on input "0352825835" at bounding box center [161, 227] width 151 height 25
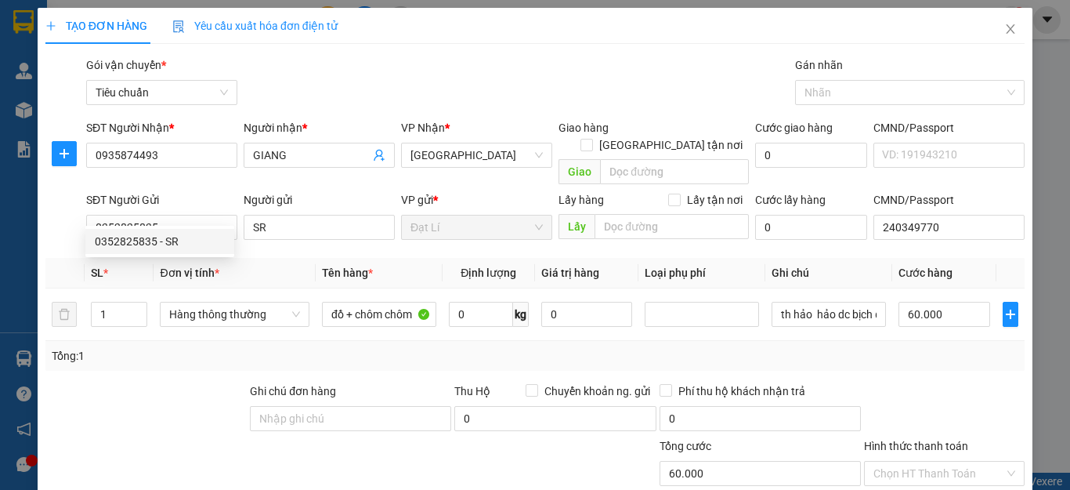
click at [110, 353] on div "Tổng: 1" at bounding box center [535, 356] width 980 height 30
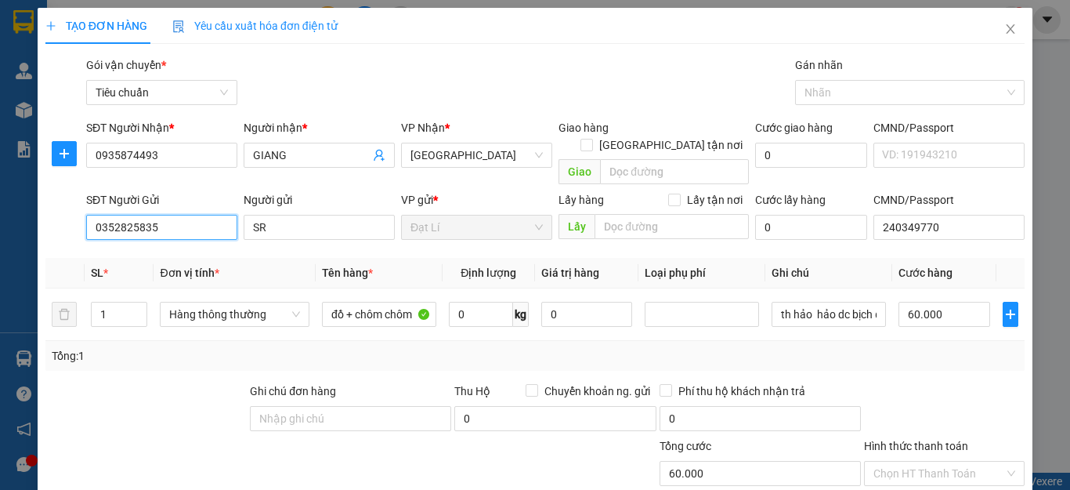
click at [192, 215] on input "0352825835" at bounding box center [161, 227] width 151 height 25
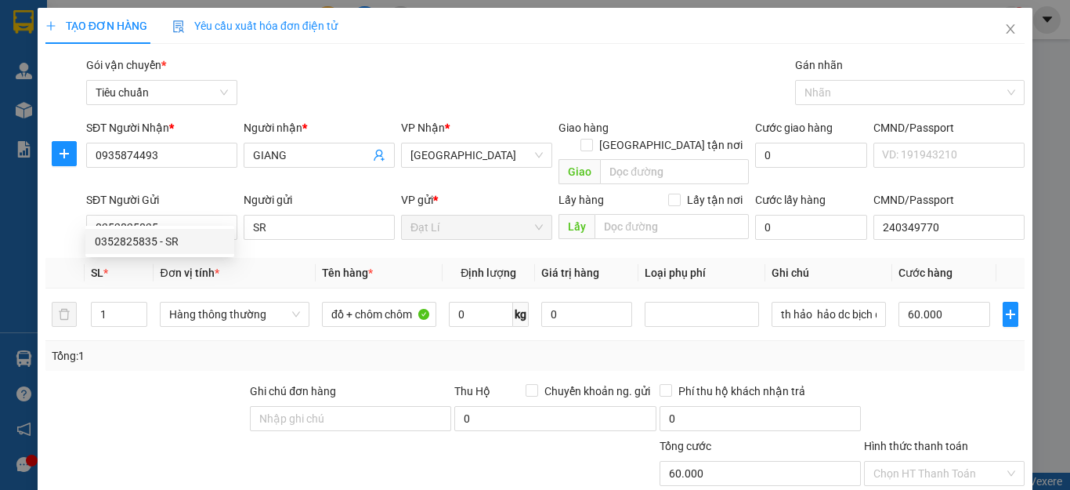
click at [168, 414] on div at bounding box center [146, 409] width 205 height 55
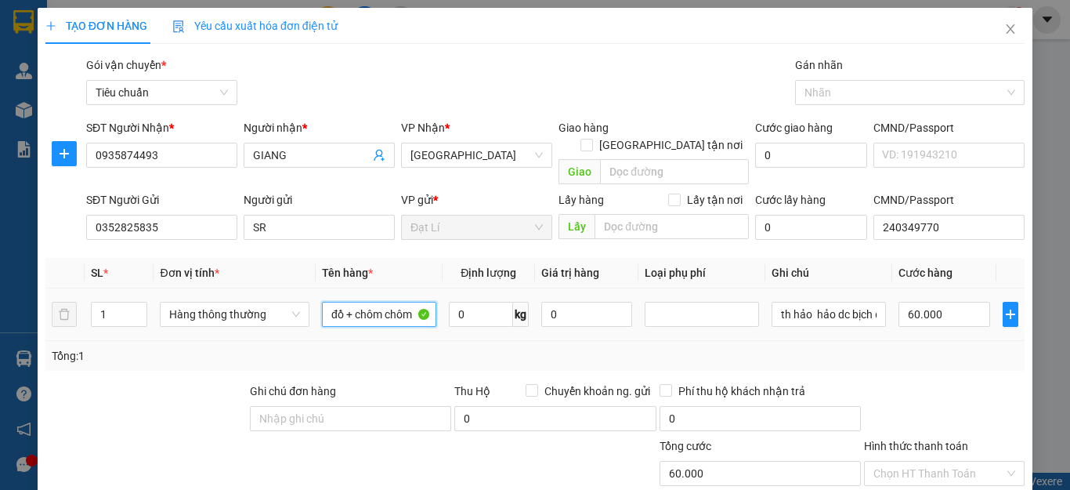
click at [371, 302] on input "đồ + chôm chôm" at bounding box center [379, 314] width 114 height 25
type input "thực phẩm"
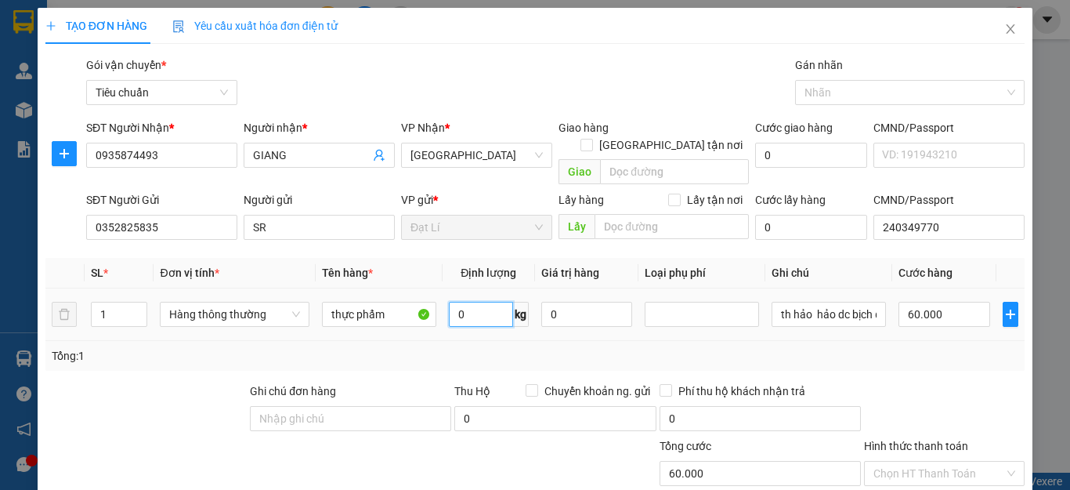
click at [485, 302] on input "0" at bounding box center [481, 314] width 64 height 25
type input "17"
click at [808, 304] on input "th hảo hảo dc bịch đồ" at bounding box center [829, 314] width 114 height 25
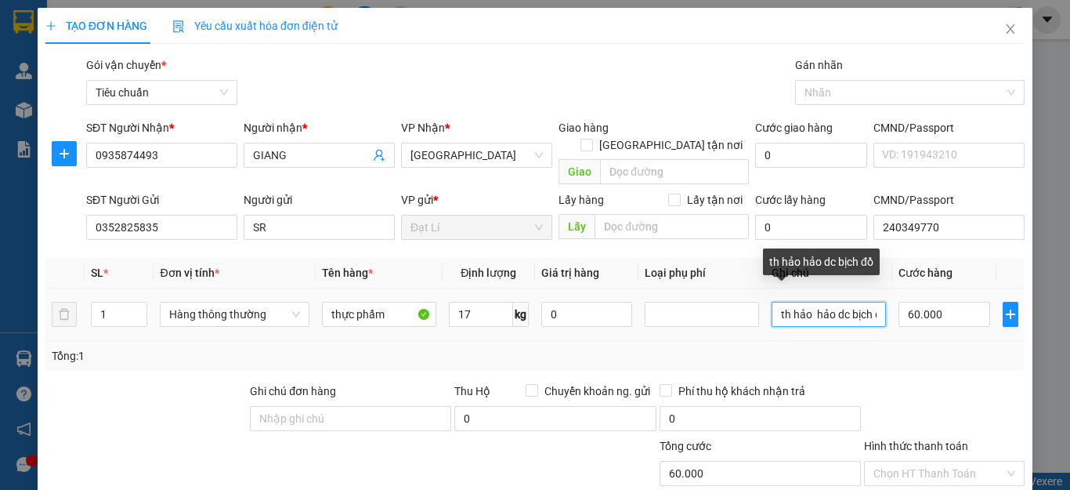
click at [808, 304] on input "th hảo hảo dc bịch đồ" at bounding box center [829, 314] width 114 height 25
type input "55.000"
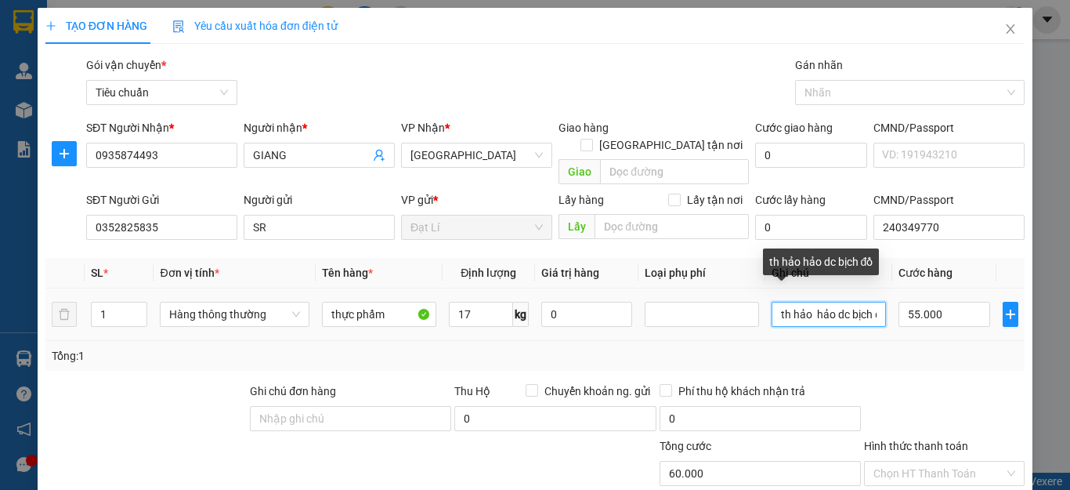
type input "55.000"
type input "T gấu đỏ"
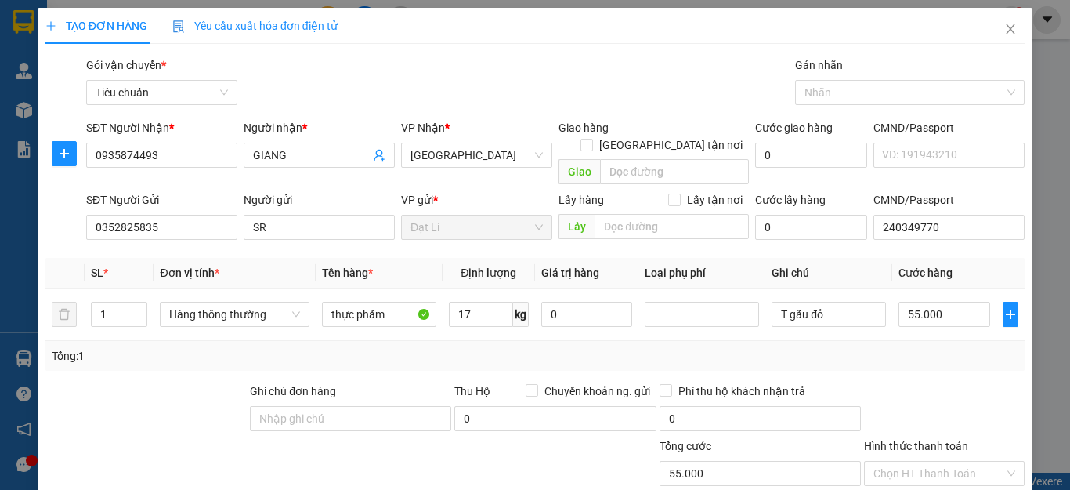
click at [885, 359] on div "Transit Pickup Surcharge Ids Transit Deliver Surcharge Ids Transit Deliver Surc…" at bounding box center [535, 363] width 980 height 615
click at [954, 302] on input "55.000" at bounding box center [945, 314] width 92 height 25
type input "6"
type input "60"
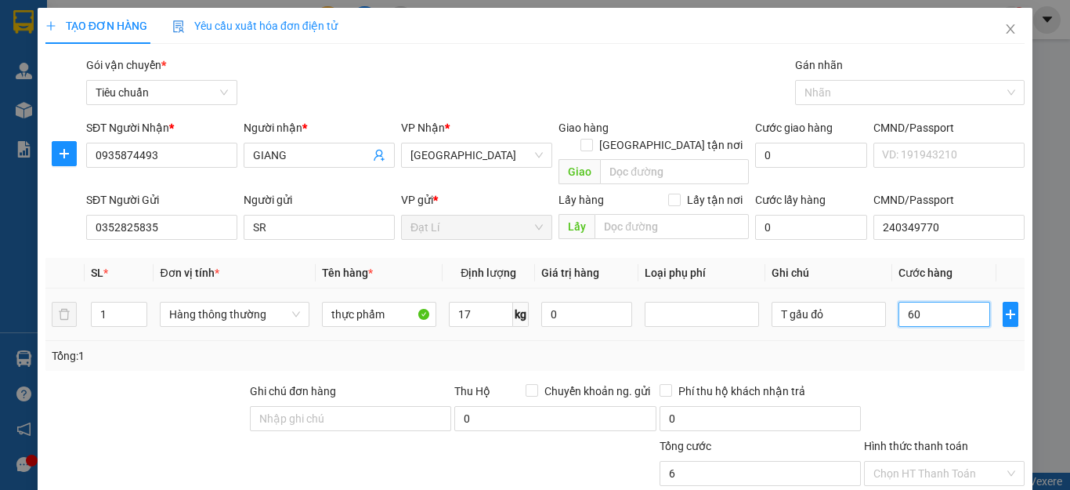
type input "60"
click at [938, 359] on div "Transit Pickup Surcharge Ids Transit Deliver Surcharge Ids Transit Deliver Surc…" at bounding box center [535, 363] width 980 height 615
type input "60.000"
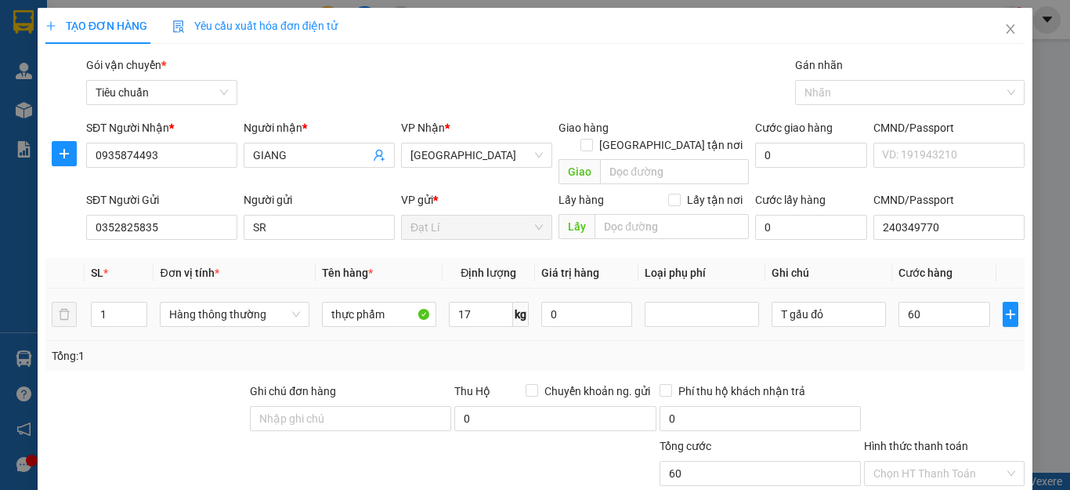
type input "60.000"
click at [923, 361] on div "Transit Pickup Surcharge Ids Transit Deliver Surcharge Ids Transit Deliver Surc…" at bounding box center [535, 363] width 980 height 615
click at [915, 352] on div "Tổng: 1" at bounding box center [535, 356] width 980 height 30
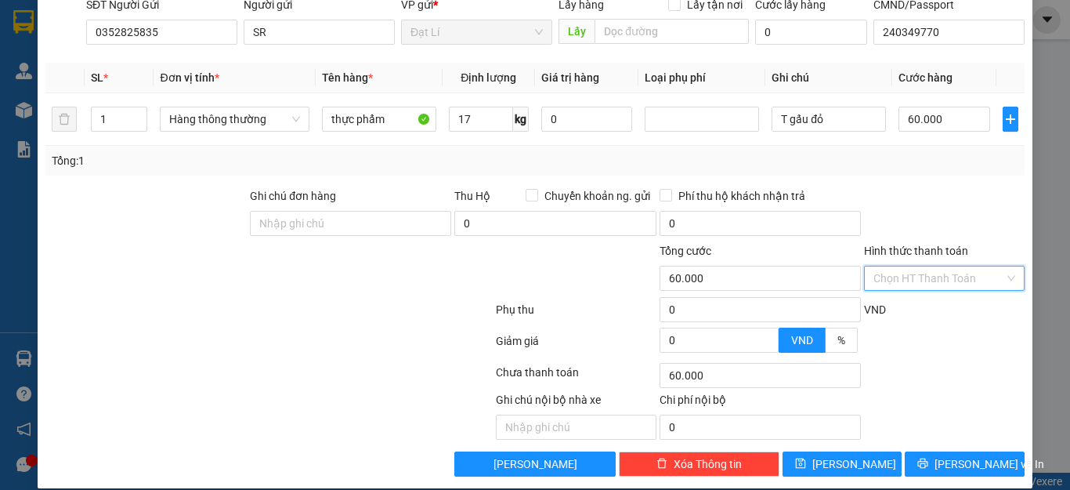
click at [925, 266] on input "Hình thức thanh toán" at bounding box center [939, 278] width 131 height 24
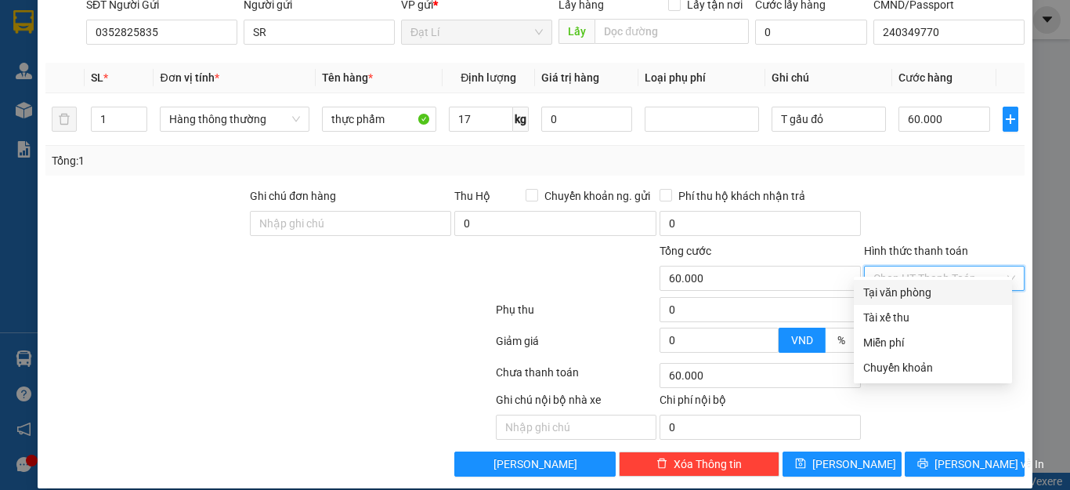
click at [929, 284] on div "Tại văn phòng" at bounding box center [933, 292] width 139 height 17
type input "0"
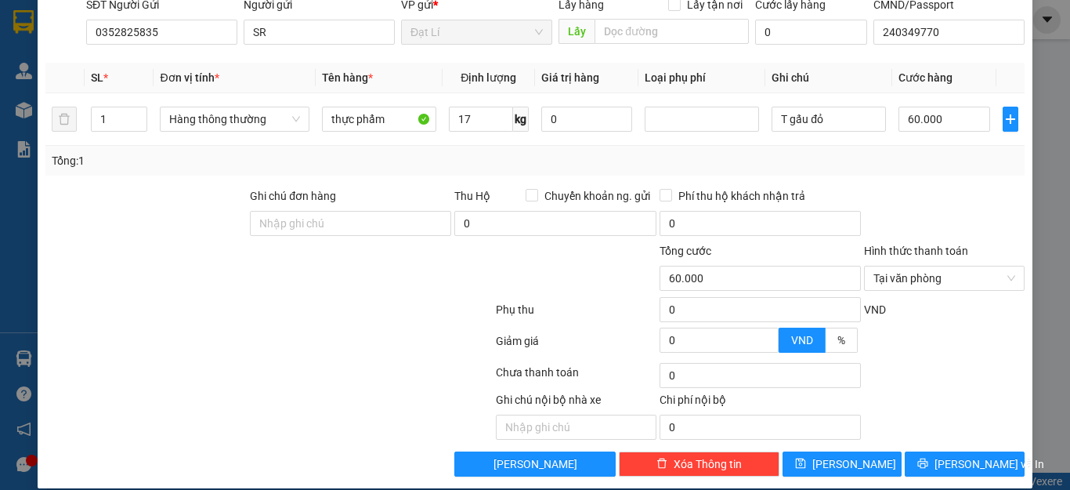
click at [925, 199] on div at bounding box center [945, 214] width 164 height 55
click at [966, 455] on span "[PERSON_NAME] và In" at bounding box center [990, 463] width 110 height 17
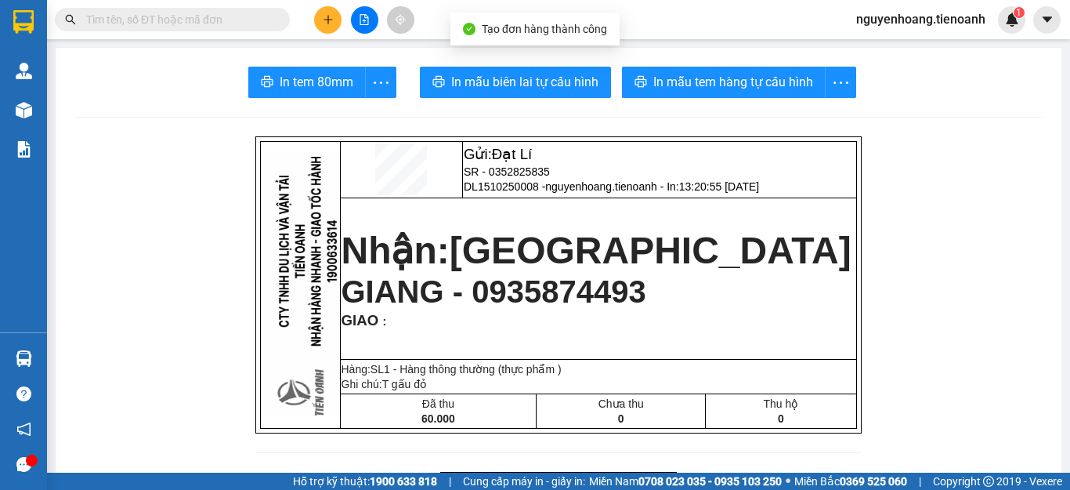
click at [495, 87] on span "In mẫu biên lai tự cấu hình" at bounding box center [524, 82] width 147 height 20
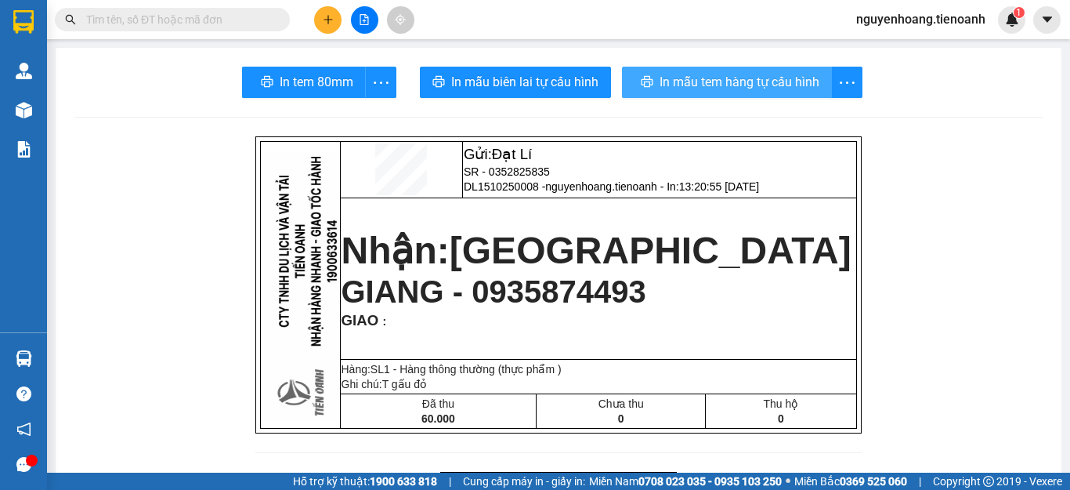
click at [719, 83] on span "In mẫu tem hàng tự cấu hình" at bounding box center [740, 82] width 160 height 20
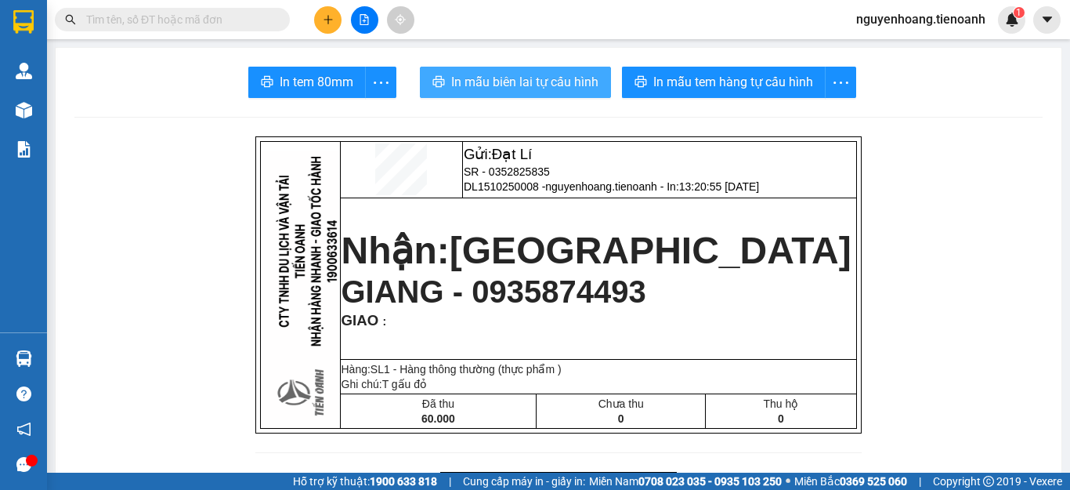
click at [499, 74] on span "In mẫu biên lai tự cấu hình" at bounding box center [524, 82] width 147 height 20
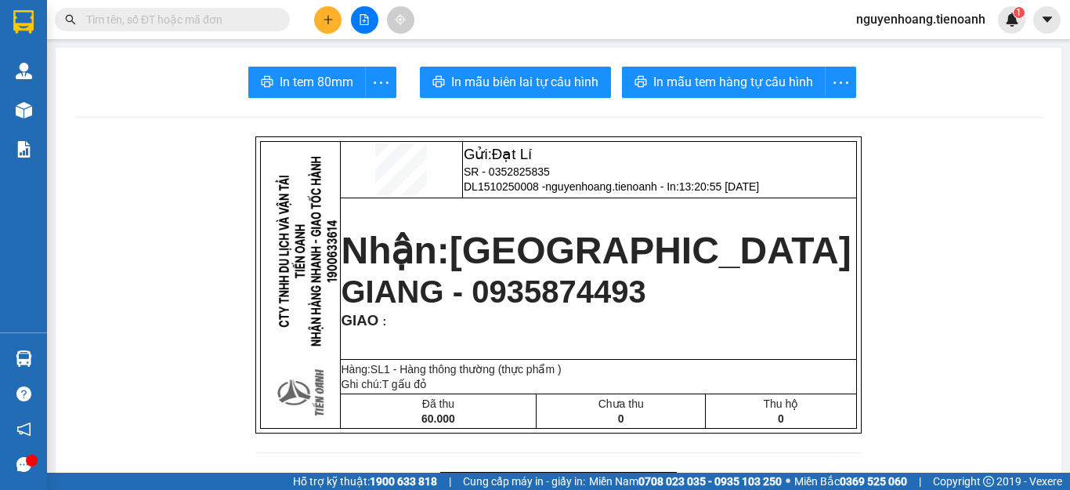
drag, startPoint x: 204, startPoint y: 176, endPoint x: 301, endPoint y: 70, distance: 144.2
click at [330, 32] on button at bounding box center [327, 19] width 27 height 27
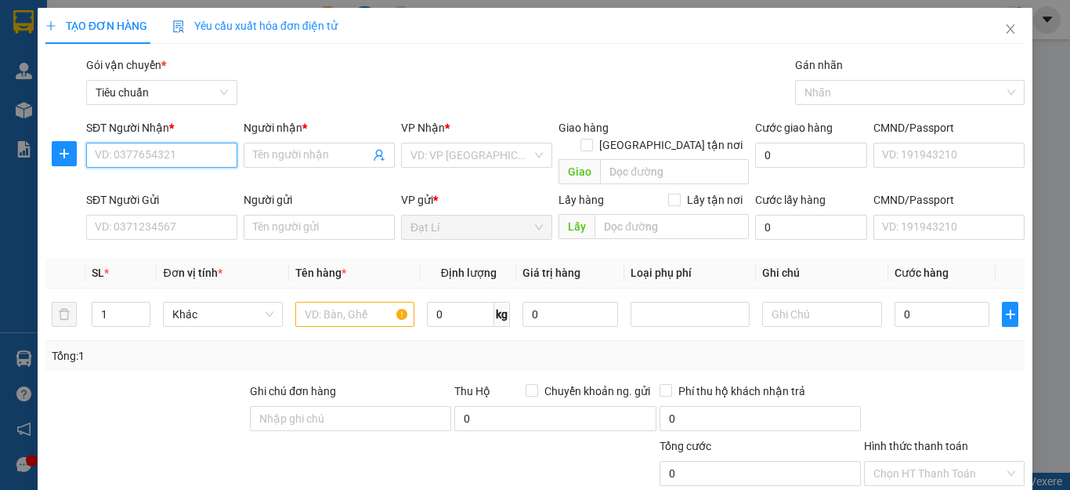
click at [188, 152] on input "SĐT Người Nhận *" at bounding box center [161, 155] width 151 height 25
click at [172, 156] on input "SĐT Người Nhận *" at bounding box center [161, 155] width 151 height 25
type input "0917914739"
click at [154, 174] on div "0917914739 - CHỊ [PERSON_NAME]" at bounding box center [182, 186] width 194 height 25
type input "CHỊ [PERSON_NAME]"
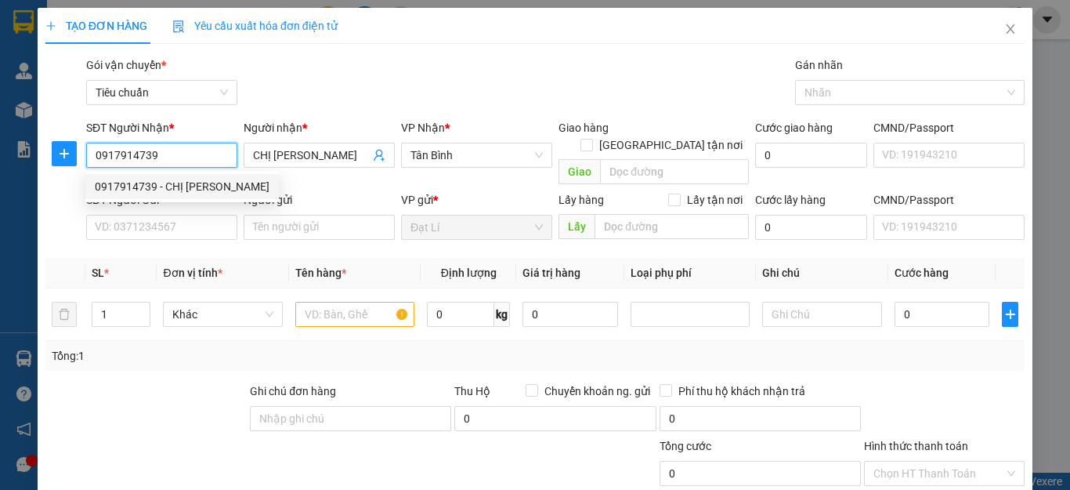
type input "500.000"
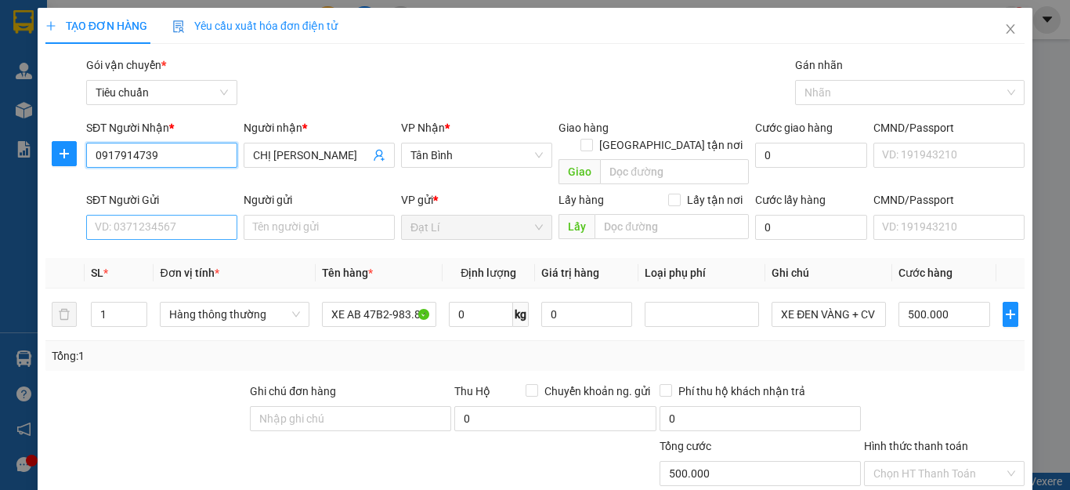
type input "0917914739"
click at [166, 216] on input "SĐT Người Gửi" at bounding box center [161, 227] width 151 height 25
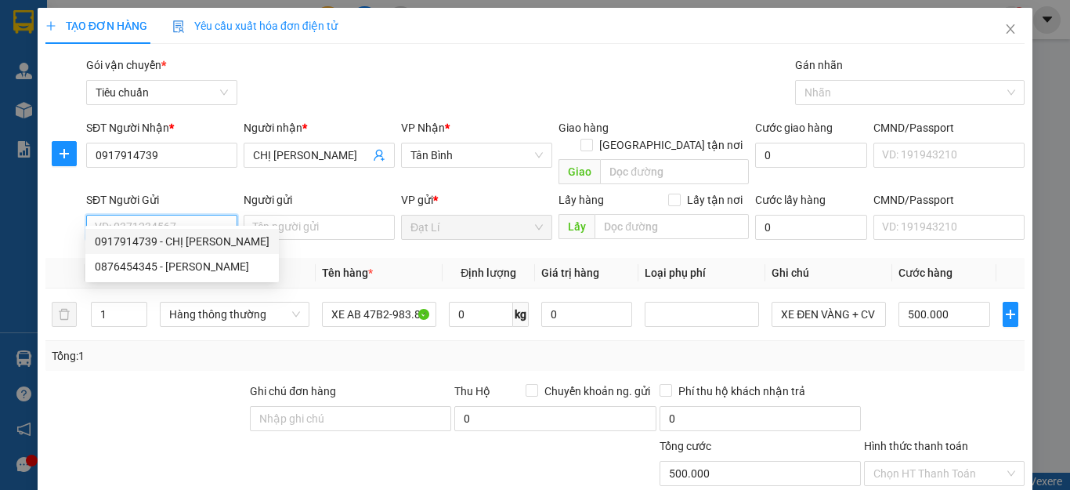
click at [183, 215] on input "SĐT Người Gửi" at bounding box center [161, 227] width 151 height 25
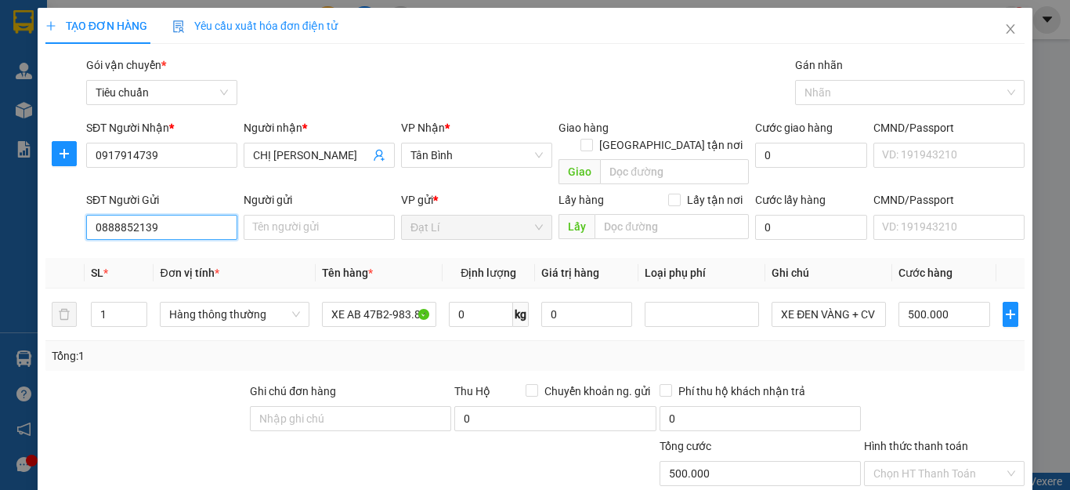
click at [155, 215] on input "0888852139" at bounding box center [161, 227] width 151 height 25
click at [187, 215] on input "0888852139" at bounding box center [161, 227] width 151 height 25
type input "0888852139"
click at [273, 217] on input "Người gửi" at bounding box center [319, 227] width 151 height 25
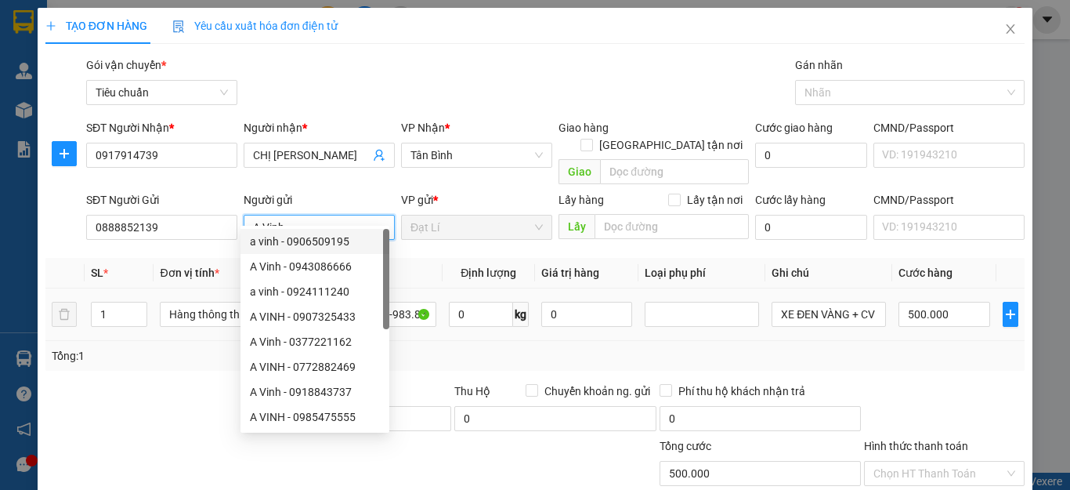
type input "A Vinh"
click at [118, 404] on div at bounding box center [146, 409] width 205 height 55
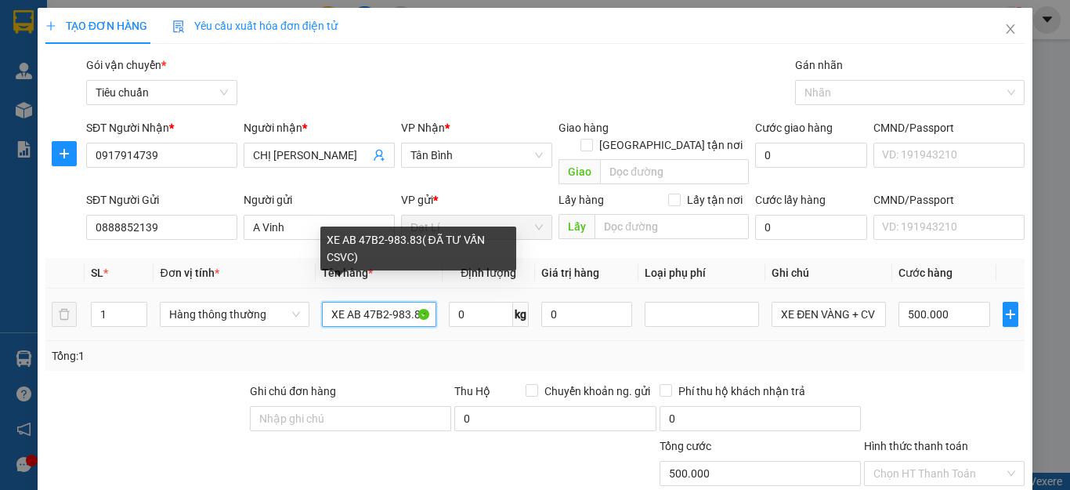
click at [356, 302] on input "XE AB 47B2-983.83( ĐÃ TƯ VẤN CSVC)" at bounding box center [379, 314] width 114 height 25
drag, startPoint x: 371, startPoint y: 293, endPoint x: 405, endPoint y: 294, distance: 34.5
click at [405, 302] on input "XE SH 47B2-983.83( ĐÃ TƯ VẤN CSVC)" at bounding box center [379, 314] width 114 height 25
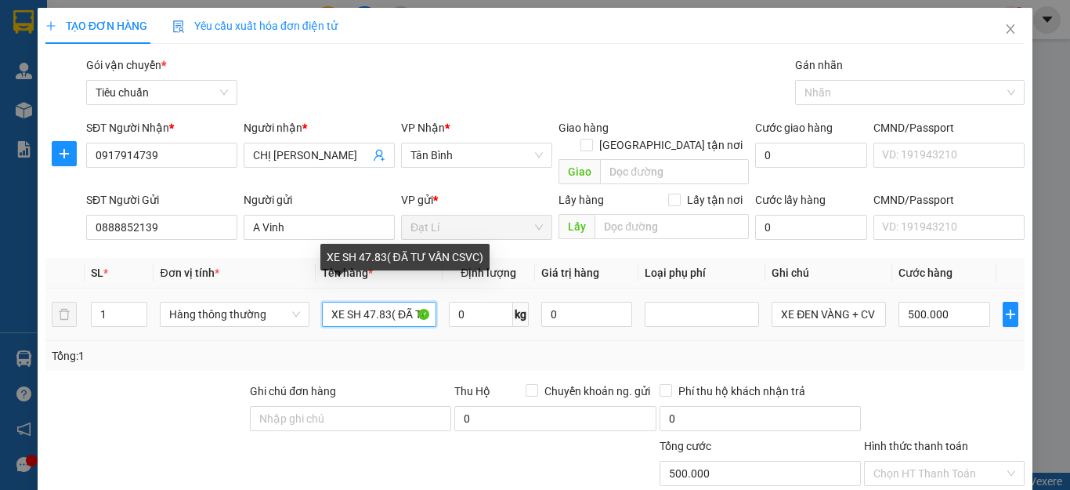
click at [383, 302] on input "XE SH 47.83( ĐÃ TƯ VẤN CSVC)" at bounding box center [379, 314] width 114 height 25
click at [382, 302] on input "XE SH 47.3( ĐÃ TƯ VẤN CSVC)" at bounding box center [379, 314] width 114 height 25
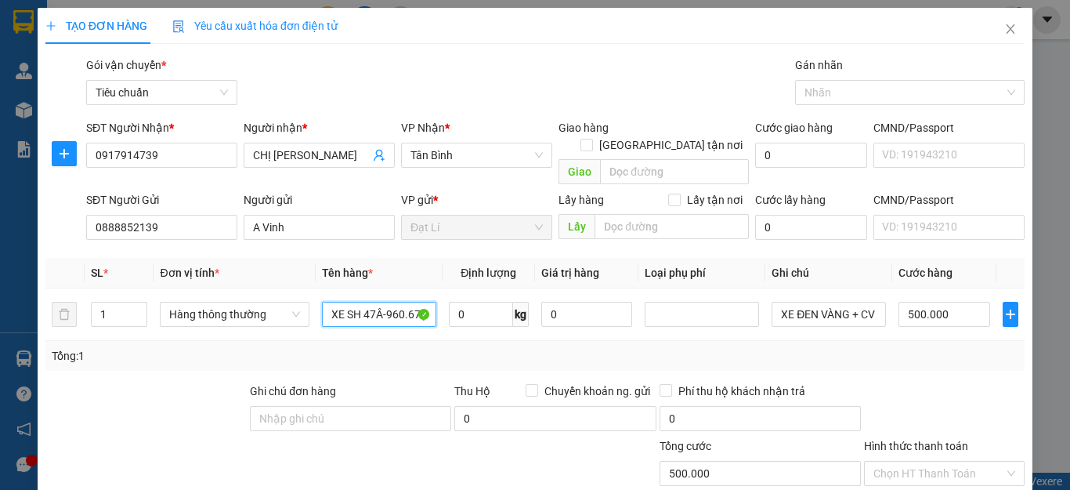
type input "XE SH 47Â-960.67( ĐÃ TƯ VẤN CSVC)"
click at [541, 341] on div "Tổng: 1" at bounding box center [535, 356] width 980 height 30
click at [229, 306] on span "Hàng thông thường" at bounding box center [234, 314] width 130 height 24
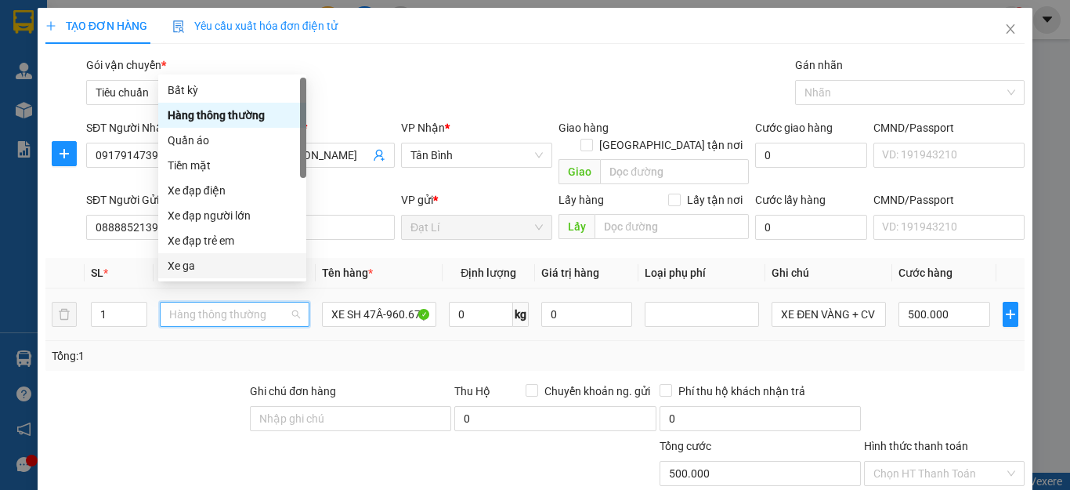
click at [223, 263] on div "Xe ga" at bounding box center [232, 265] width 129 height 17
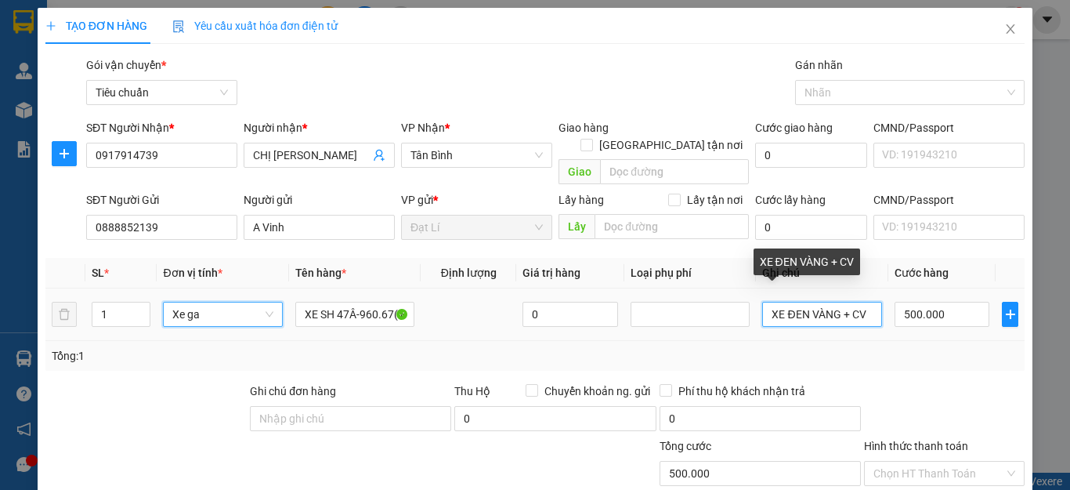
click at [806, 302] on input "XE ĐEN VÀNG + CV" at bounding box center [821, 314] width 119 height 25
type input "400.000"
drag, startPoint x: 831, startPoint y: 294, endPoint x: 779, endPoint y: 302, distance: 53.1
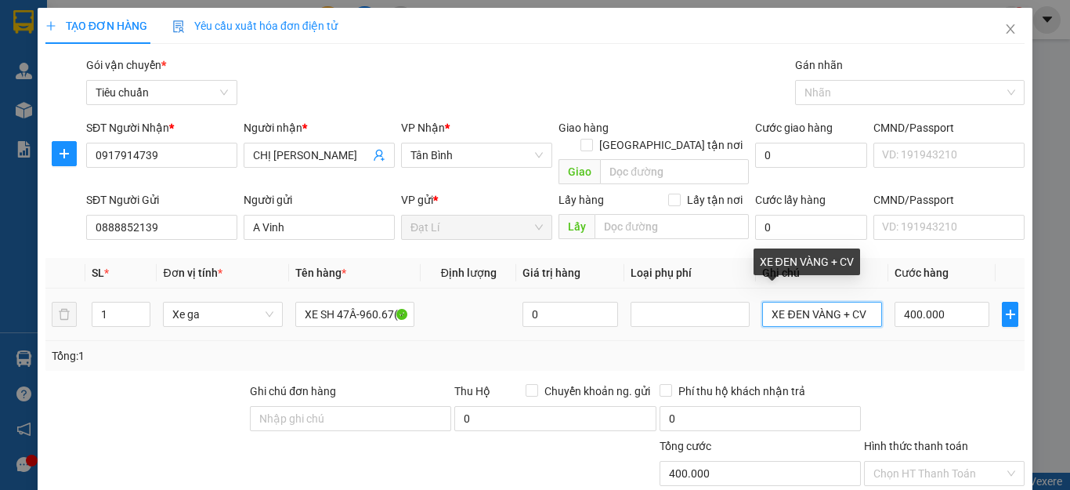
click at [779, 302] on input "XE ĐEN VÀNG + CV" at bounding box center [821, 314] width 119 height 25
click at [857, 302] on input "XE SH mode xám Bọc mút + CV" at bounding box center [821, 314] width 119 height 25
type input "XE SH mode xám Bọc mút + CV"
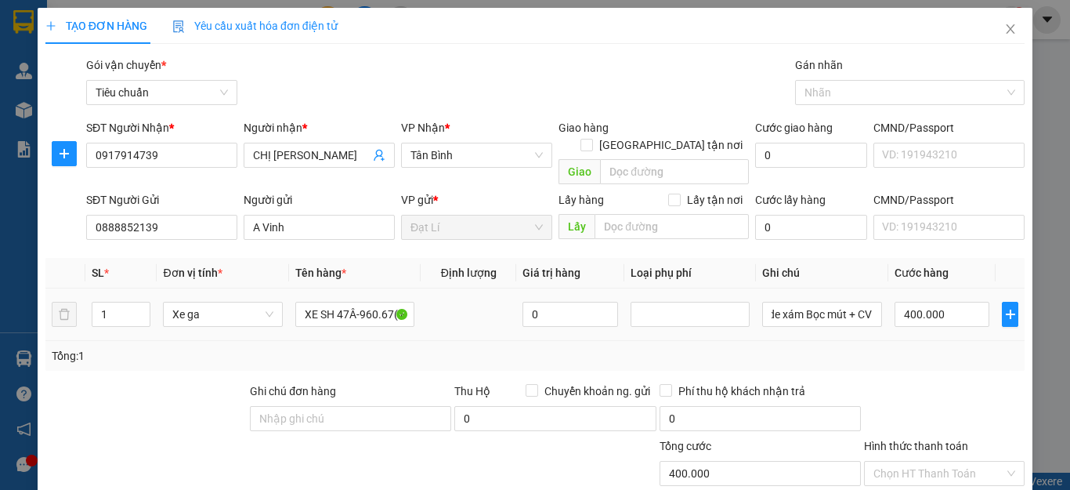
click at [917, 347] on div "Tổng: 1" at bounding box center [535, 355] width 967 height 17
click at [945, 360] on div "Transit Pickup Surcharge Ids Transit Deliver Surcharge Ids Transit Deliver Surc…" at bounding box center [535, 363] width 980 height 615
click at [936, 305] on input "400.000" at bounding box center [943, 314] width 96 height 25
type input "6"
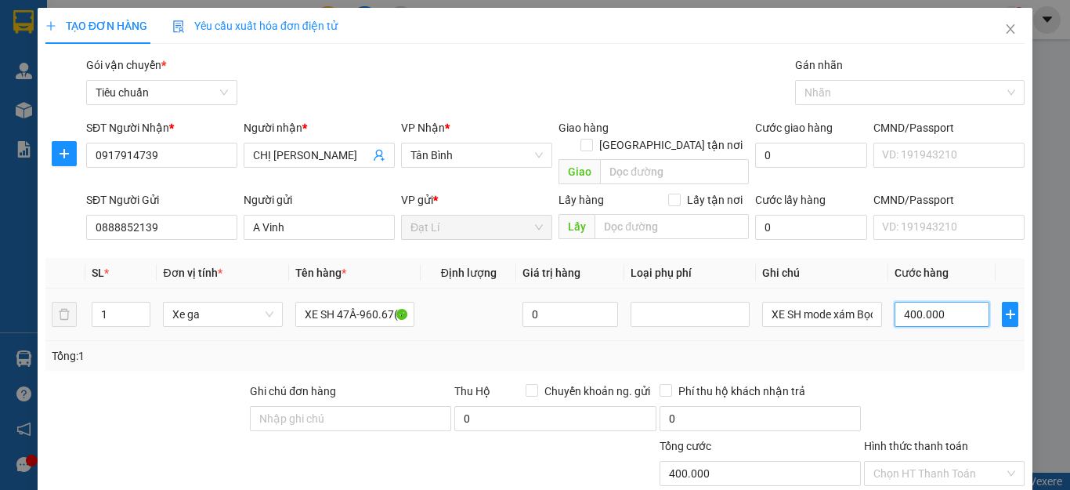
type input "6"
type input "60"
type input "600"
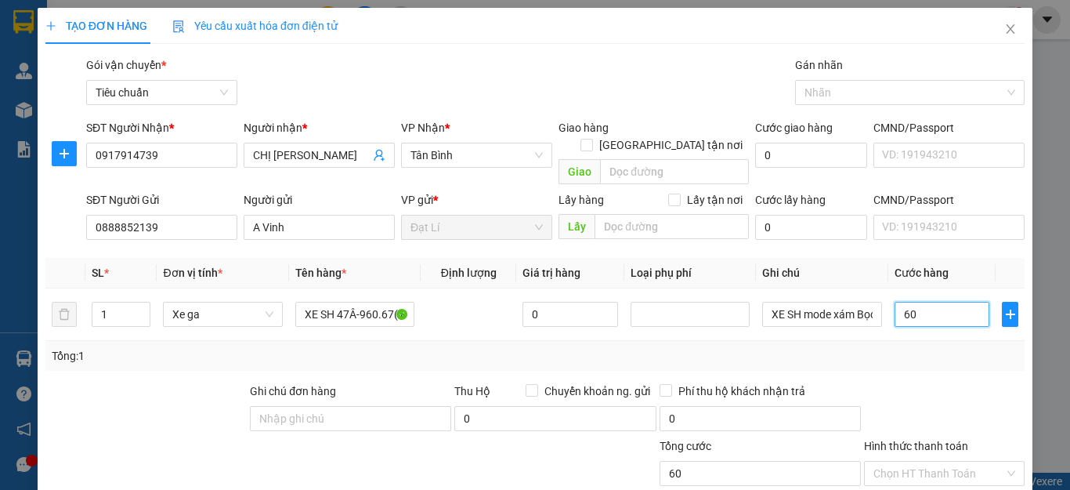
type input "600"
click at [944, 347] on div "Tổng: 1" at bounding box center [535, 355] width 967 height 17
type input "600.000"
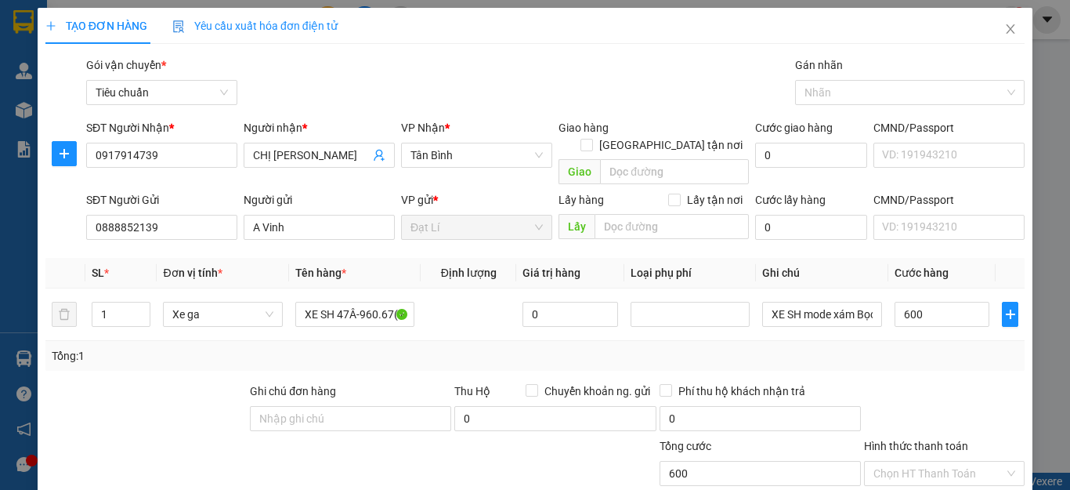
type input "600.000"
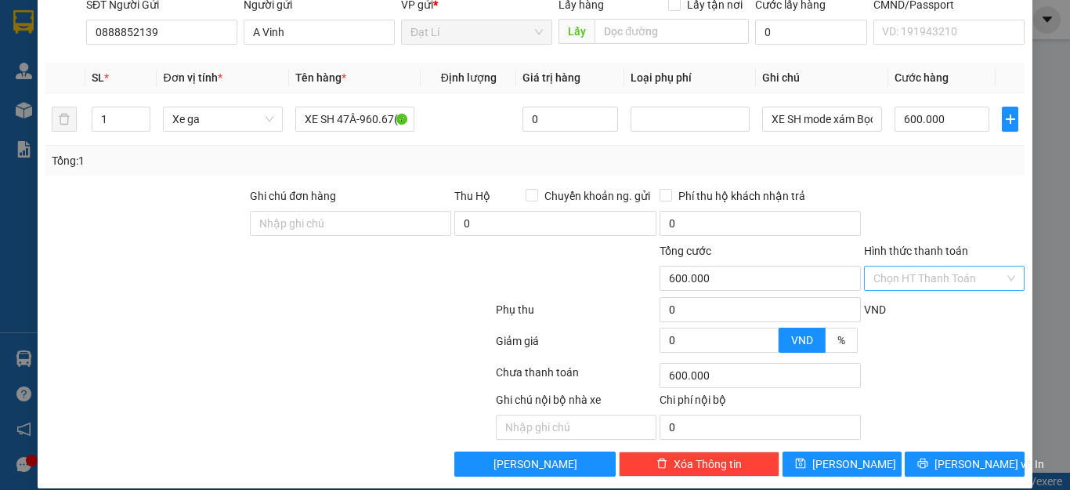
click at [936, 266] on input "Hình thức thanh toán" at bounding box center [939, 278] width 131 height 24
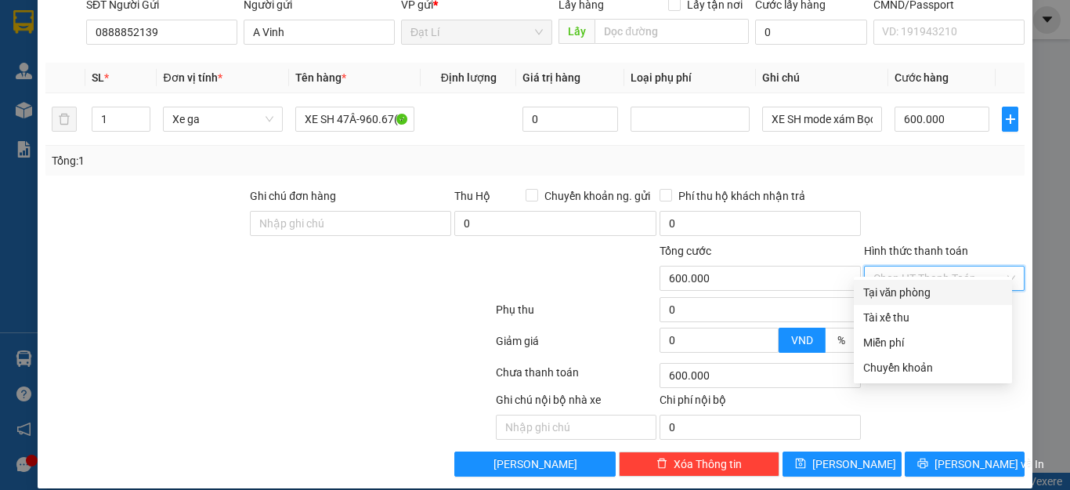
click at [936, 284] on div "Tại văn phòng" at bounding box center [933, 292] width 139 height 17
type input "0"
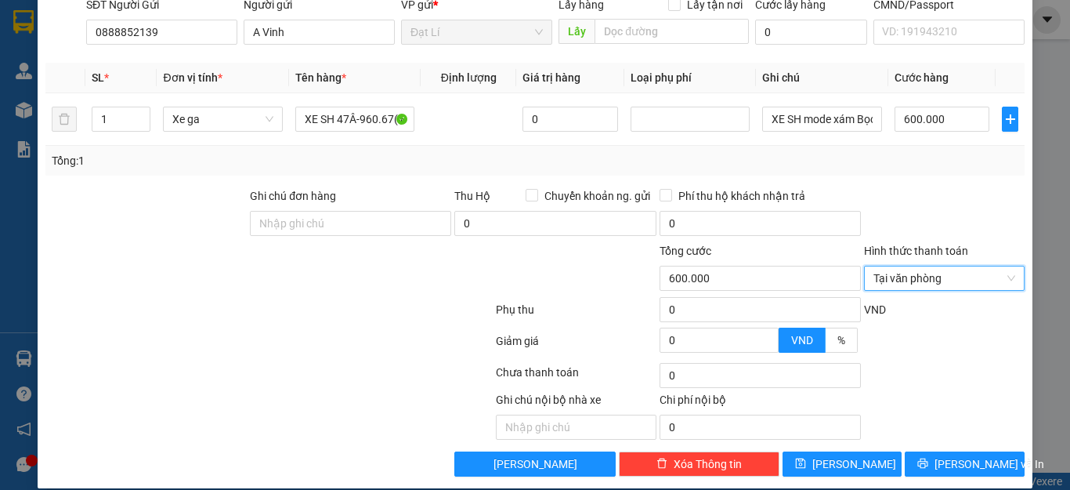
click at [923, 187] on div at bounding box center [945, 214] width 164 height 55
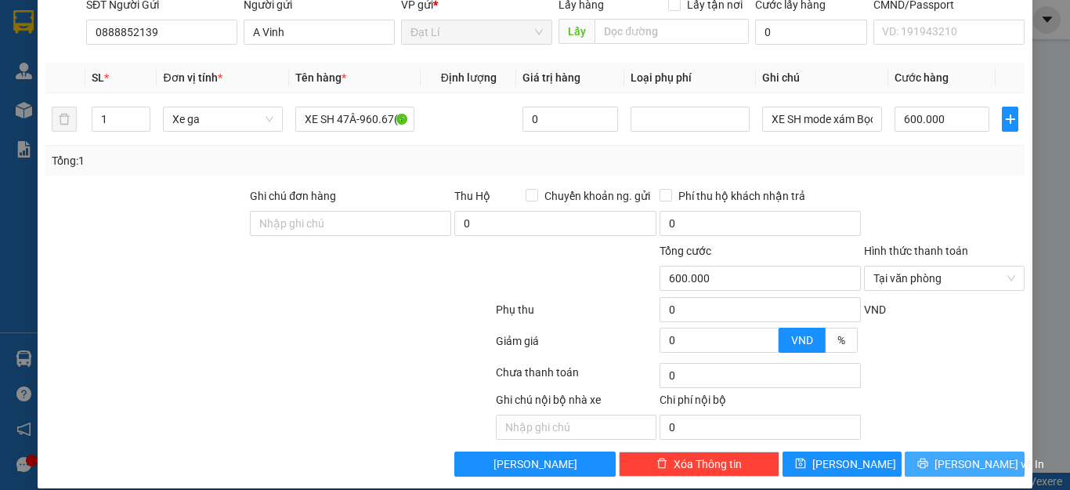
click at [963, 455] on span "[PERSON_NAME] và In" at bounding box center [990, 463] width 110 height 17
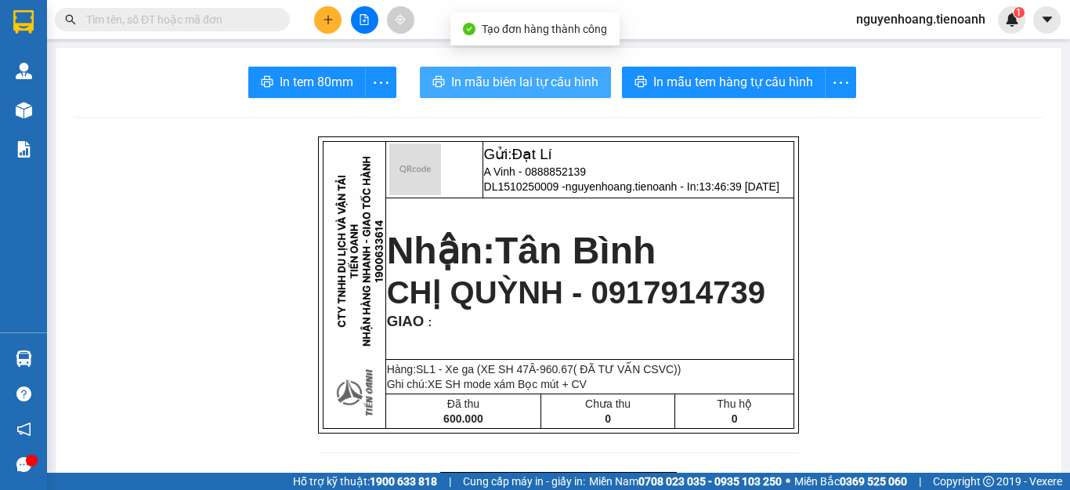
click at [489, 90] on span "In mẫu biên lai tự cấu hình" at bounding box center [524, 82] width 147 height 20
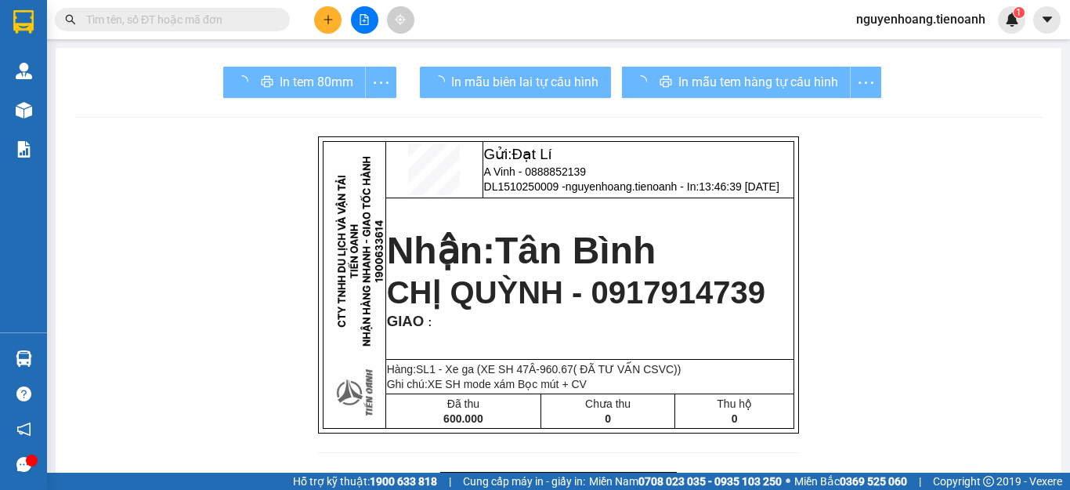
click at [701, 85] on div "In mẫu tem hàng tự cấu hình" at bounding box center [751, 82] width 259 height 31
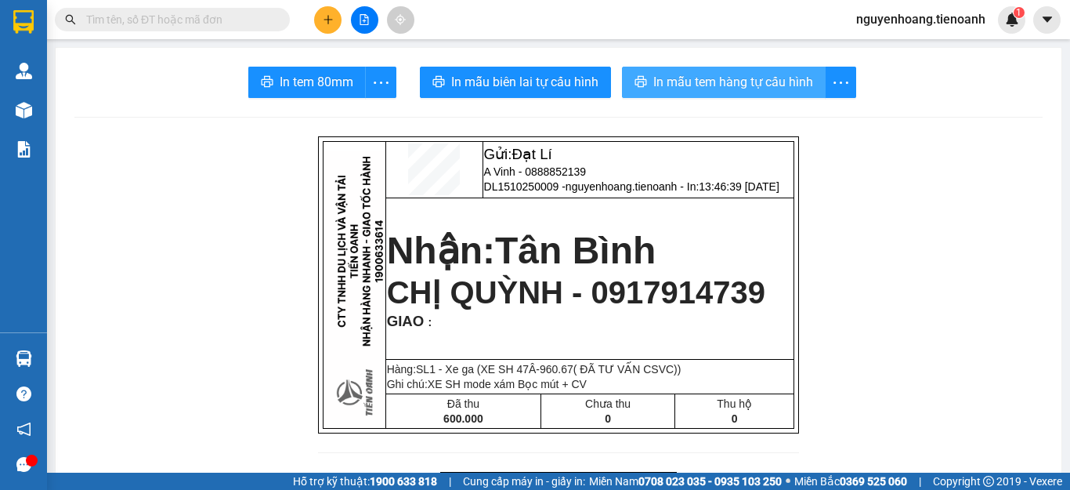
click at [701, 85] on span "In mẫu tem hàng tự cấu hình" at bounding box center [734, 82] width 160 height 20
